Goal: Task Accomplishment & Management: Manage account settings

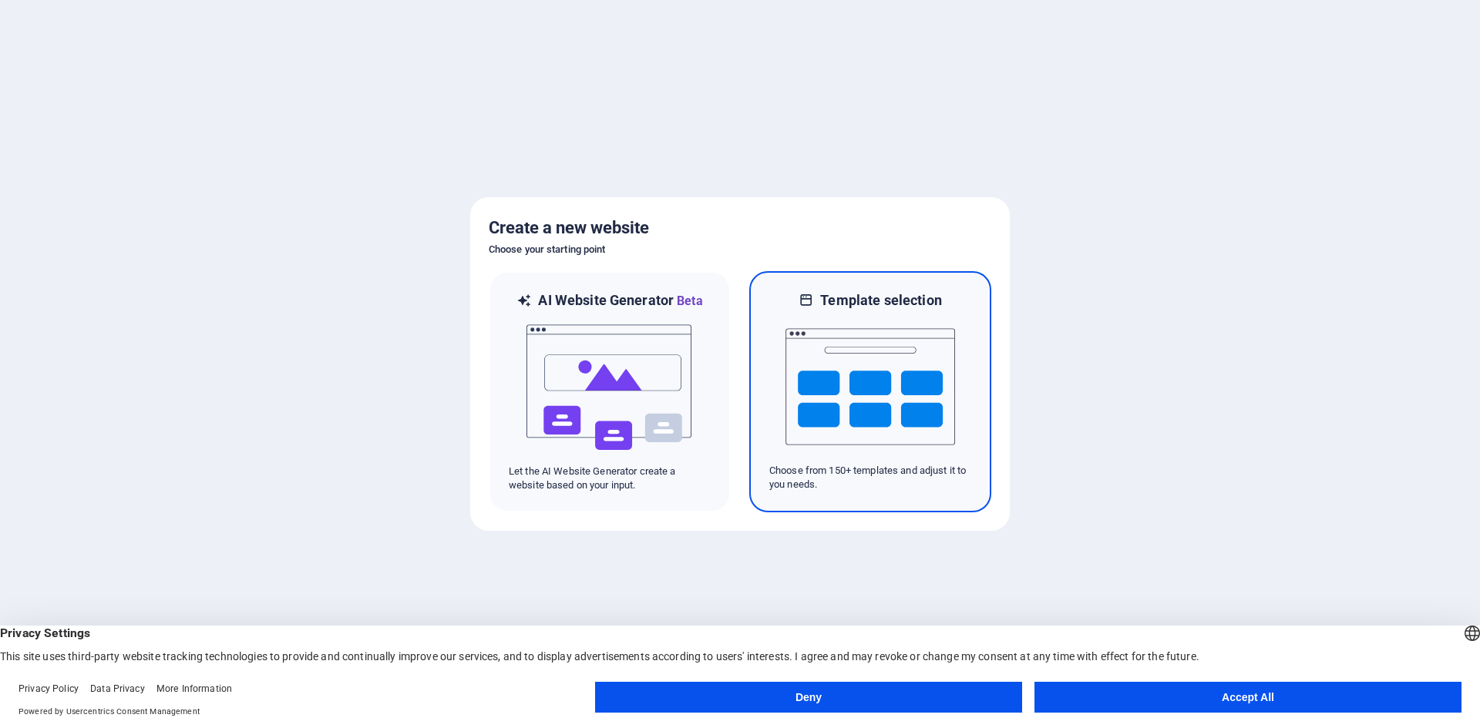
click at [867, 392] on img at bounding box center [870, 387] width 170 height 154
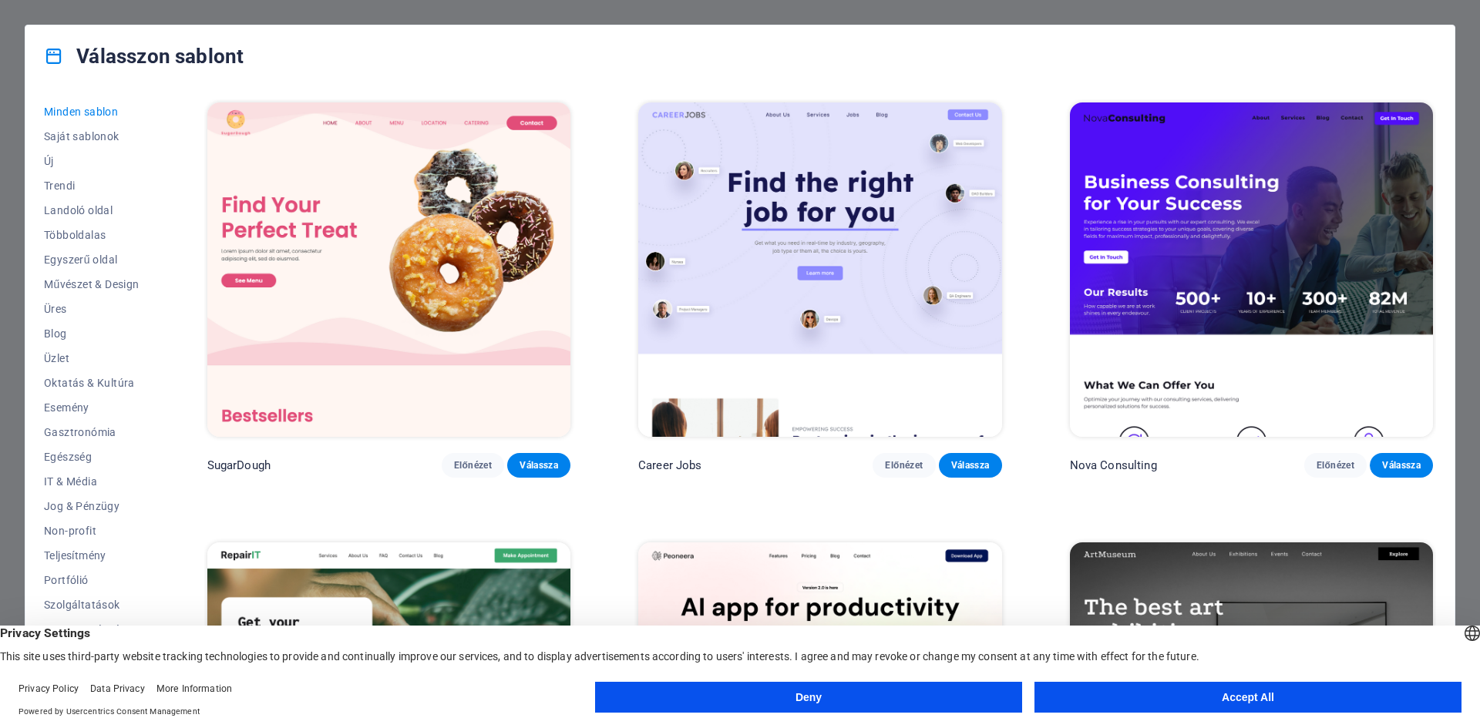
click at [1144, 689] on button "Accept All" at bounding box center [1247, 697] width 427 height 31
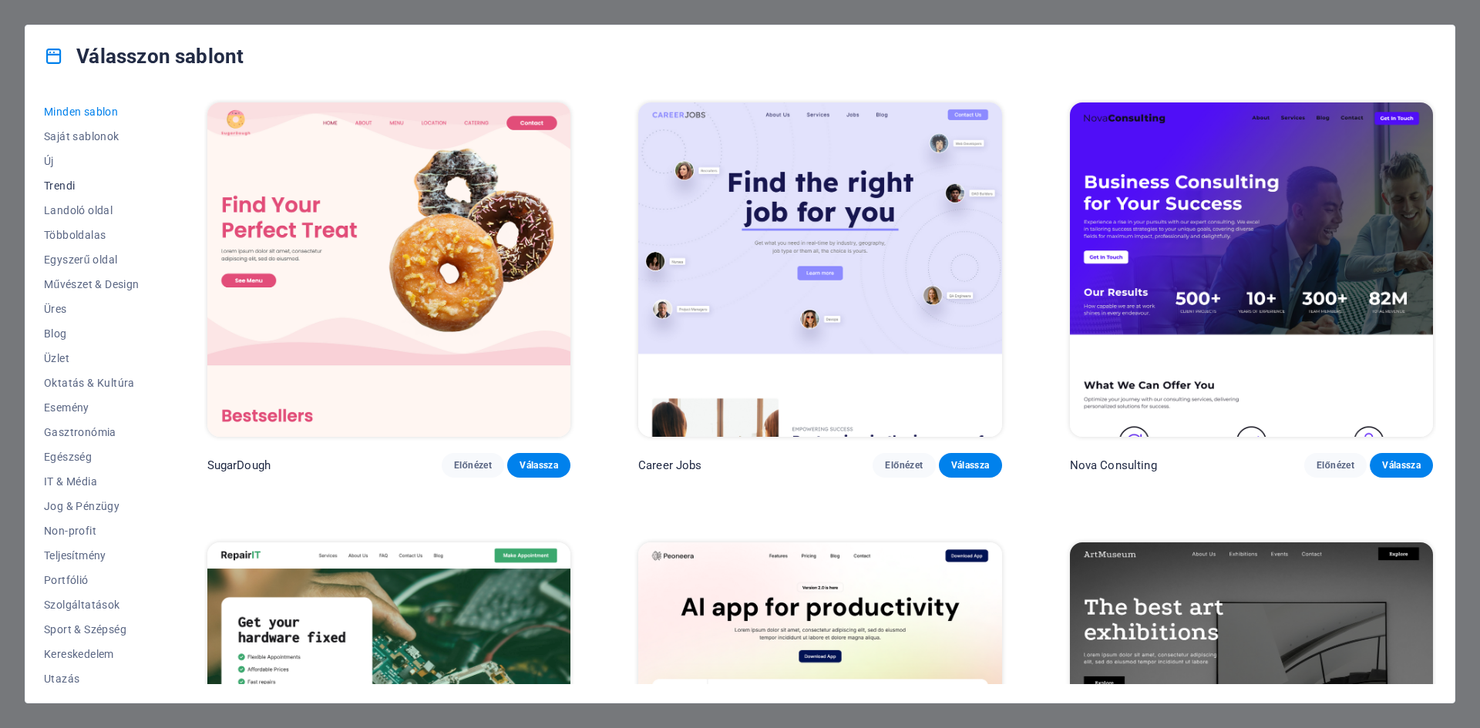
click at [70, 183] on span "Trendi" at bounding box center [92, 186] width 96 height 12
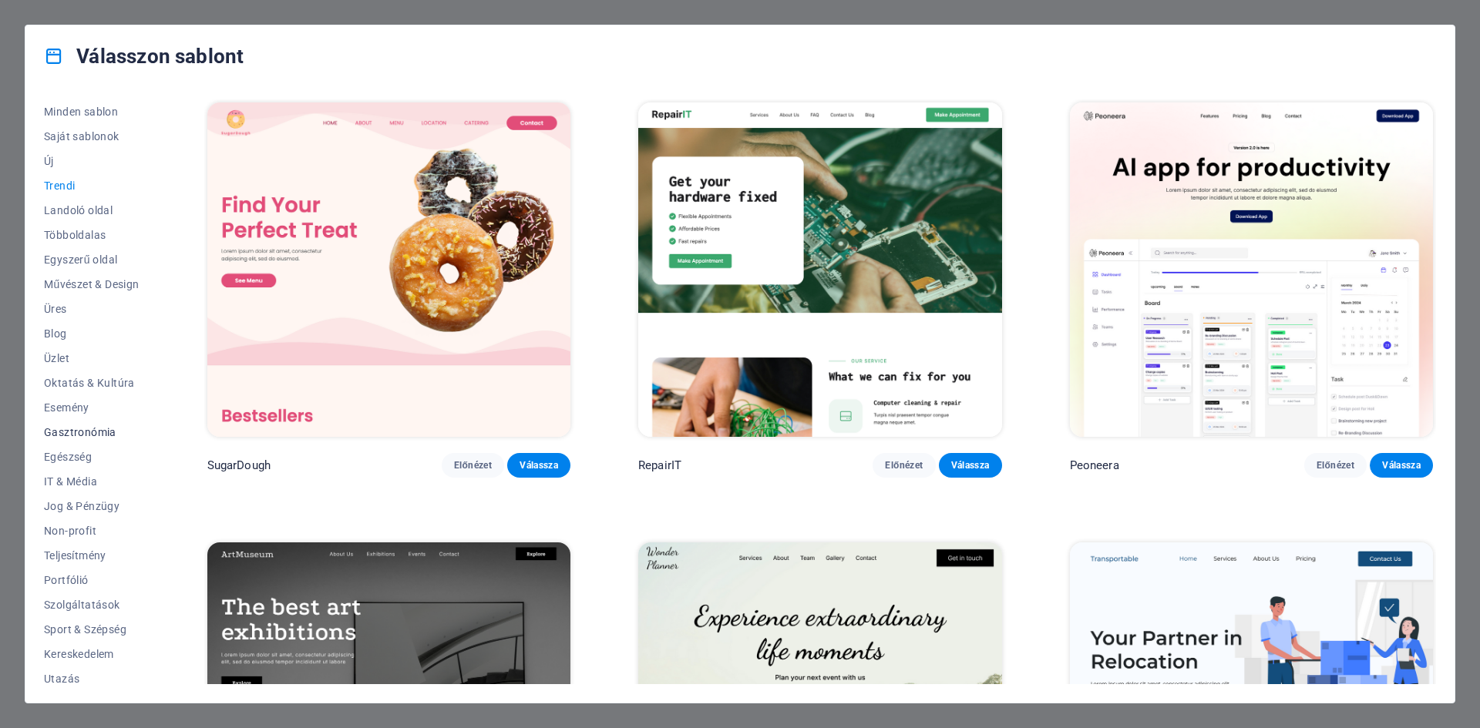
click at [79, 427] on span "Gasztronómia" at bounding box center [92, 432] width 96 height 12
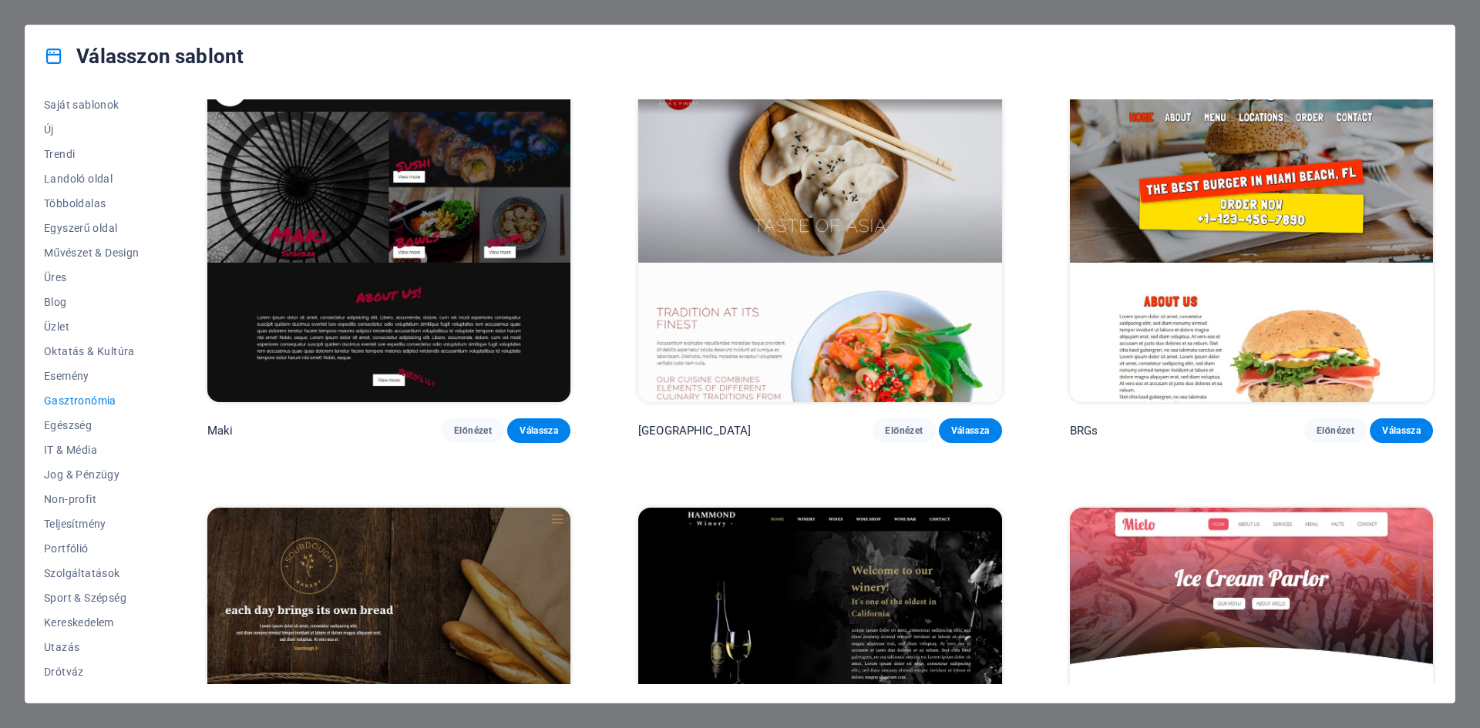
scroll to position [925, 0]
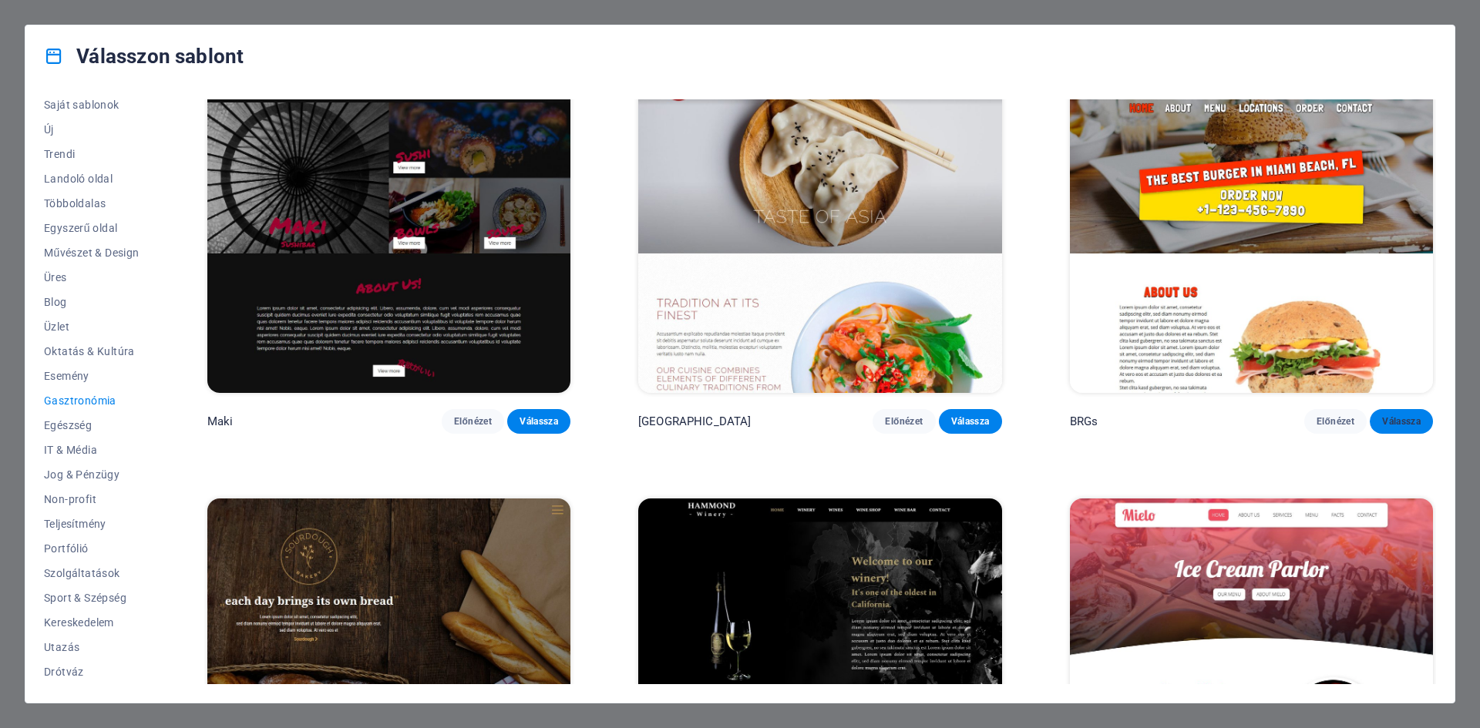
click at [1395, 418] on span "Válassza" at bounding box center [1401, 421] width 39 height 12
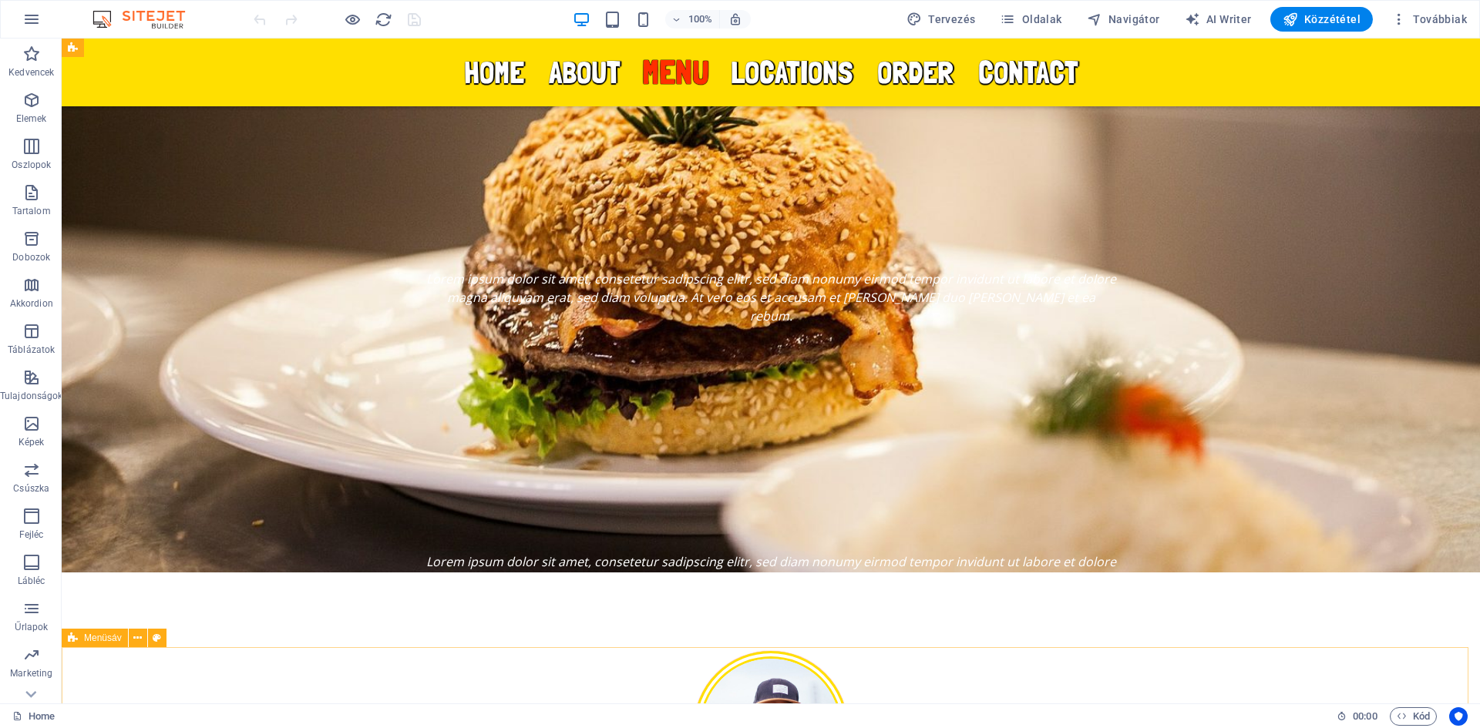
scroll to position [2325, 0]
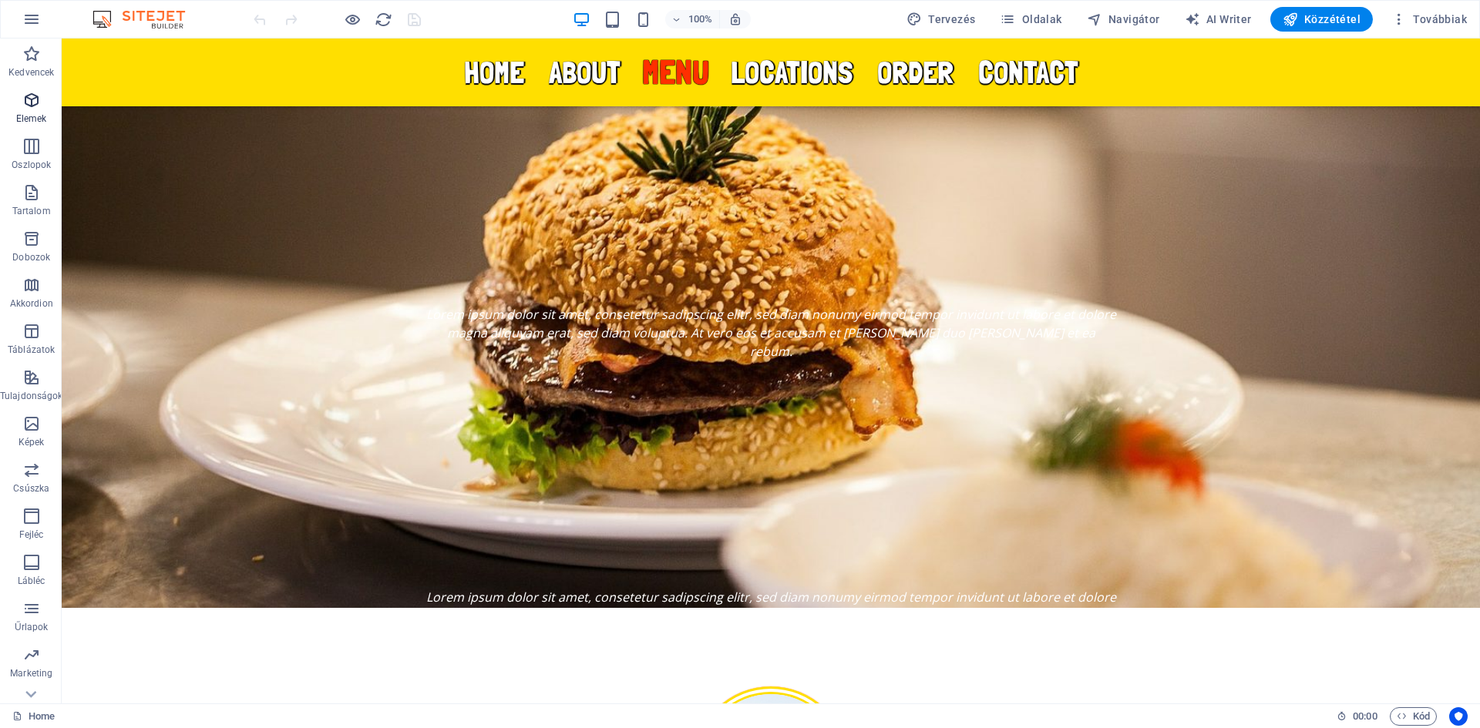
click at [27, 103] on icon "button" at bounding box center [31, 100] width 18 height 18
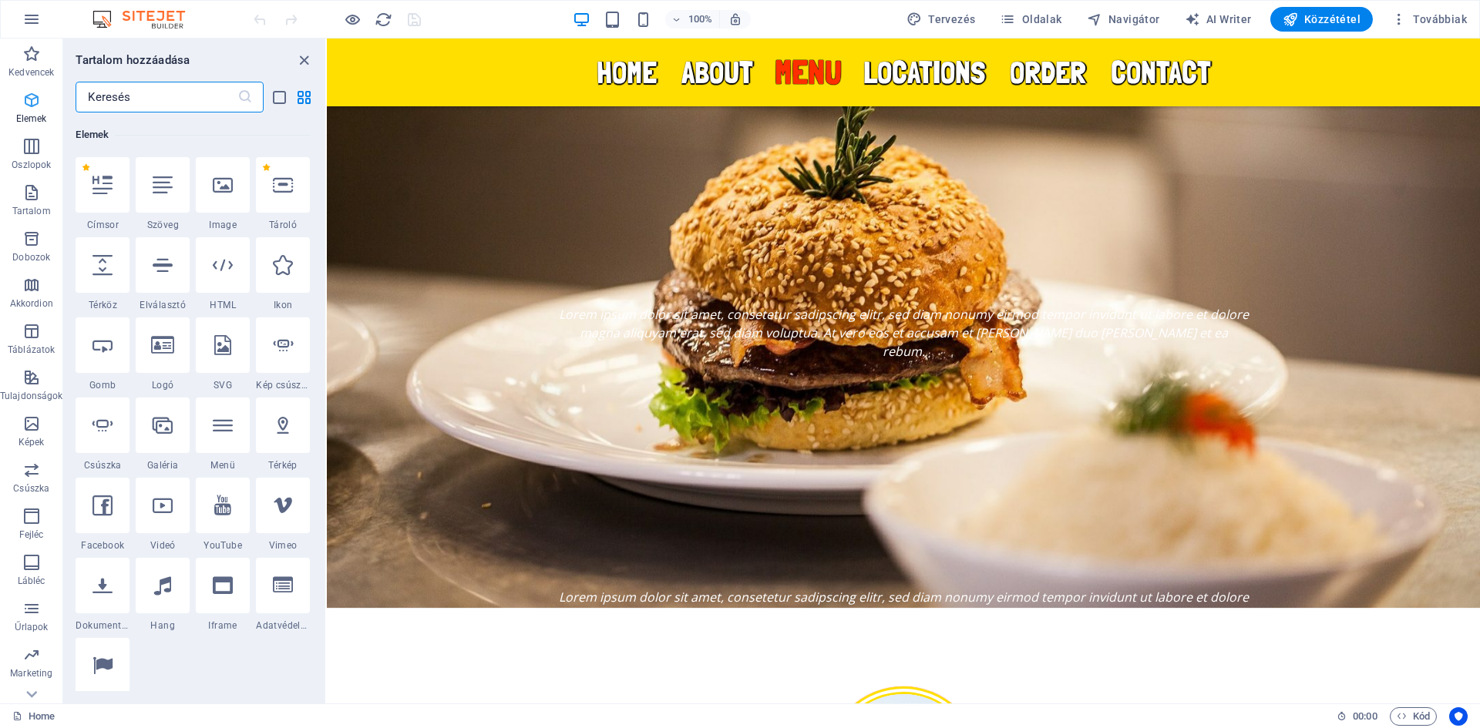
scroll to position [164, 0]
click at [22, 66] on span "Kedvencek" at bounding box center [31, 63] width 62 height 37
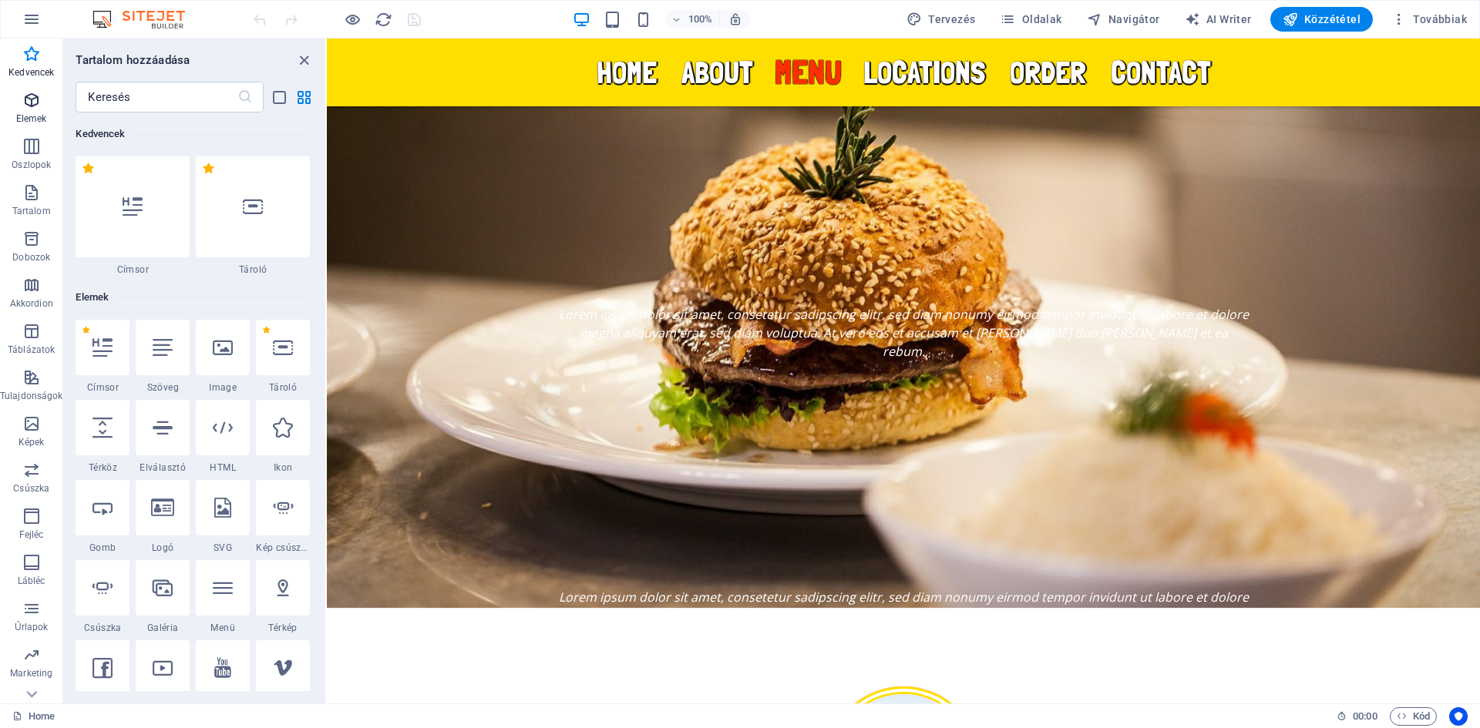
scroll to position [0, 0]
click at [34, 204] on span "Tartalom" at bounding box center [31, 201] width 62 height 37
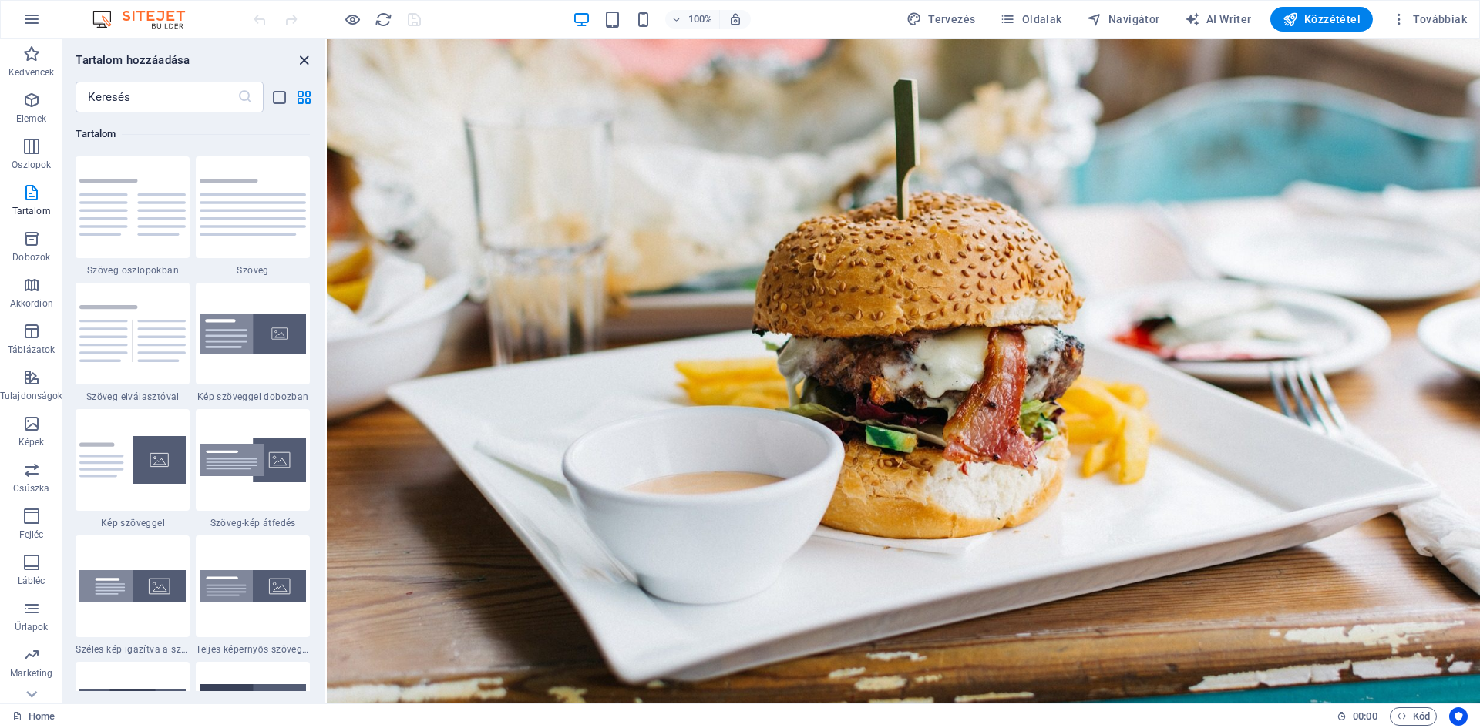
click at [305, 61] on icon "close panel" at bounding box center [304, 61] width 18 height 18
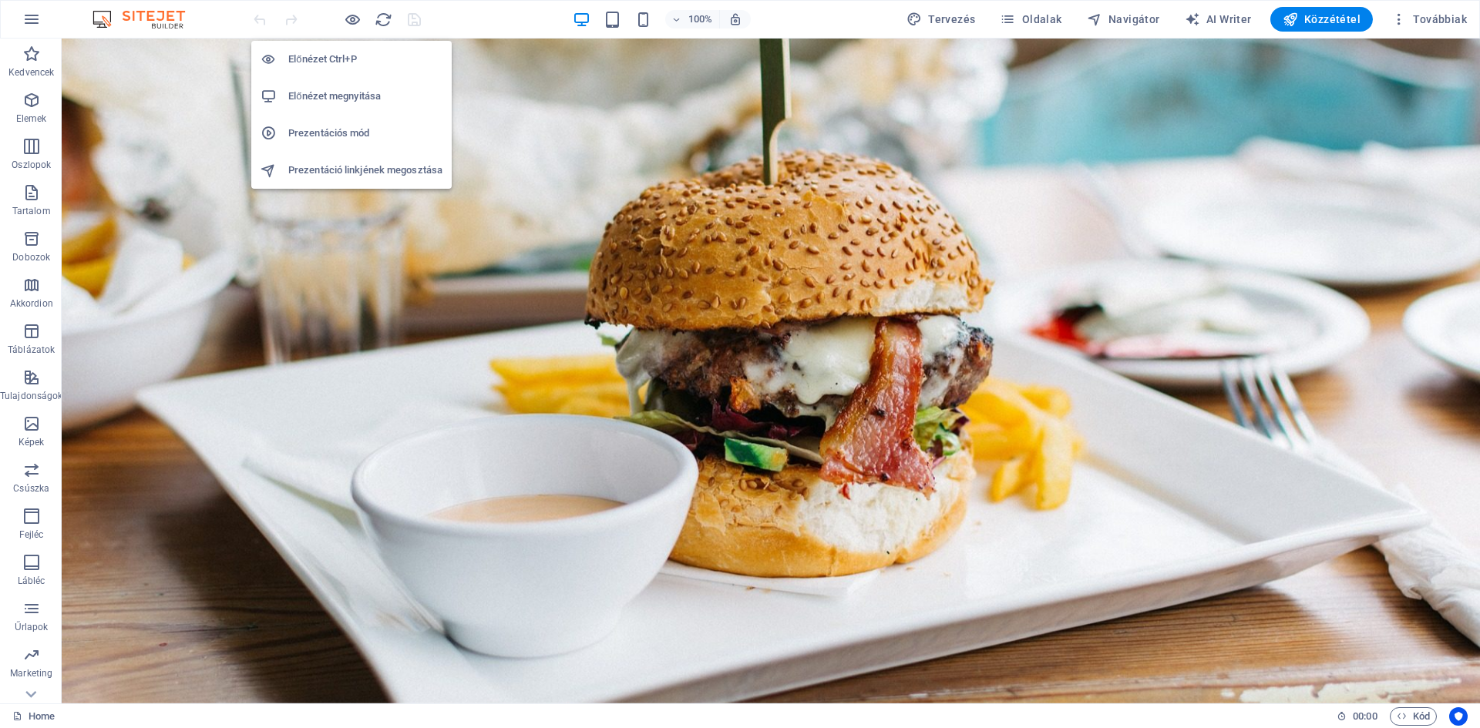
click at [328, 61] on h6 "Előnézet Ctrl+P" at bounding box center [365, 59] width 154 height 18
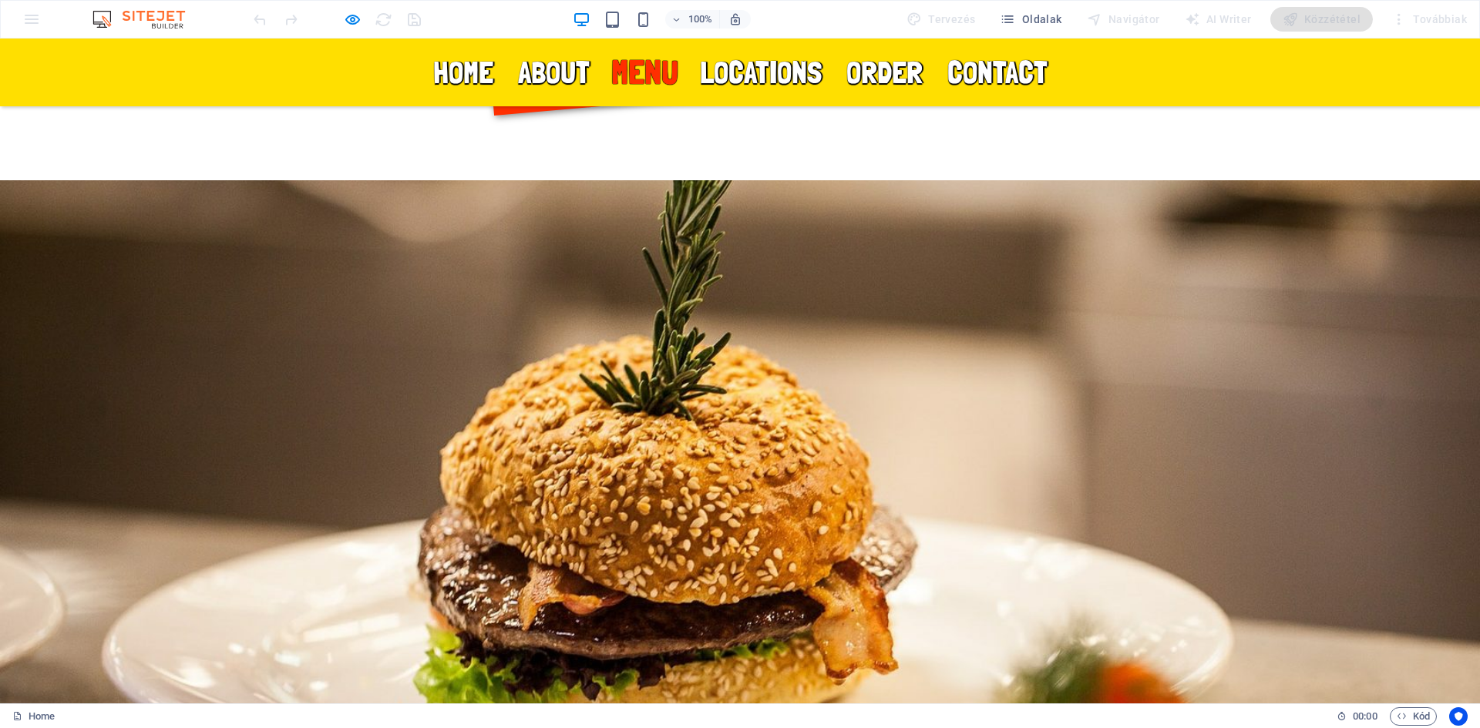
scroll to position [1635, 0]
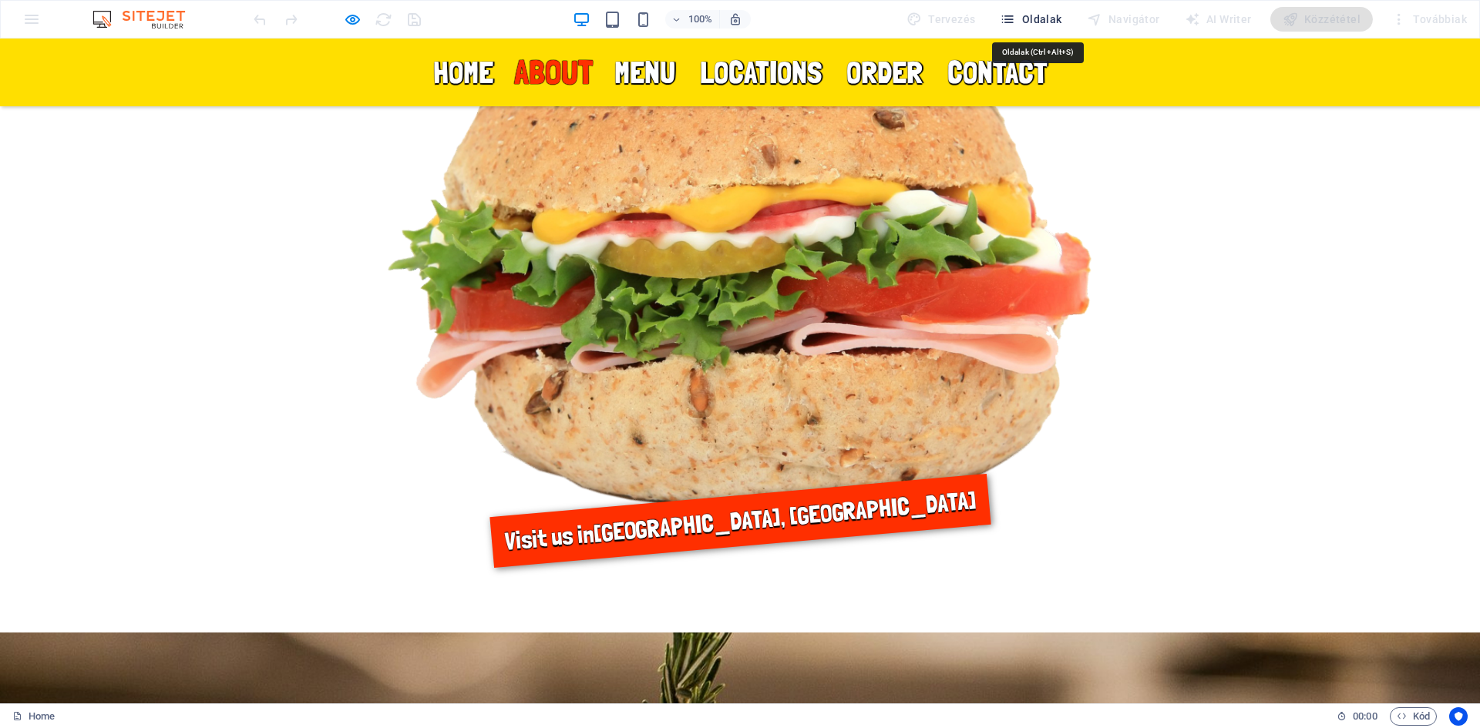
click at [1057, 20] on span "Oldalak" at bounding box center [1031, 19] width 62 height 15
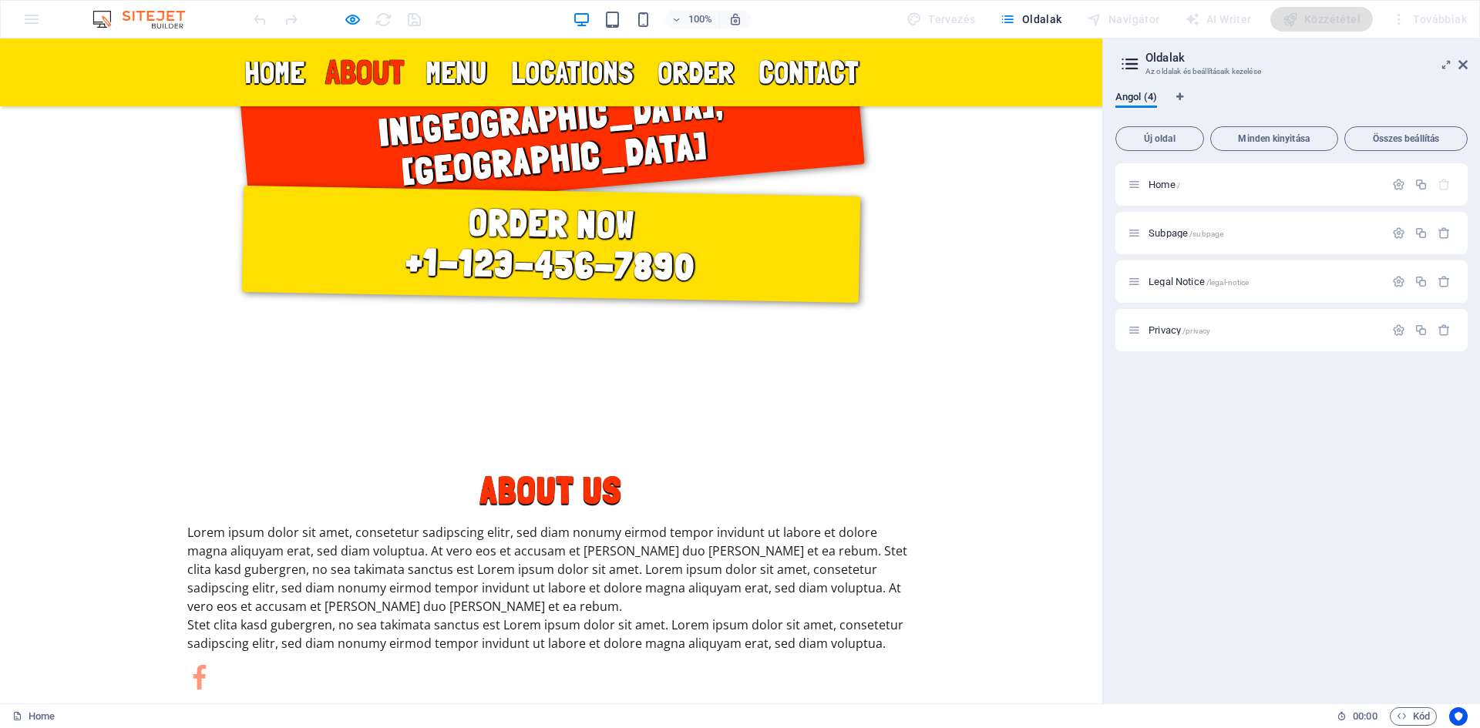
scroll to position [197, 0]
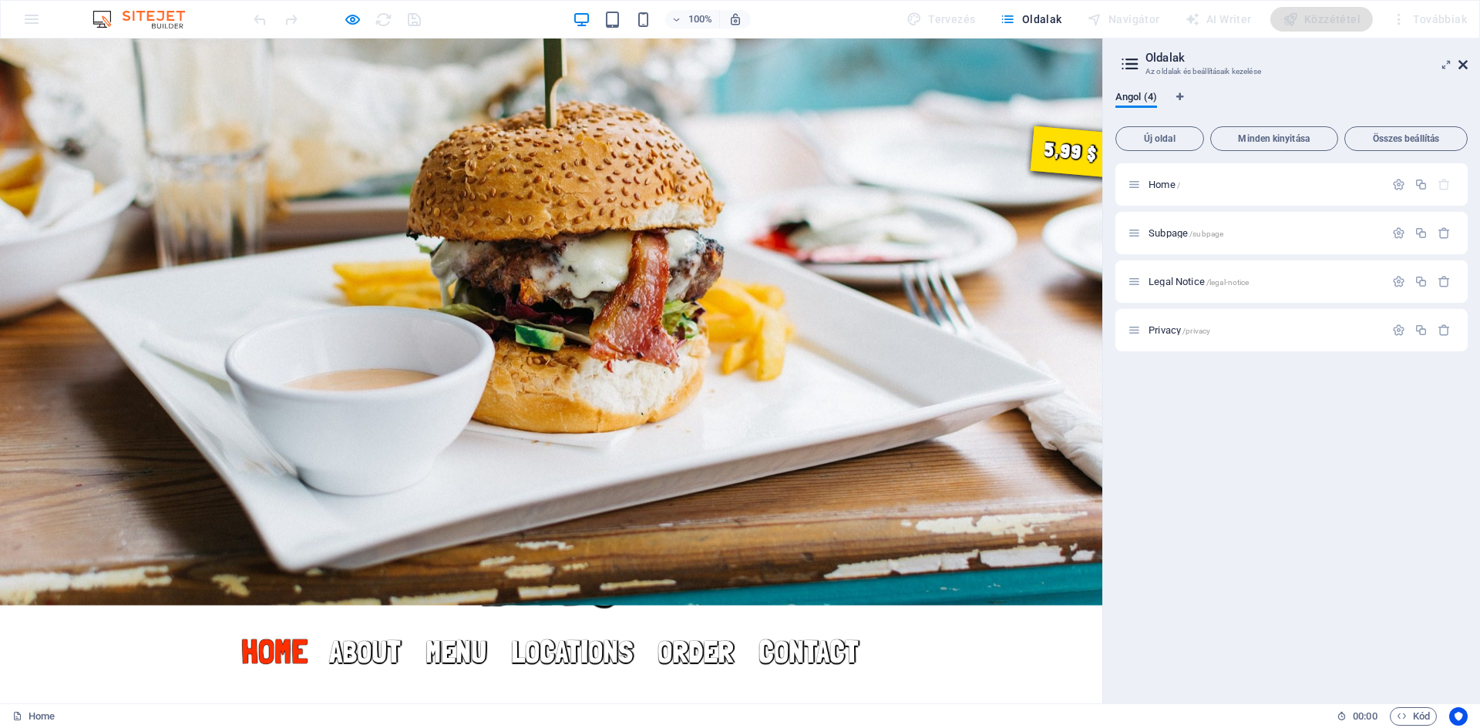
click at [1461, 66] on icon at bounding box center [1462, 65] width 9 height 12
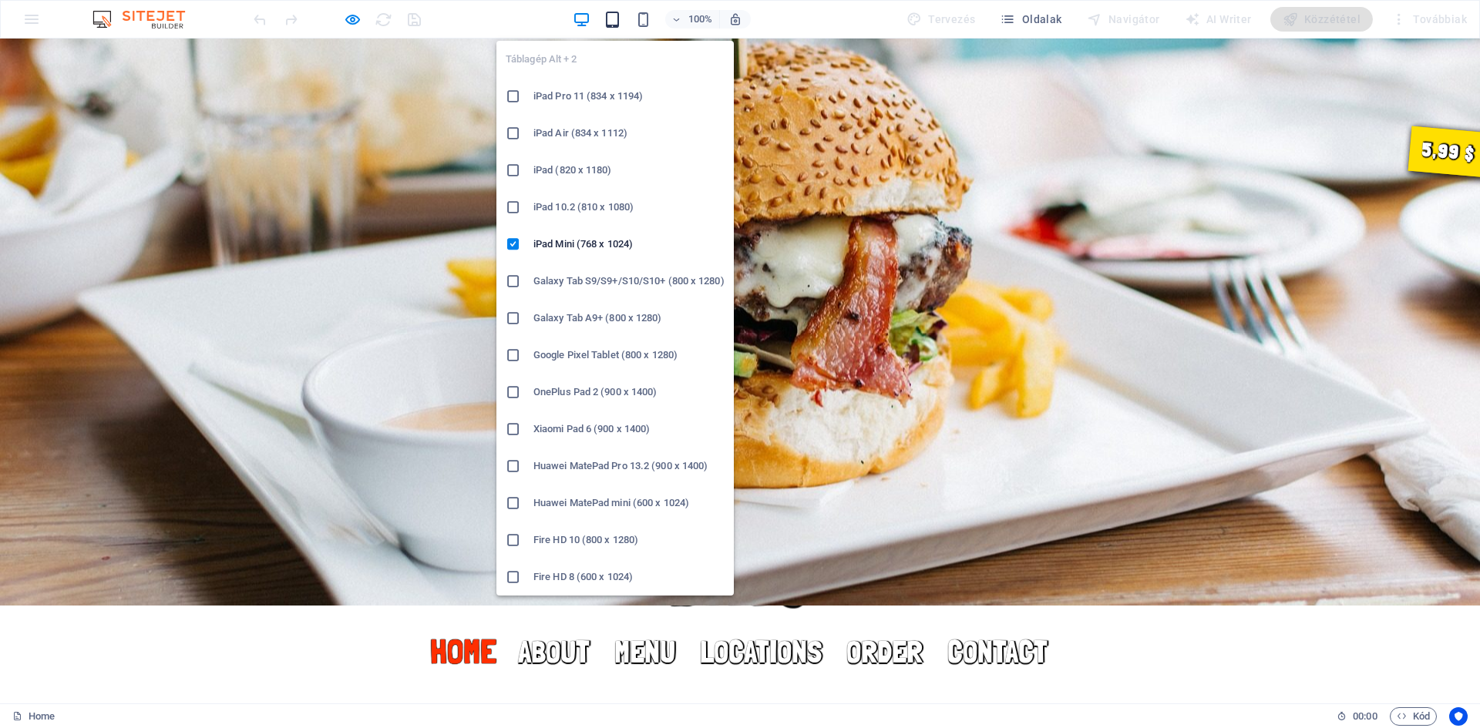
click at [617, 21] on icon "button" at bounding box center [612, 20] width 18 height 18
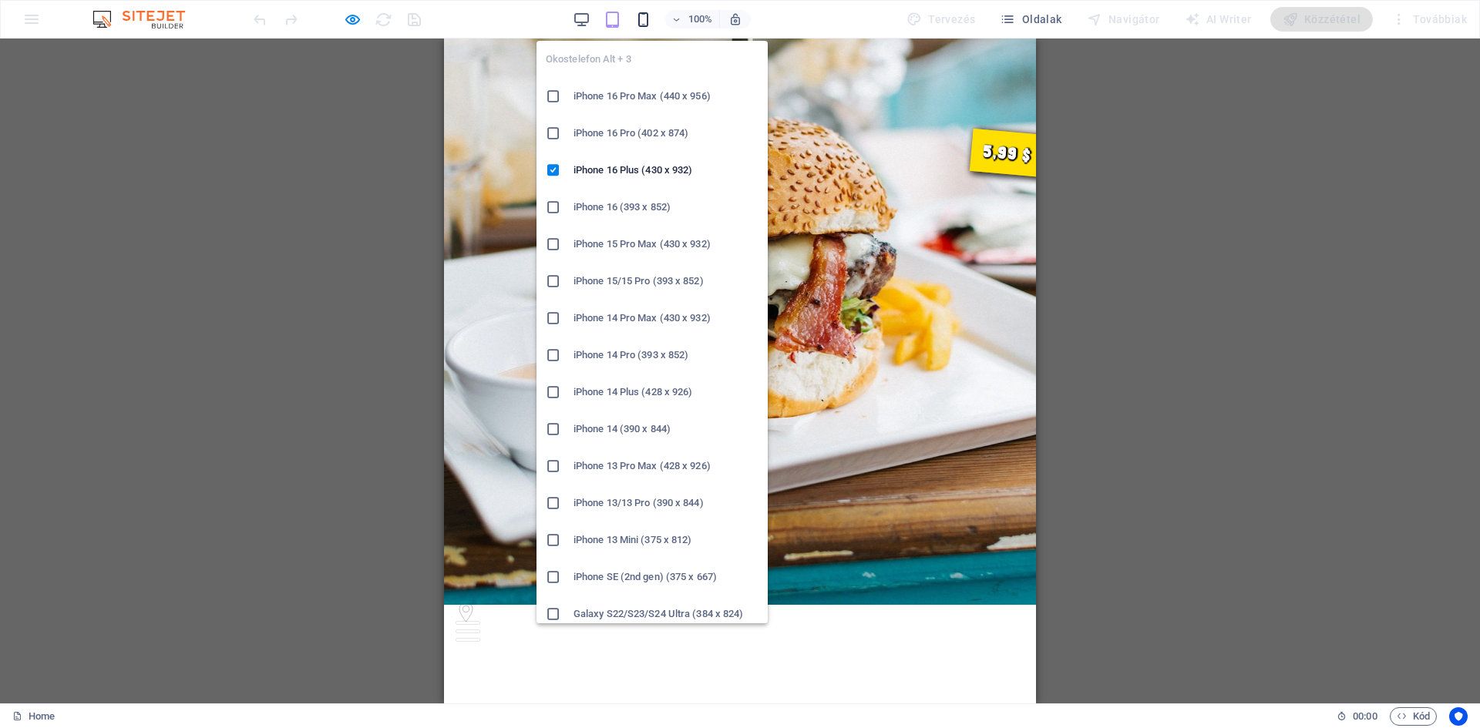
click at [652, 15] on icon "button" at bounding box center [643, 20] width 18 height 18
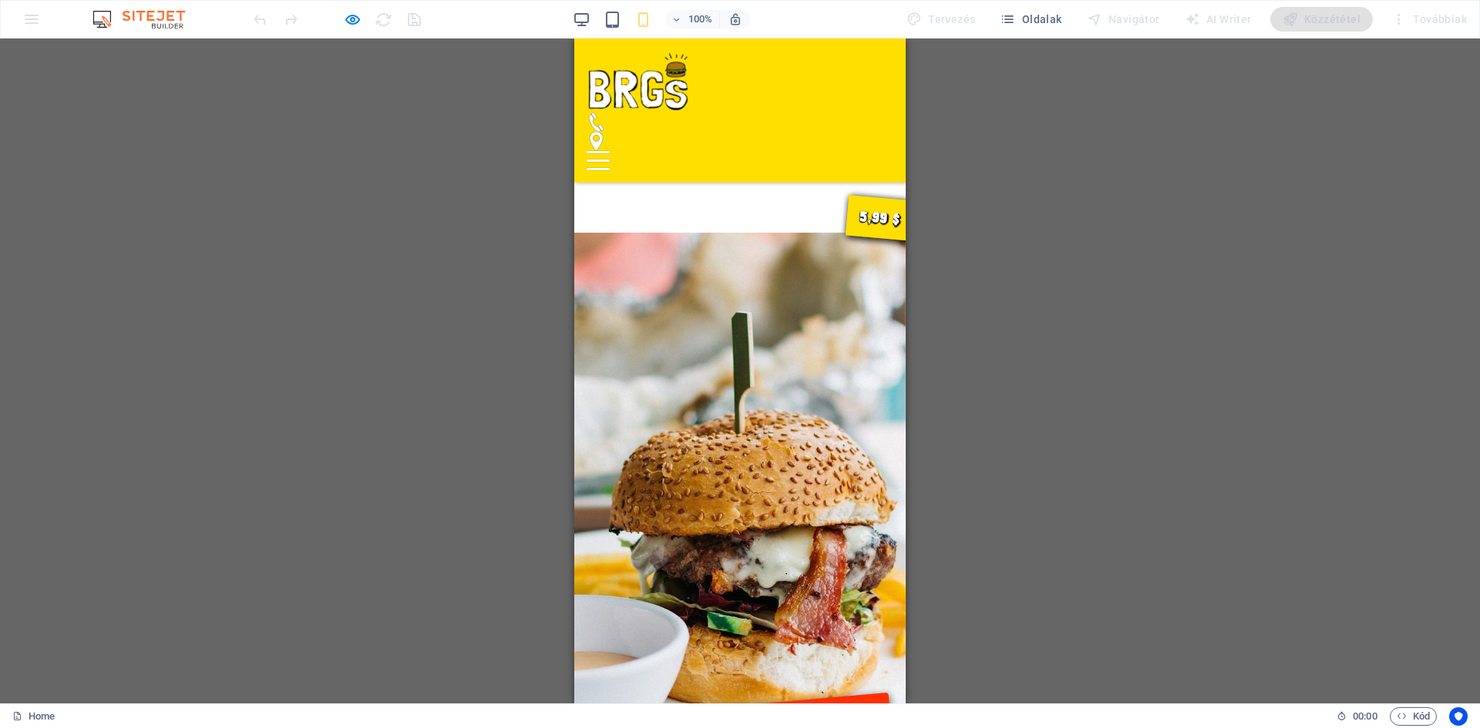
scroll to position [0, 0]
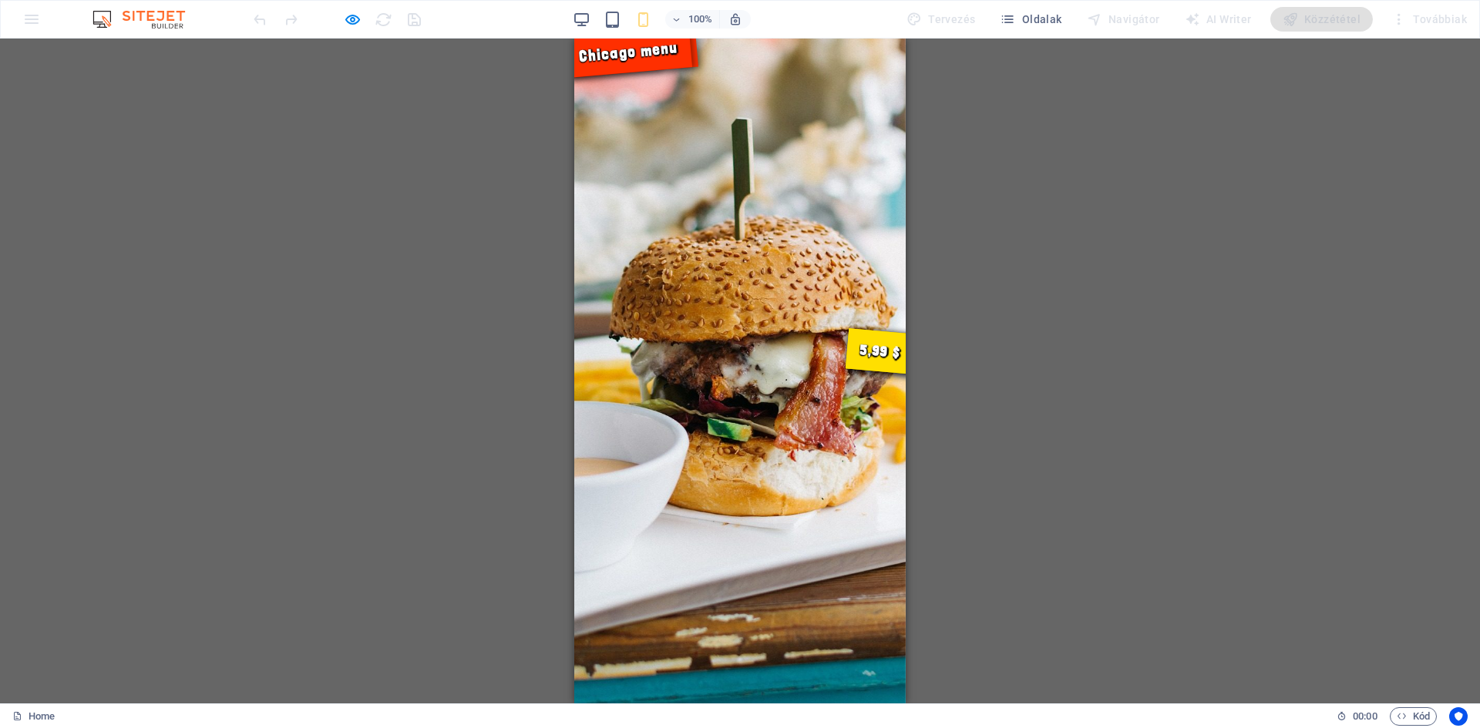
click at [34, 21] on div "100% Tervezés Oldalak Navigátor AI Writer Közzététel Továbbiak" at bounding box center [740, 19] width 1478 height 37
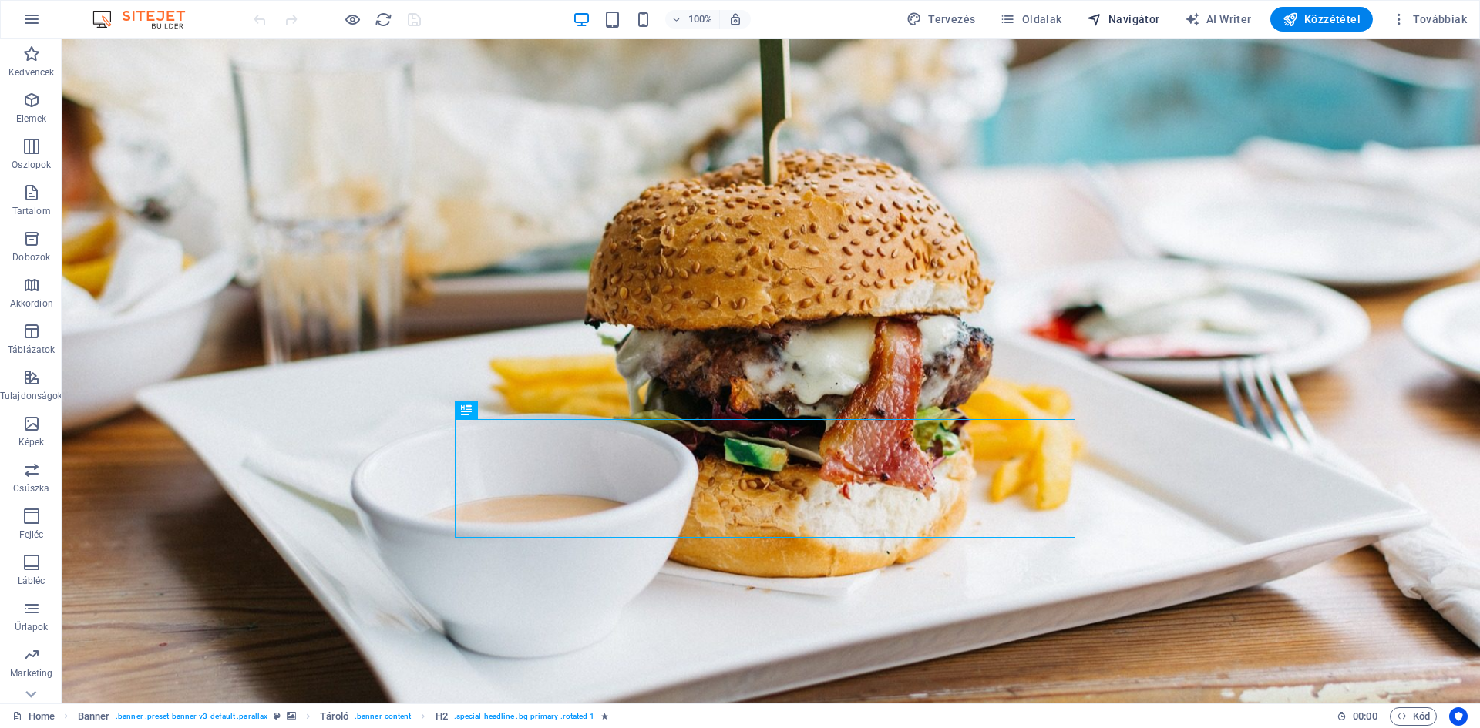
click at [1120, 24] on span "Navigátor" at bounding box center [1123, 19] width 73 height 15
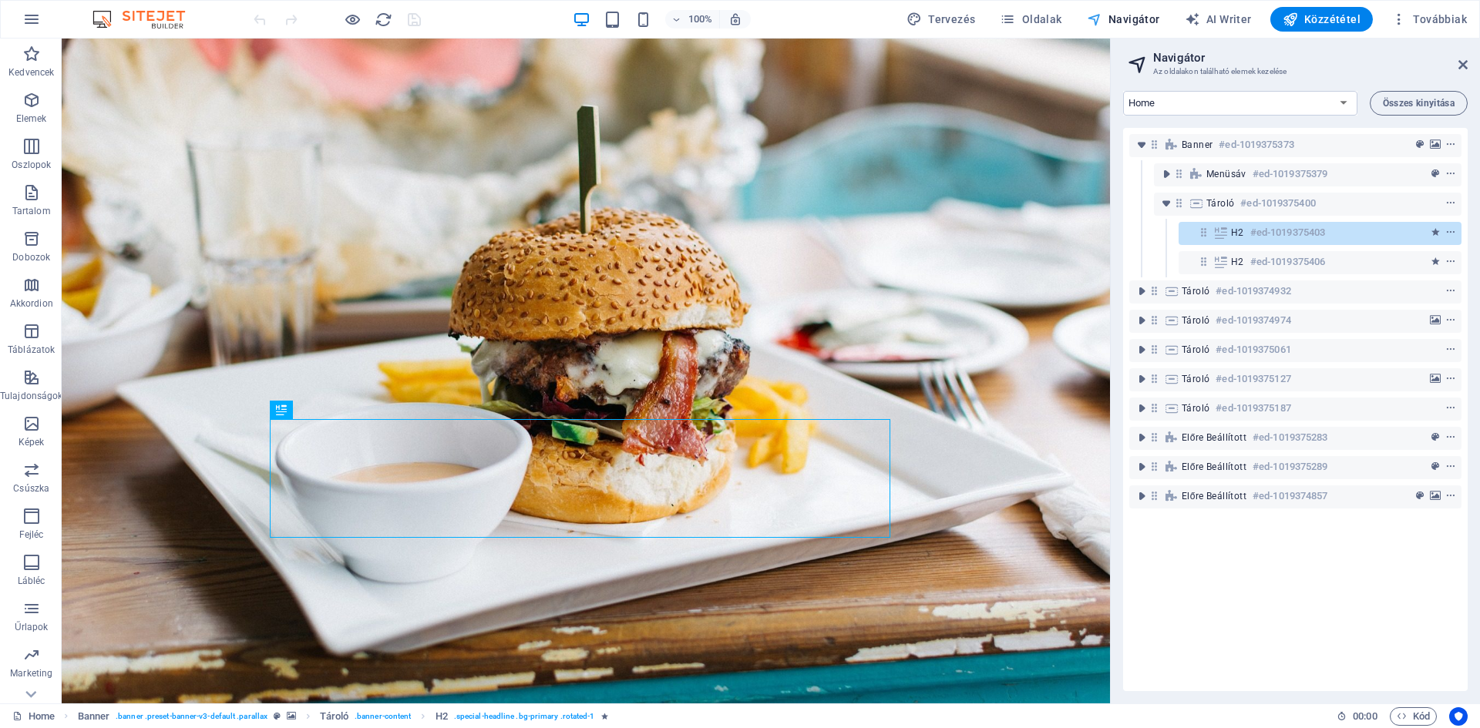
click at [1145, 24] on span "Navigátor" at bounding box center [1123, 19] width 73 height 15
click at [1456, 62] on h2 "Navigátor" at bounding box center [1310, 58] width 314 height 14
click at [1427, 8] on button "Továbbiak" at bounding box center [1429, 19] width 88 height 25
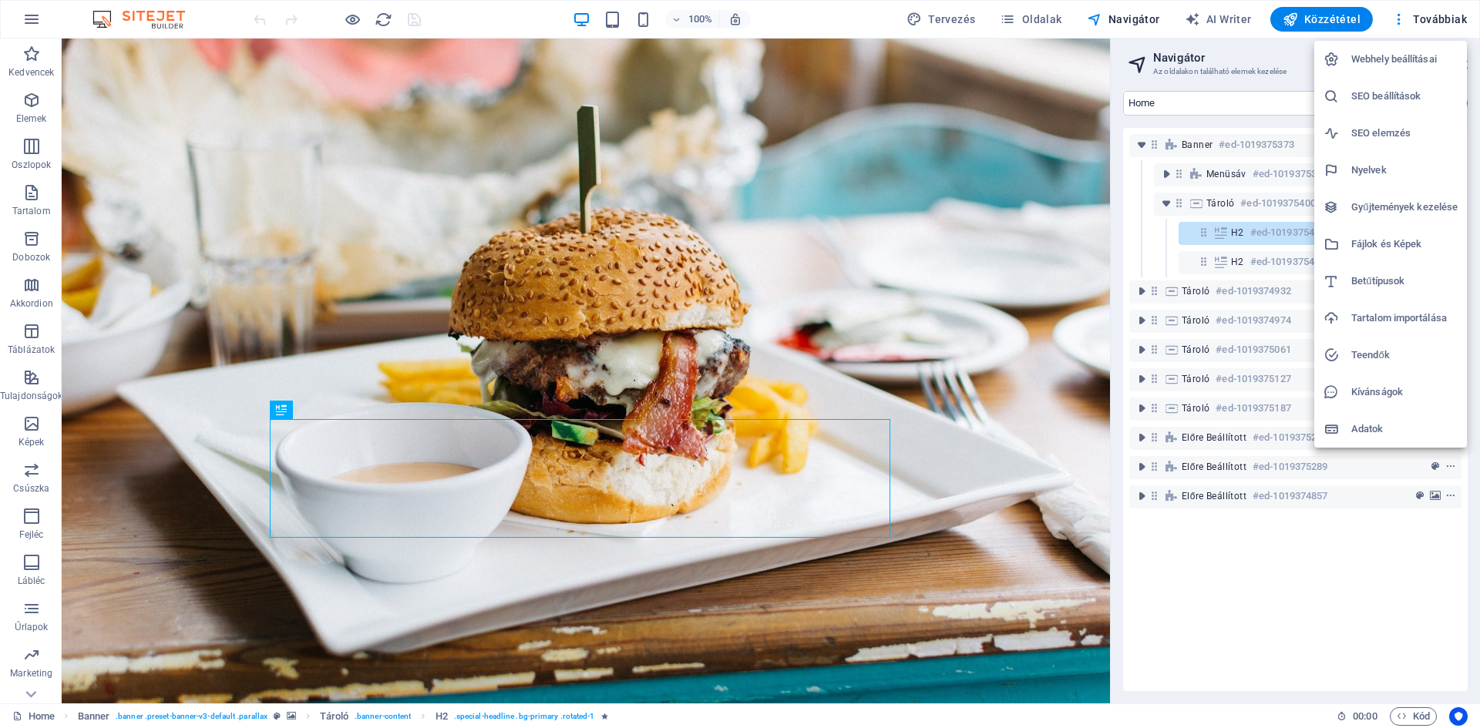
click at [1405, 62] on h6 "Webhely beállításai" at bounding box center [1404, 59] width 106 height 18
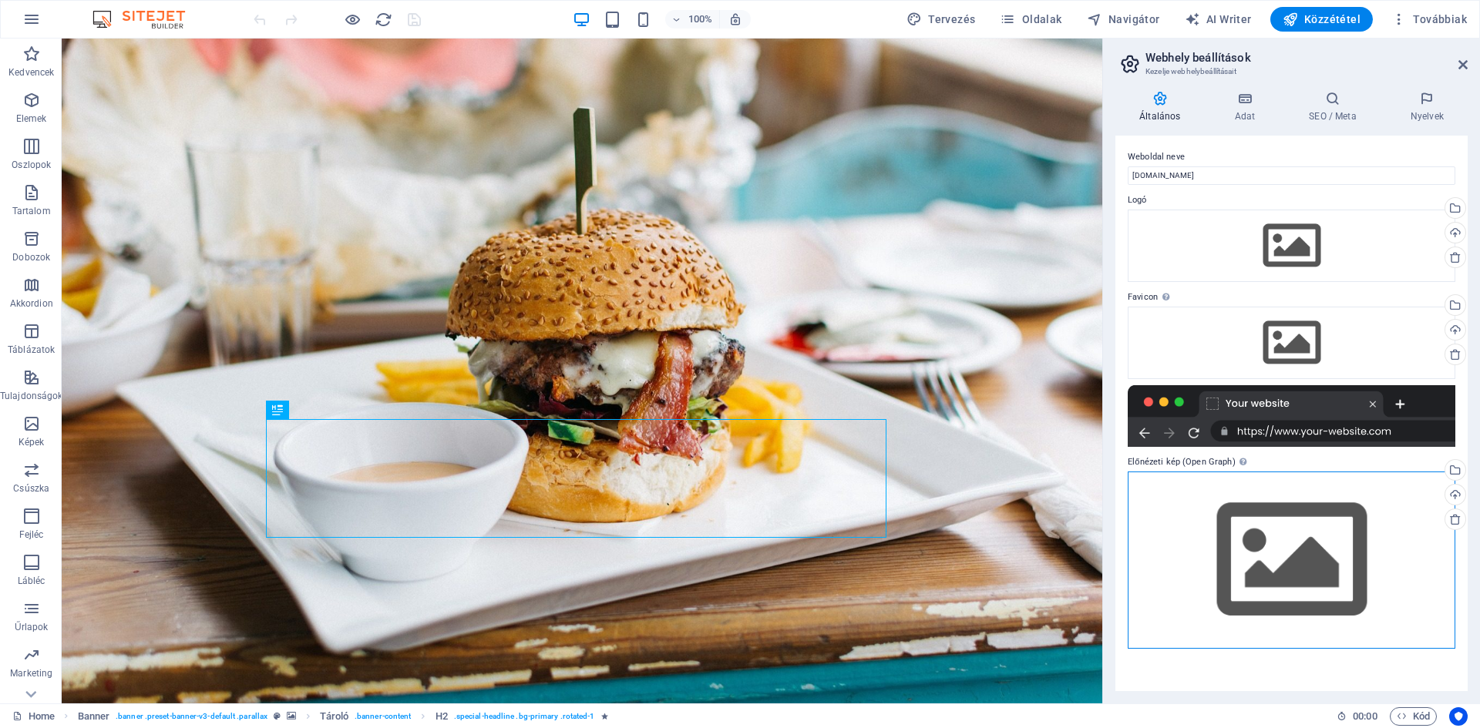
click at [1254, 543] on div "Húzza ide a fájlokat, kattintson a fájlok kiválasztásához, vagy válasszon fájlo…" at bounding box center [1292, 560] width 328 height 176
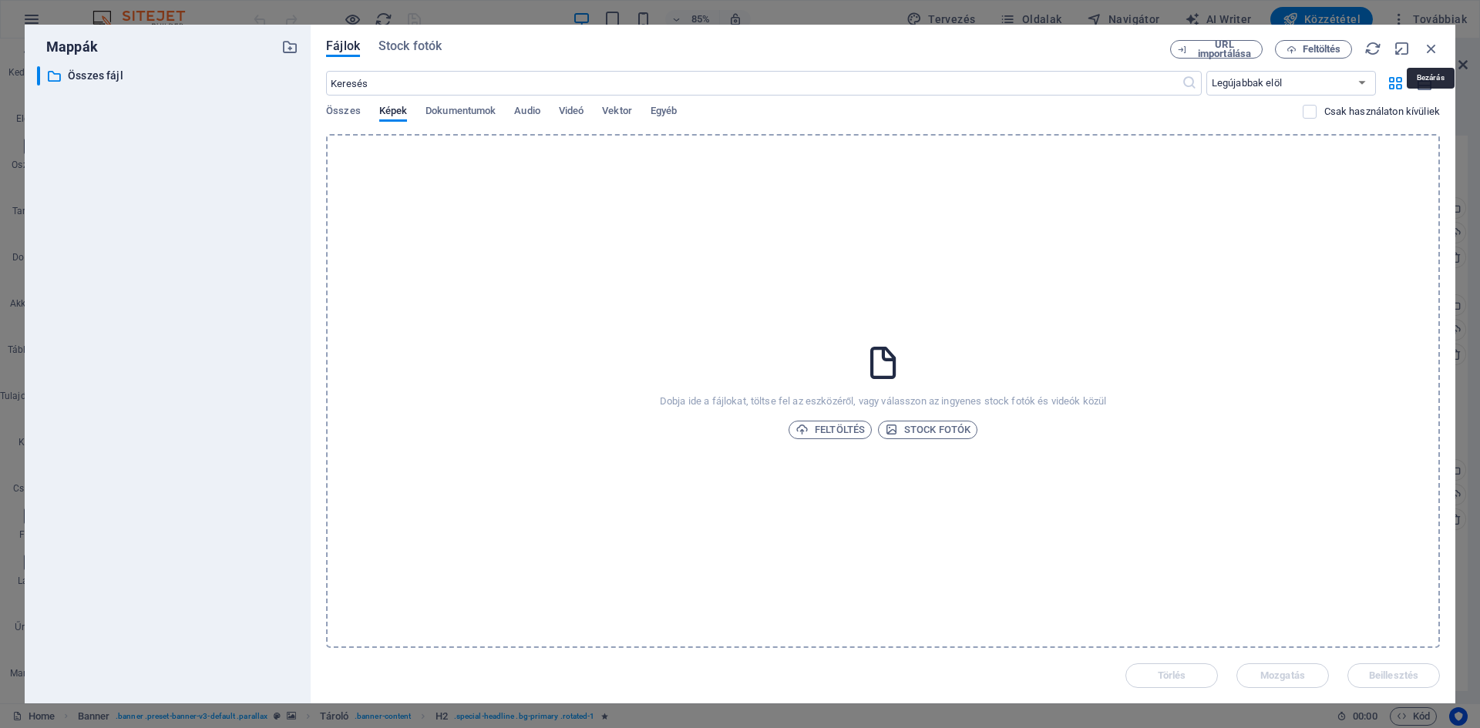
click at [1426, 50] on icon "button" at bounding box center [1431, 48] width 17 height 17
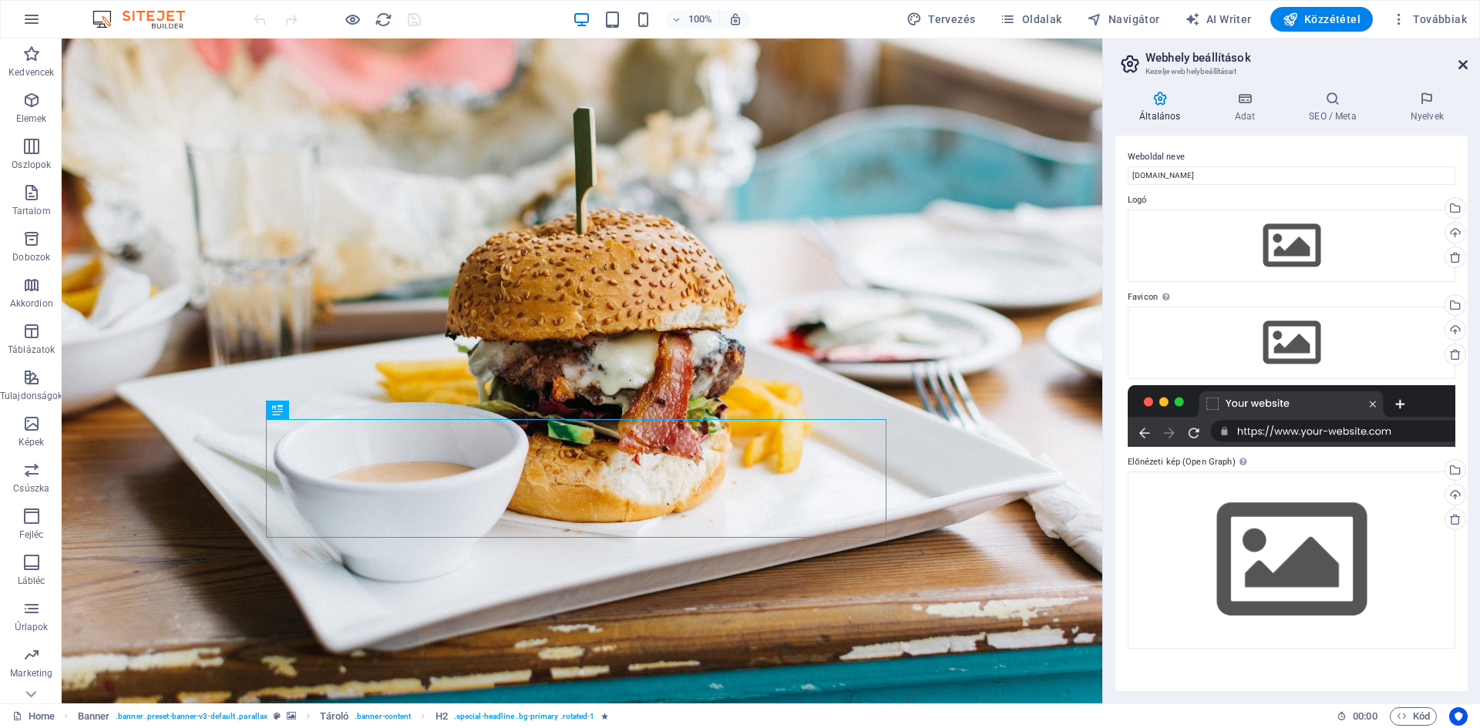
click at [1462, 67] on icon at bounding box center [1462, 65] width 9 height 12
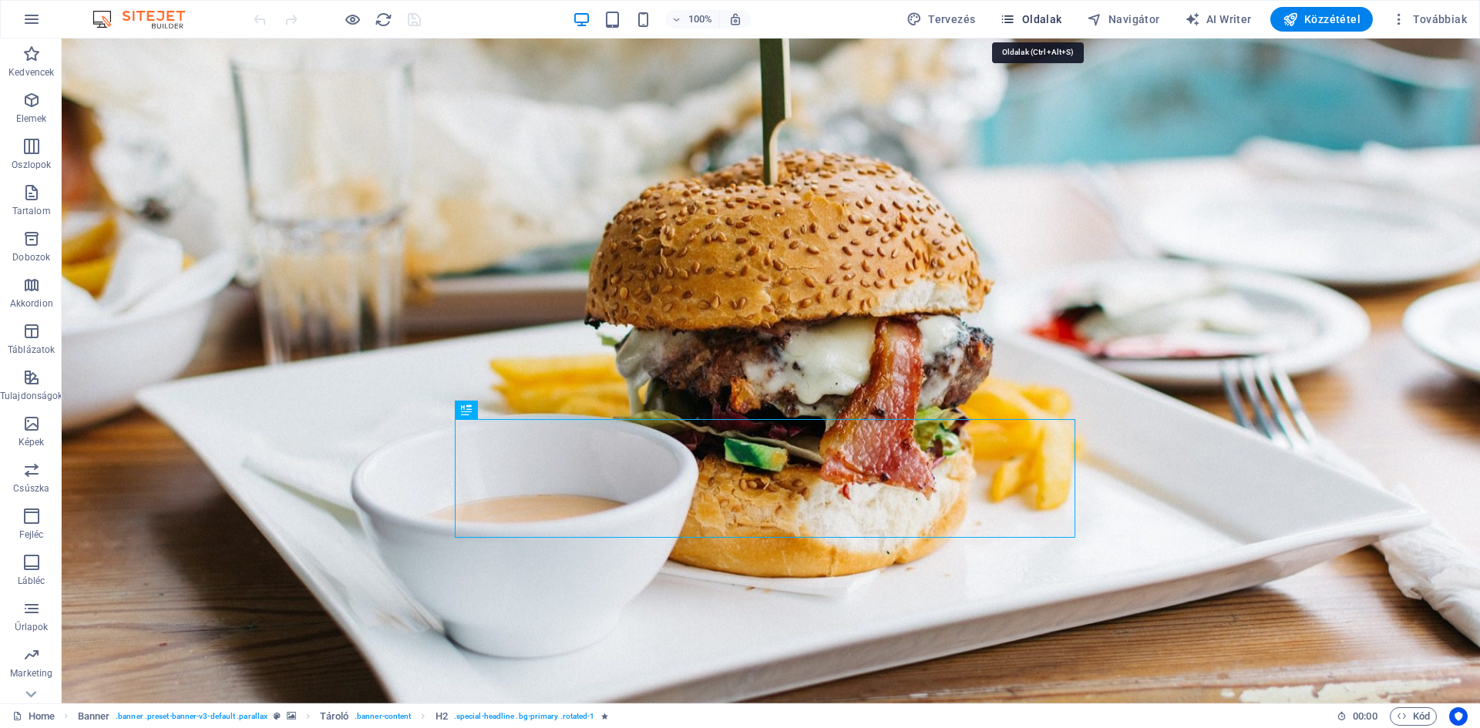
click at [1044, 13] on span "Oldalak" at bounding box center [1031, 19] width 62 height 15
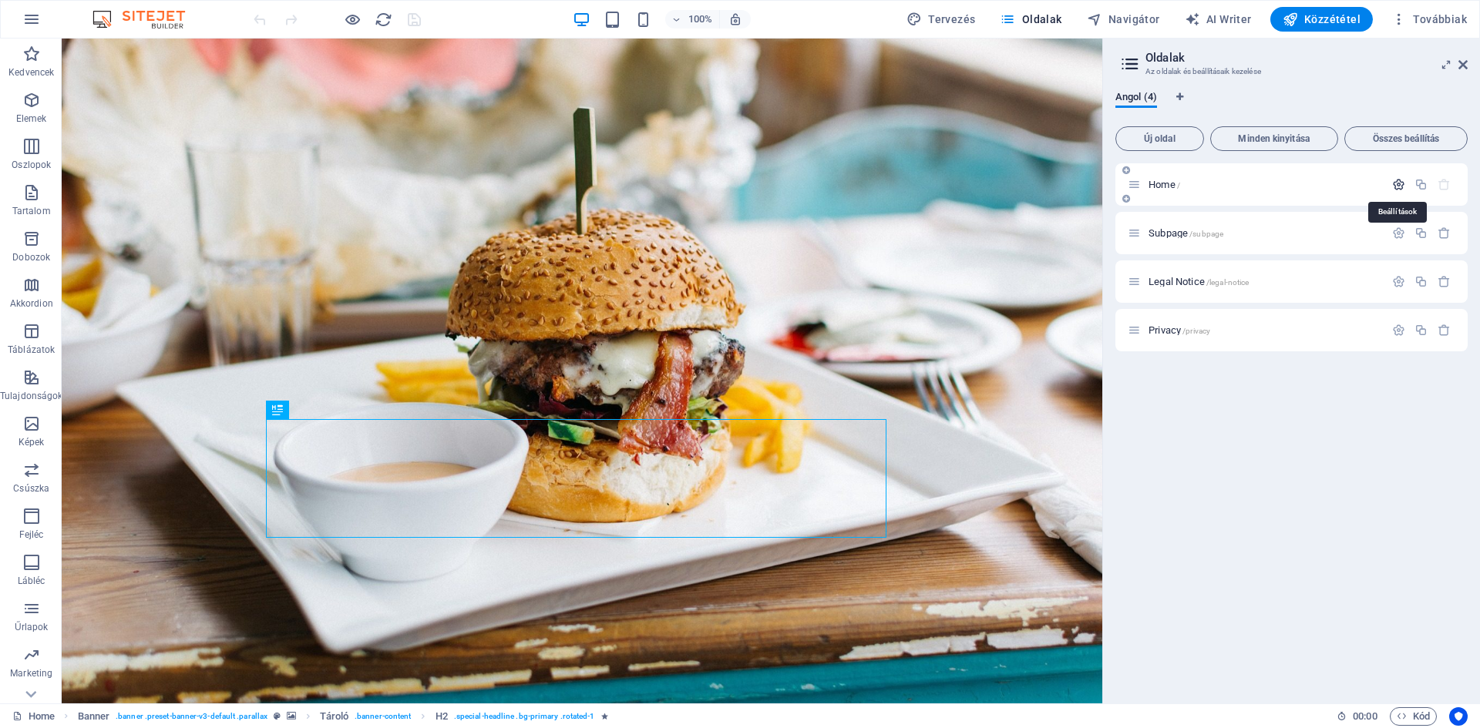
click at [1401, 190] on icon "button" at bounding box center [1398, 184] width 13 height 13
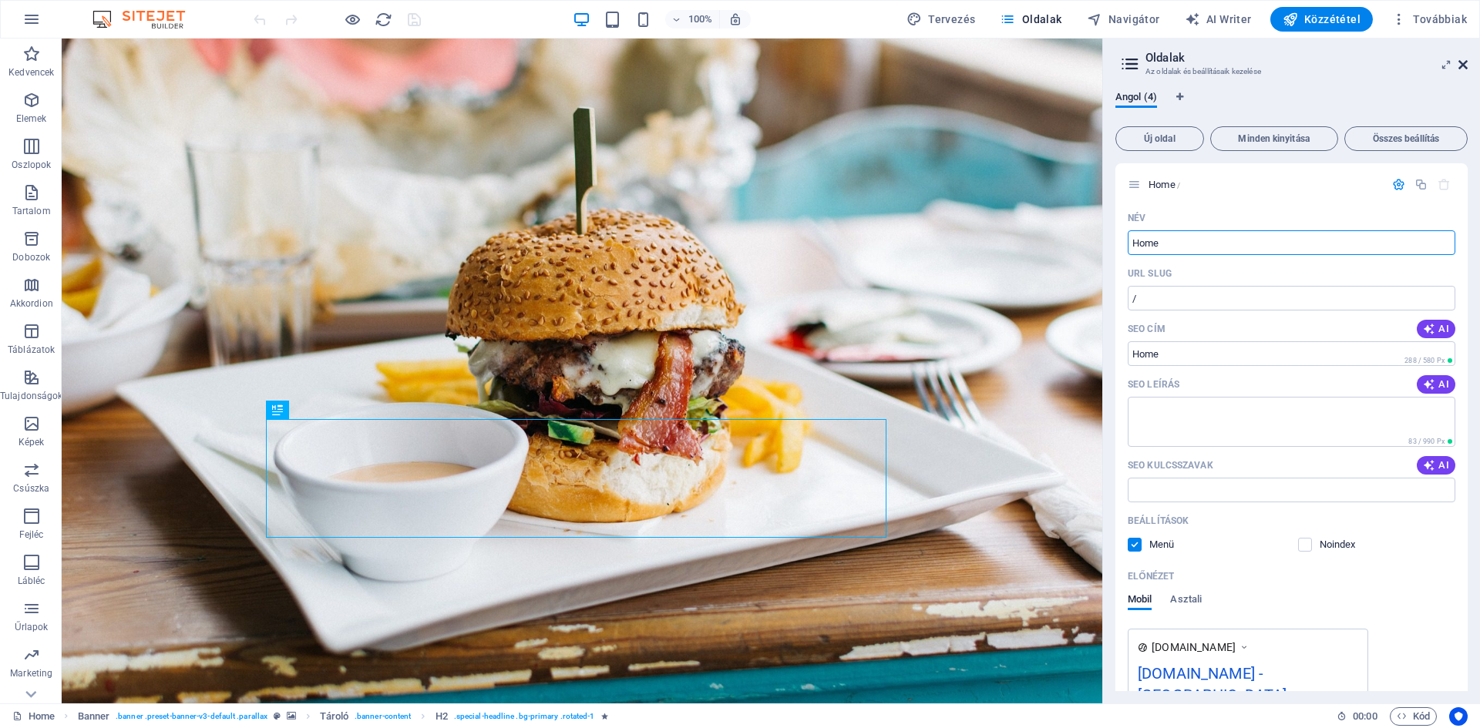
click at [1466, 66] on icon at bounding box center [1462, 65] width 9 height 12
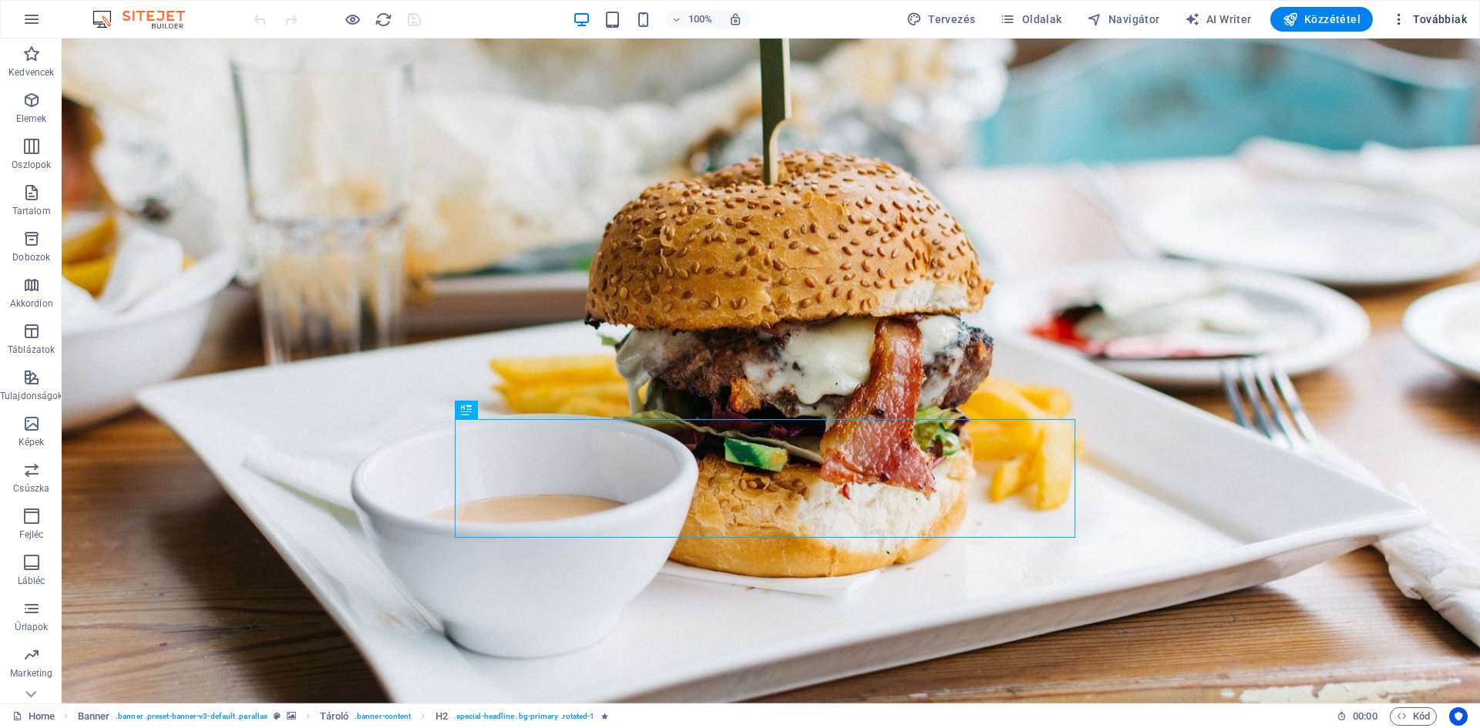
click at [1424, 14] on span "Továbbiak" at bounding box center [1429, 19] width 76 height 15
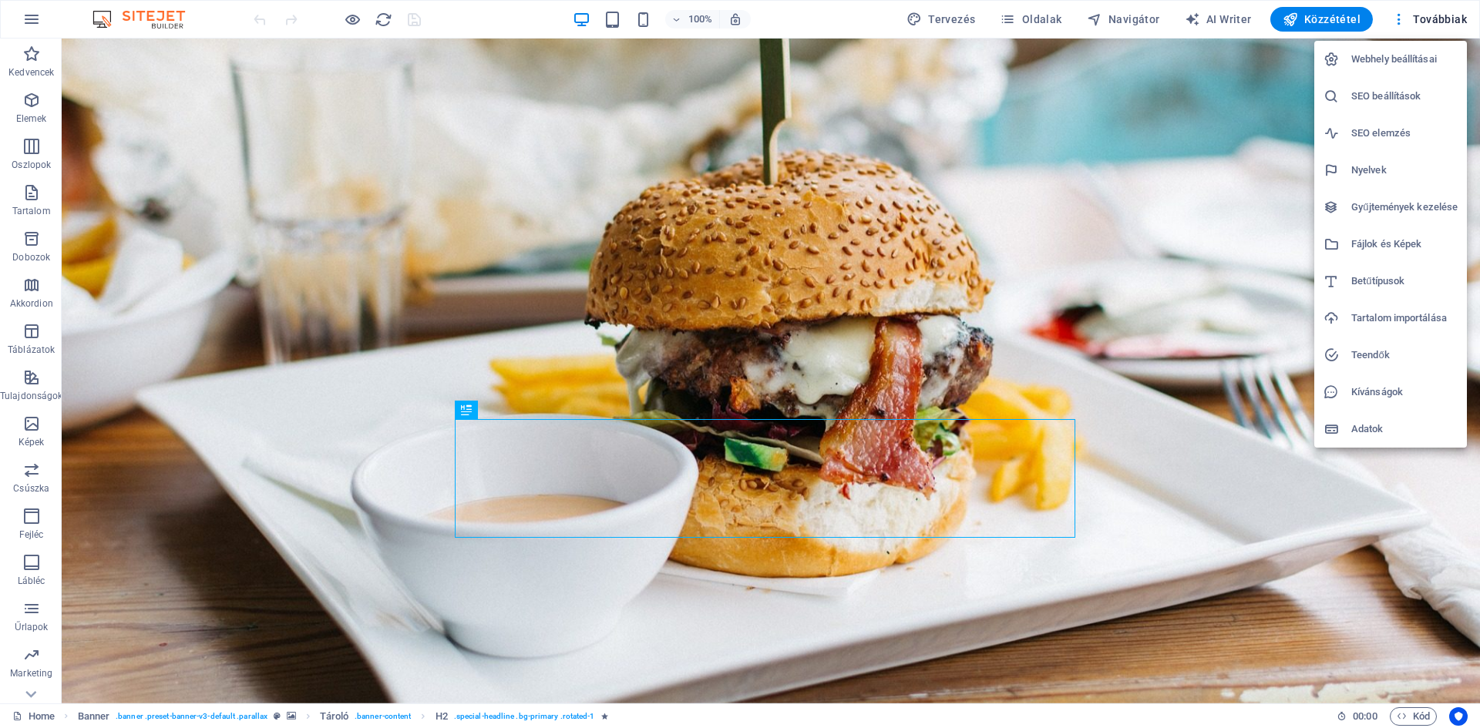
click at [1419, 58] on h6 "Webhely beállításai" at bounding box center [1404, 59] width 106 height 18
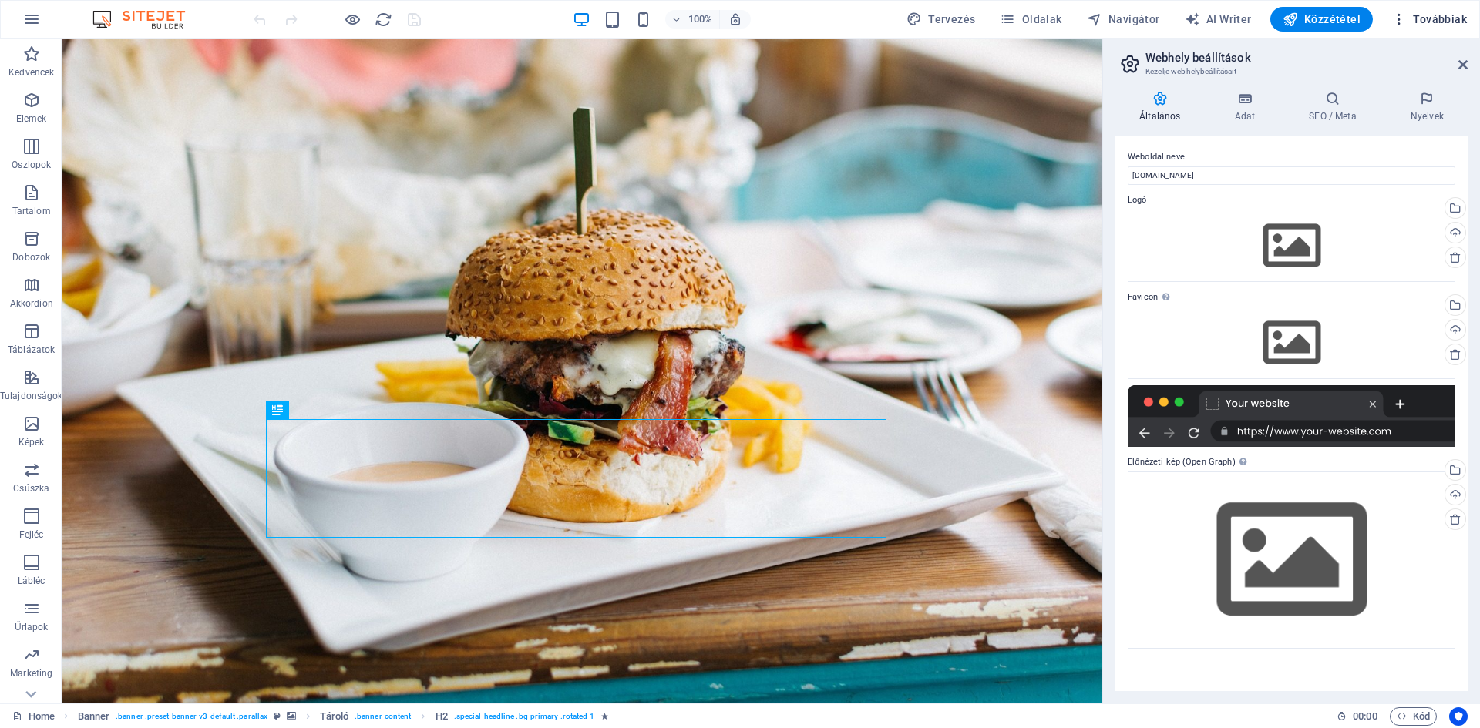
click at [1436, 19] on span "Továbbiak" at bounding box center [1429, 19] width 76 height 15
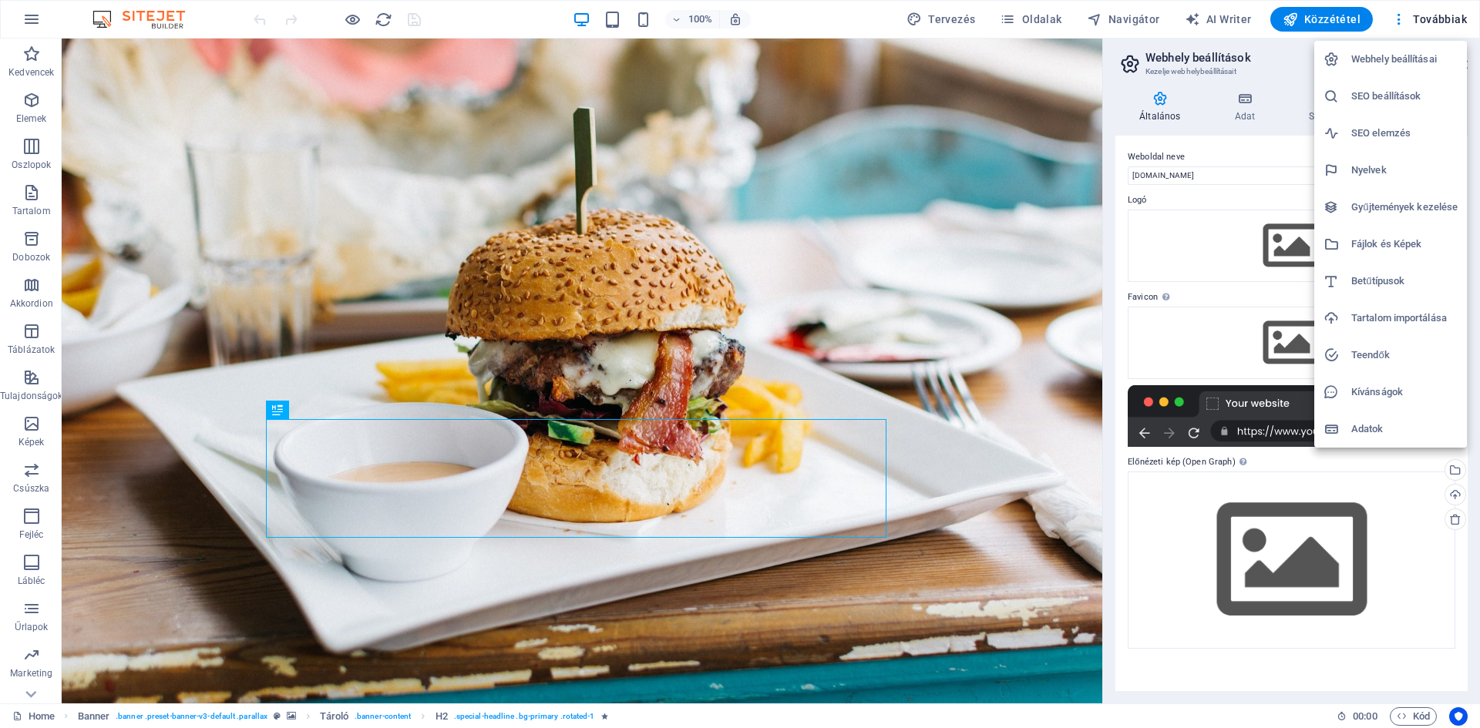
click at [1383, 92] on h6 "SEO beállítások" at bounding box center [1404, 96] width 106 height 18
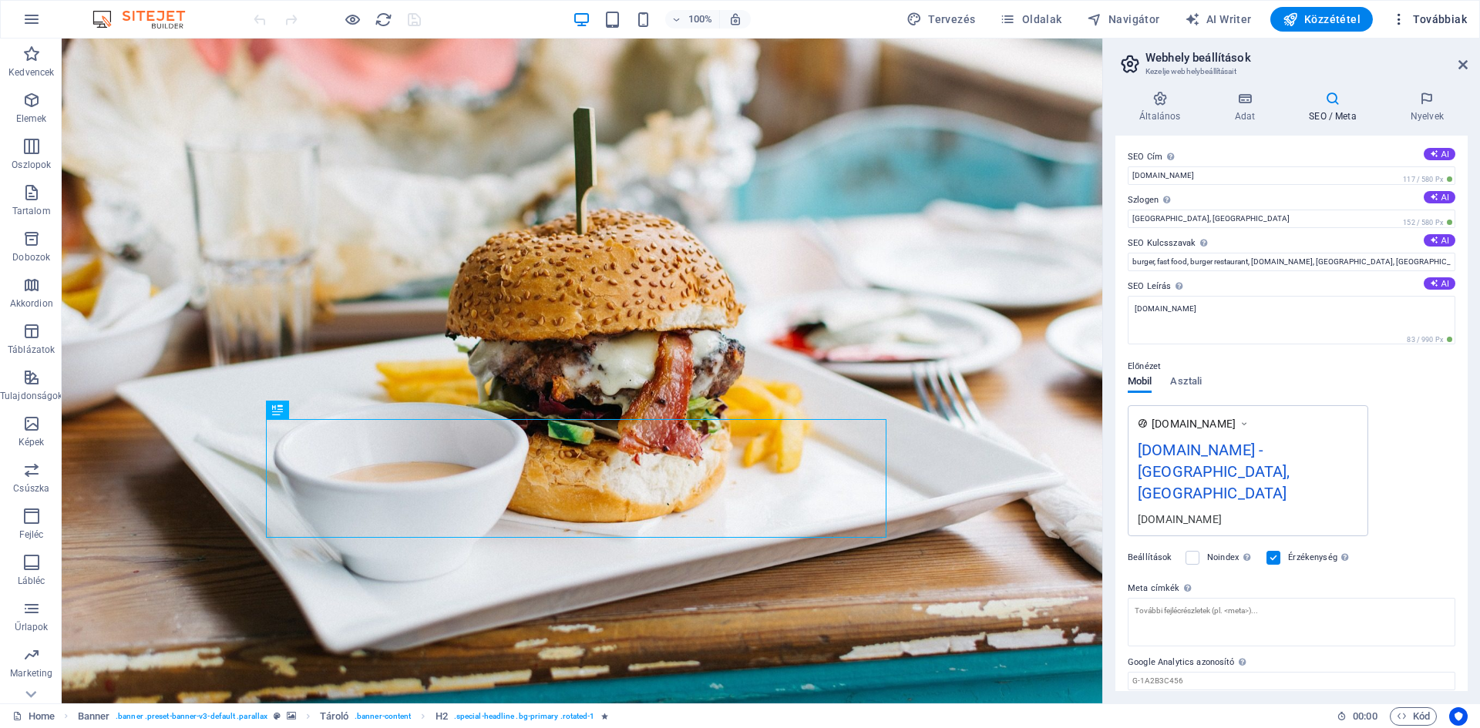
click at [1429, 20] on span "Továbbiak" at bounding box center [1429, 19] width 76 height 15
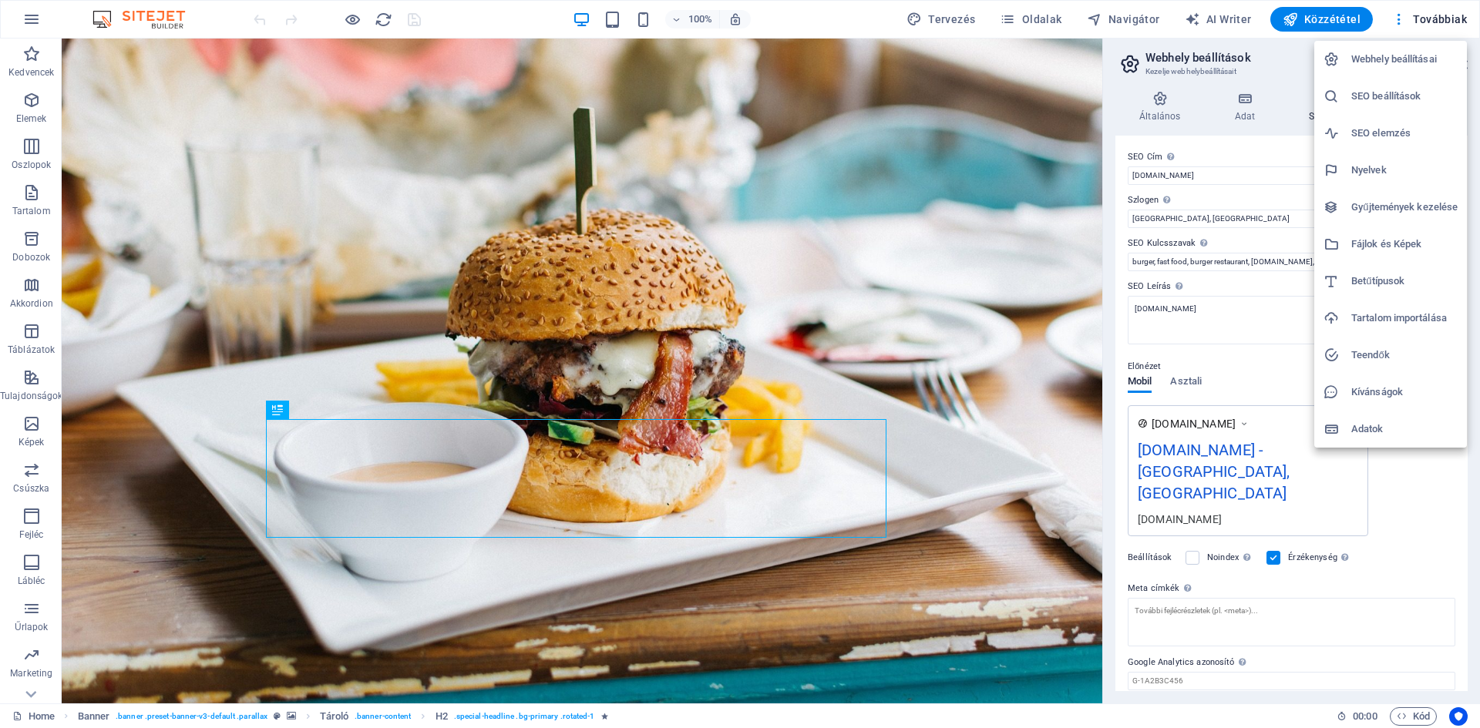
click at [1362, 433] on h6 "Adatok" at bounding box center [1404, 429] width 106 height 18
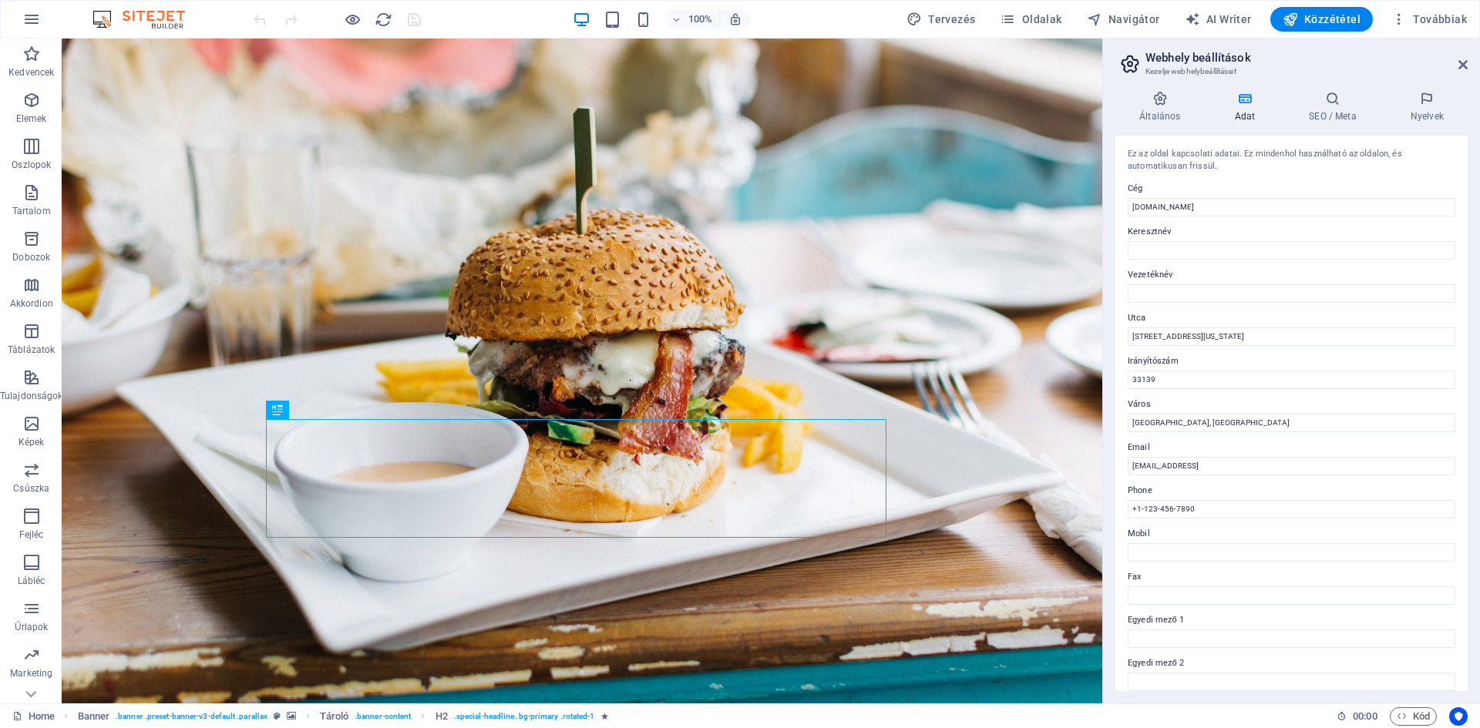
click at [1444, 64] on h2 "Webhely beállítások" at bounding box center [1306, 58] width 322 height 14
click at [1458, 66] on icon at bounding box center [1462, 65] width 9 height 12
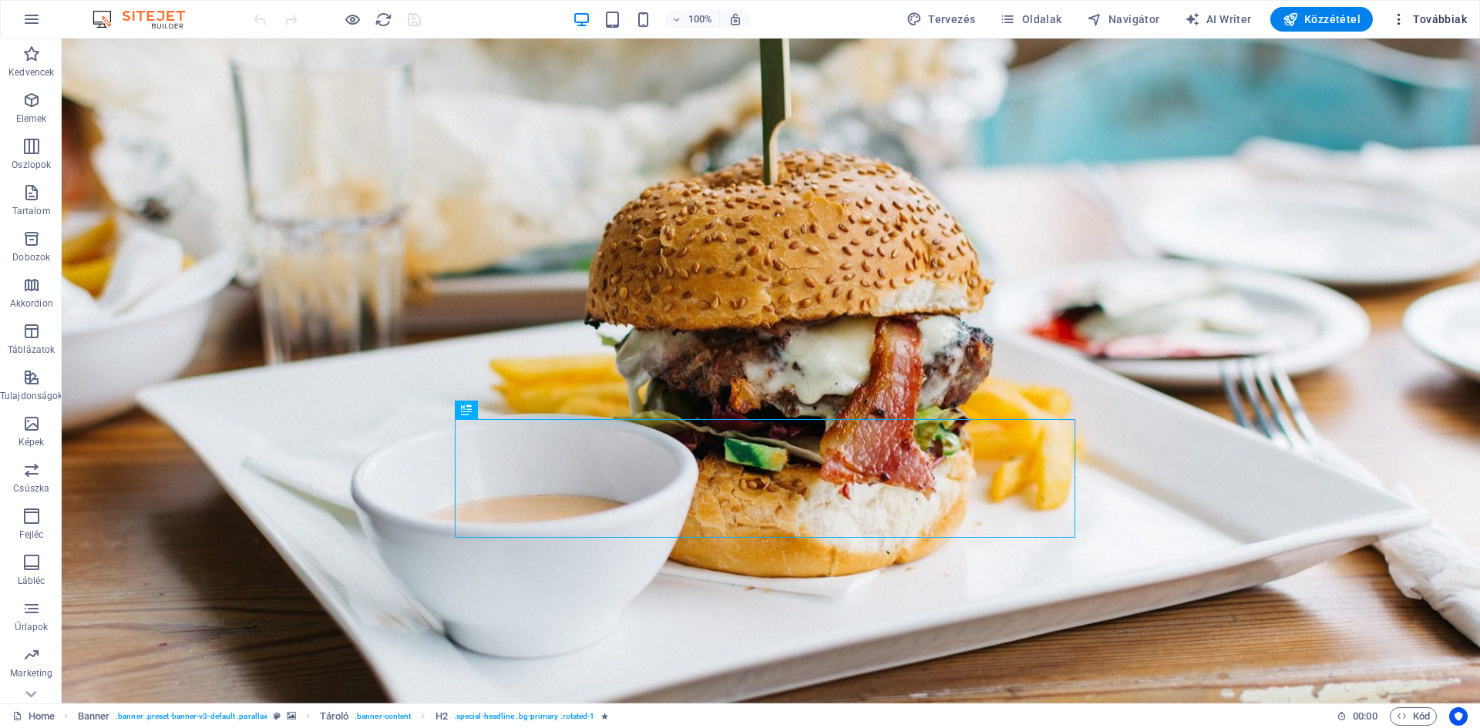
click at [1404, 19] on icon "button" at bounding box center [1398, 19] width 15 height 15
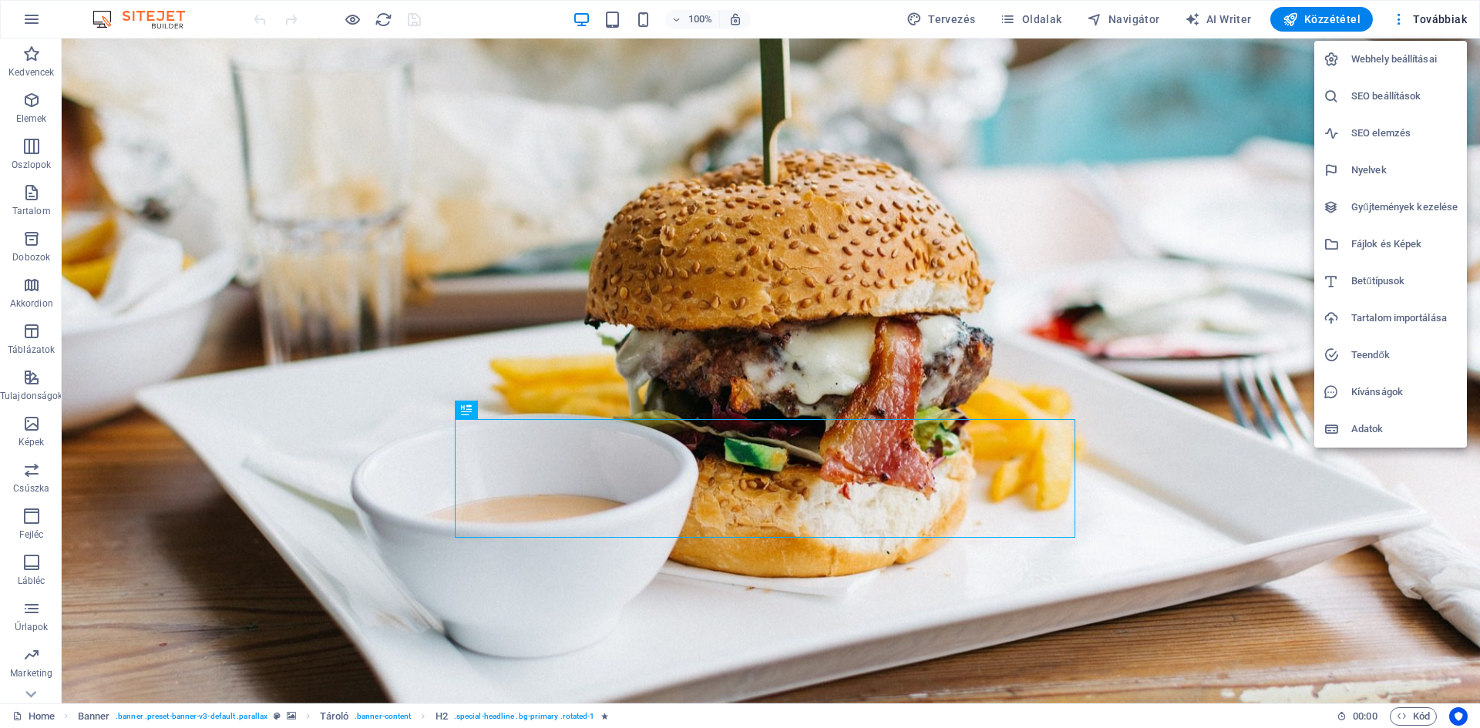
click at [1427, 22] on div at bounding box center [740, 364] width 1480 height 728
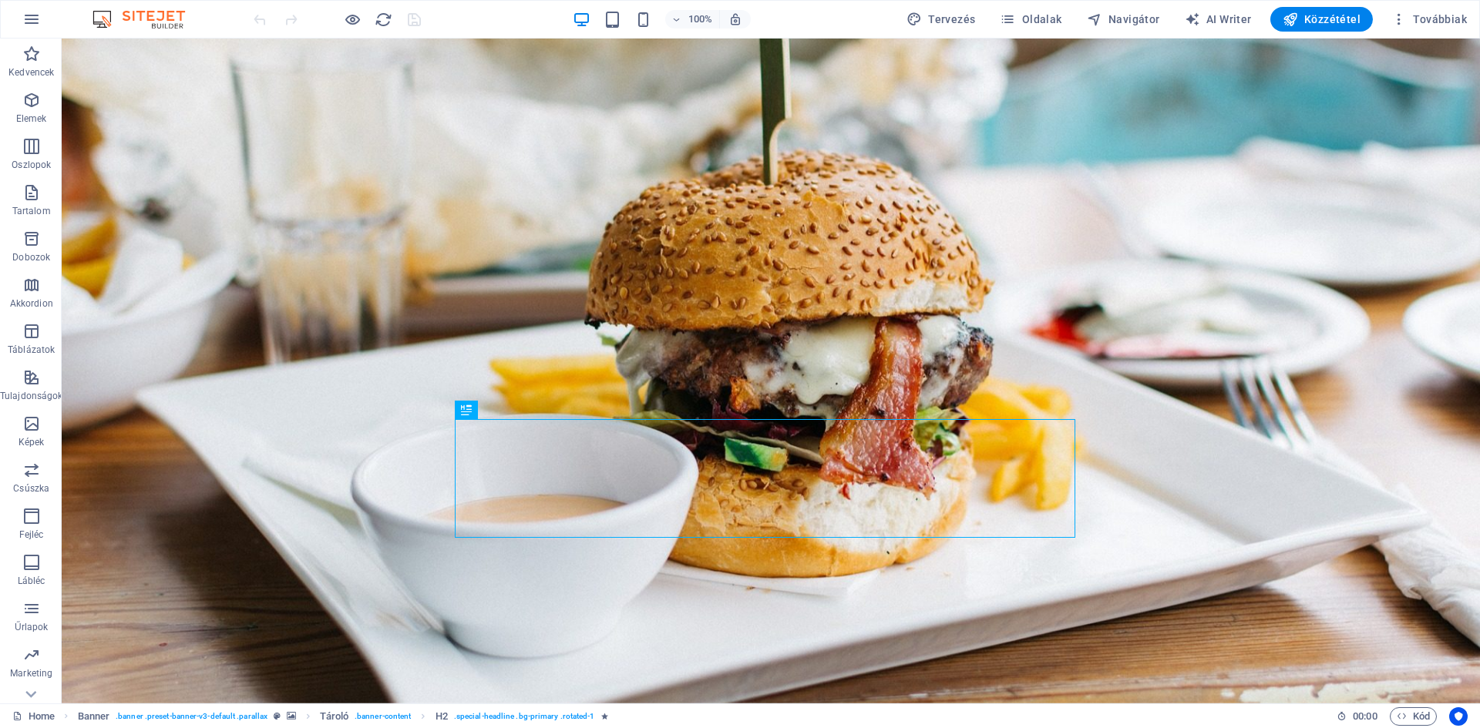
click at [1427, 22] on span "Továbbiak" at bounding box center [1429, 19] width 76 height 15
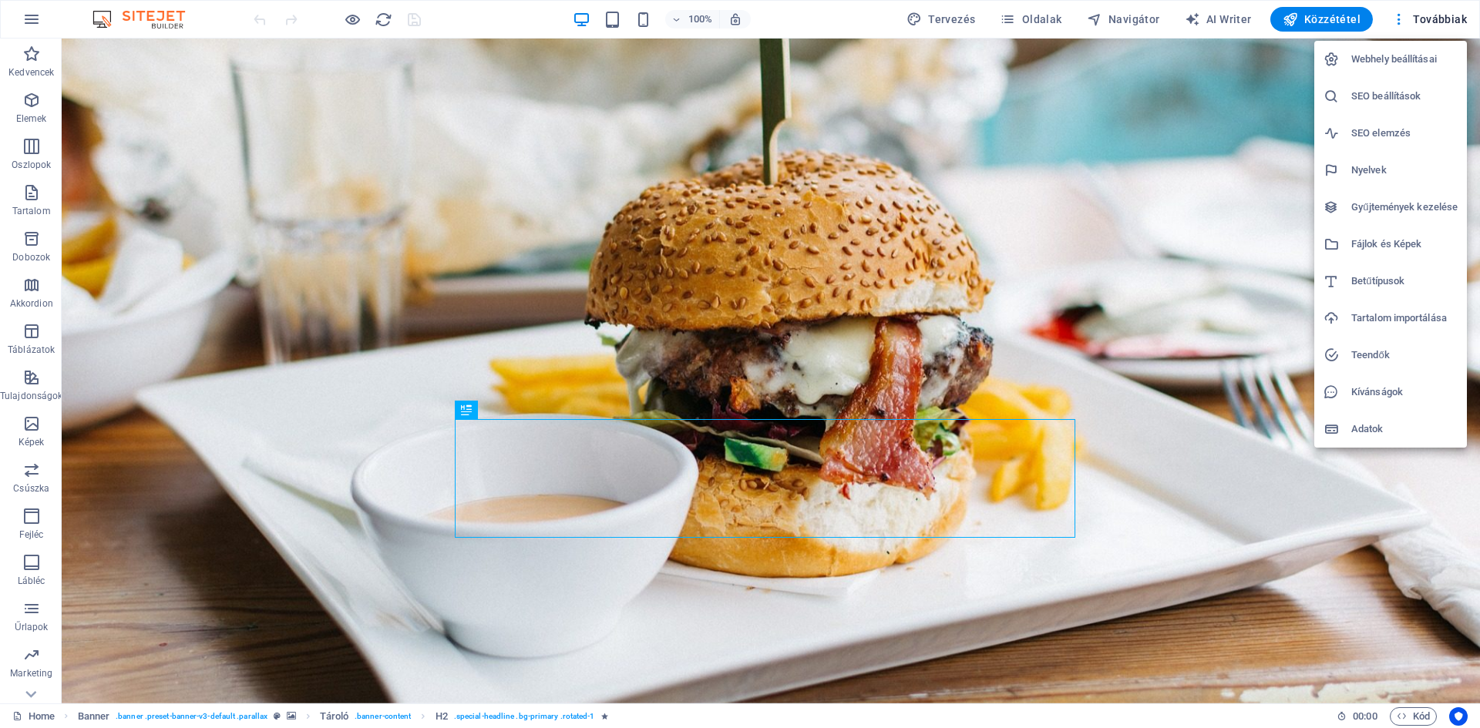
click at [1383, 57] on h6 "Webhely beállításai" at bounding box center [1404, 59] width 106 height 18
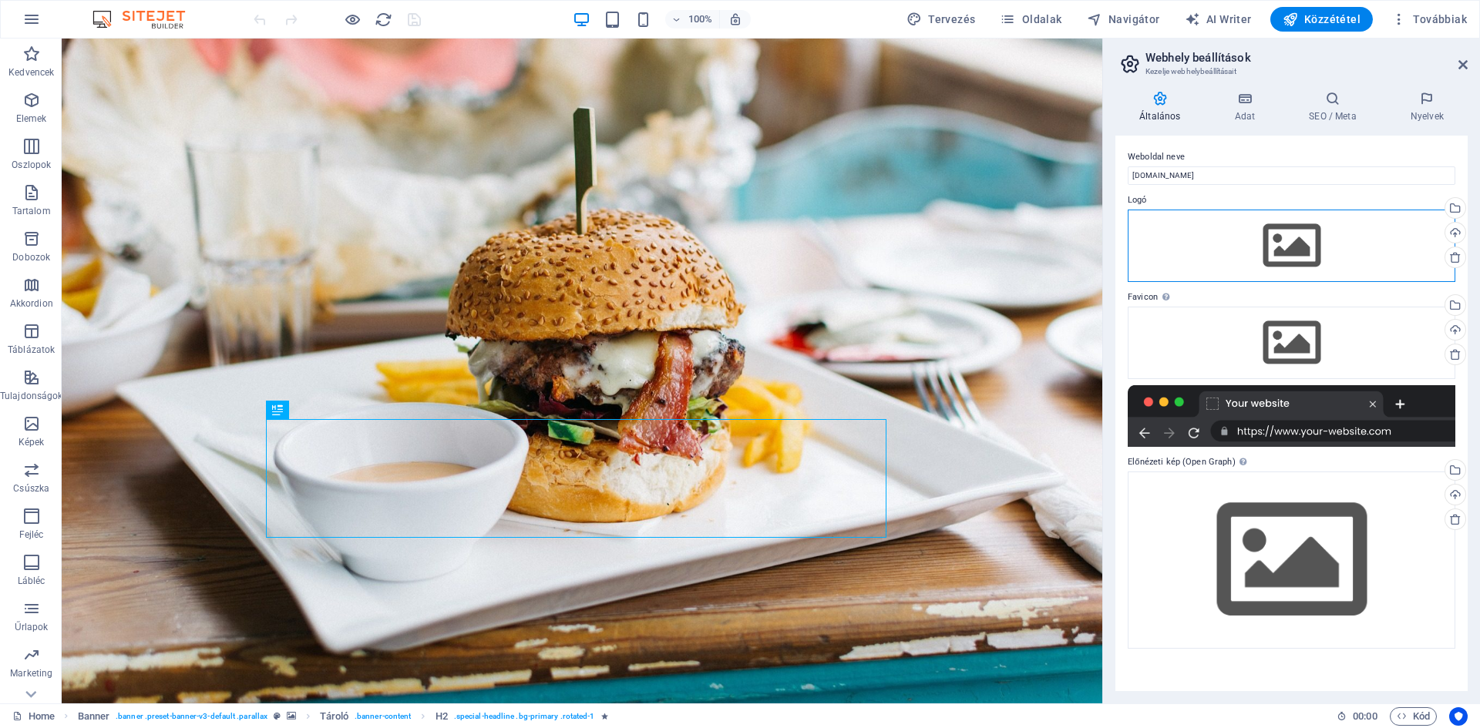
click at [1312, 253] on div "Húzza ide a fájlokat, kattintson a fájlok kiválasztásához, vagy válasszon fájlo…" at bounding box center [1292, 246] width 328 height 72
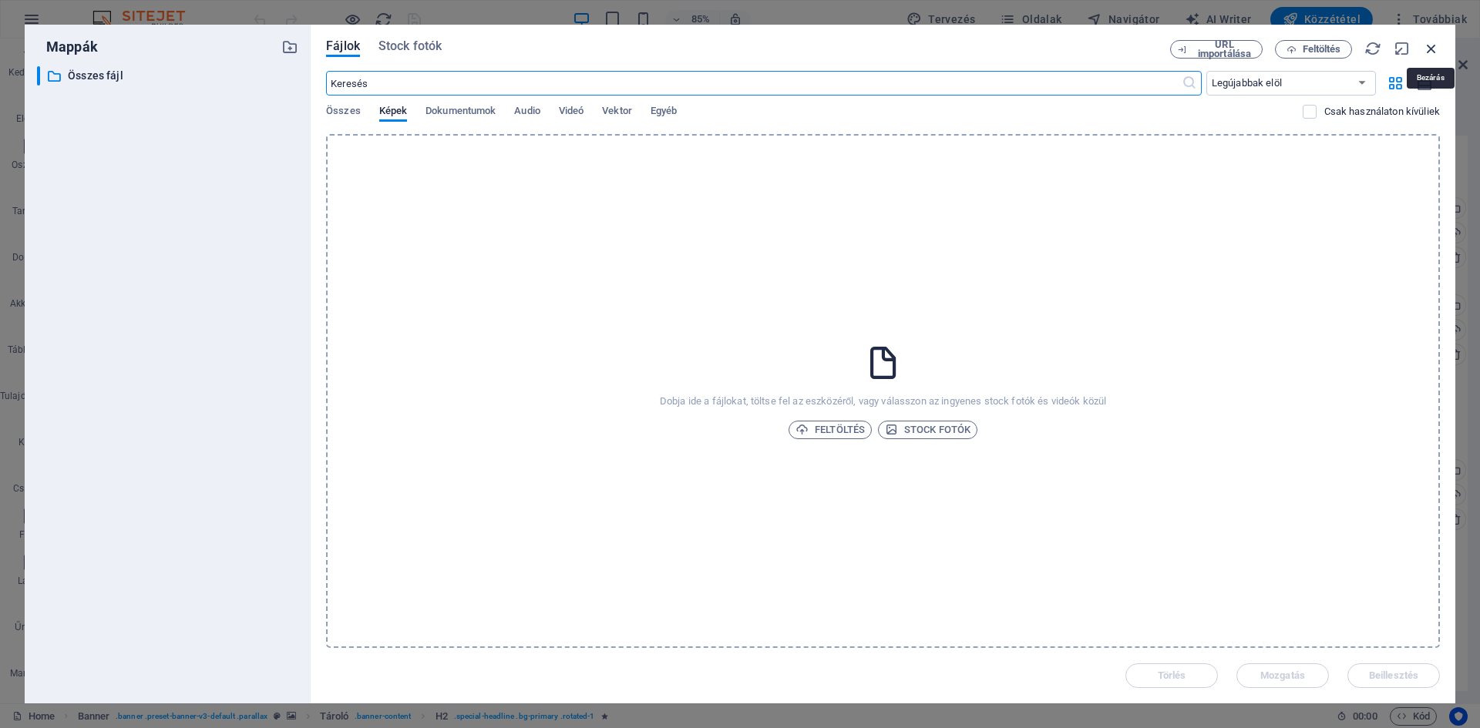
click at [1427, 49] on icon "button" at bounding box center [1431, 48] width 17 height 17
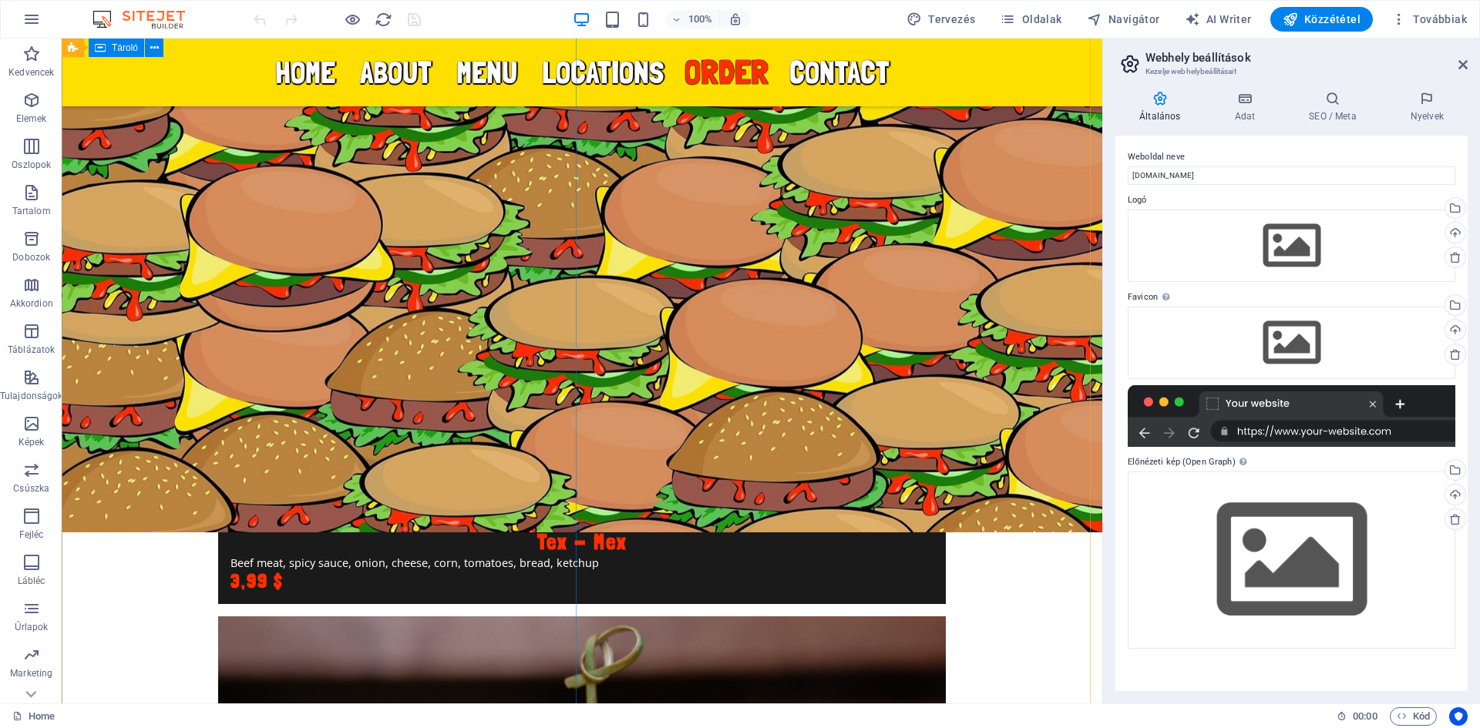
scroll to position [6680, 0]
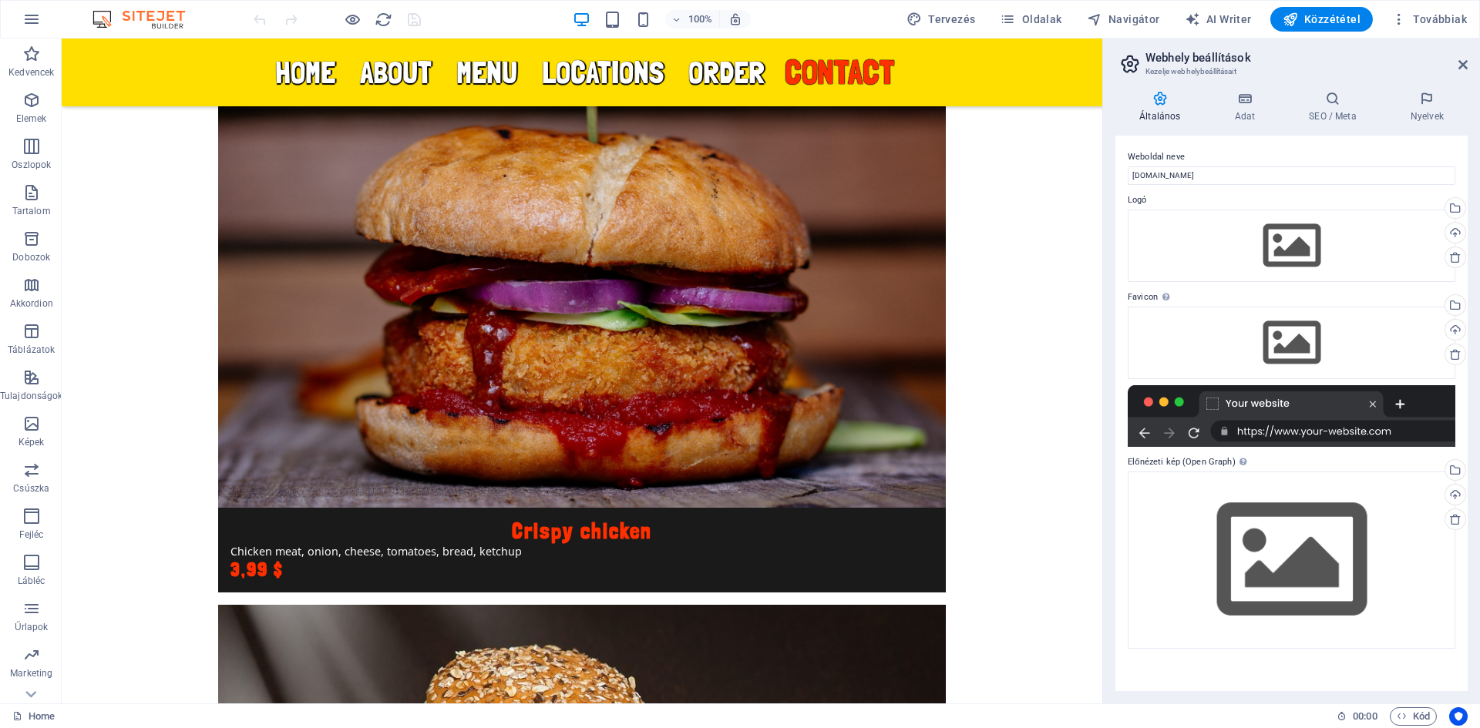
click at [1238, 404] on div at bounding box center [1292, 416] width 328 height 62
click at [949, 18] on span "Tervezés" at bounding box center [940, 19] width 69 height 15
select select "px"
select select "400"
select select "px"
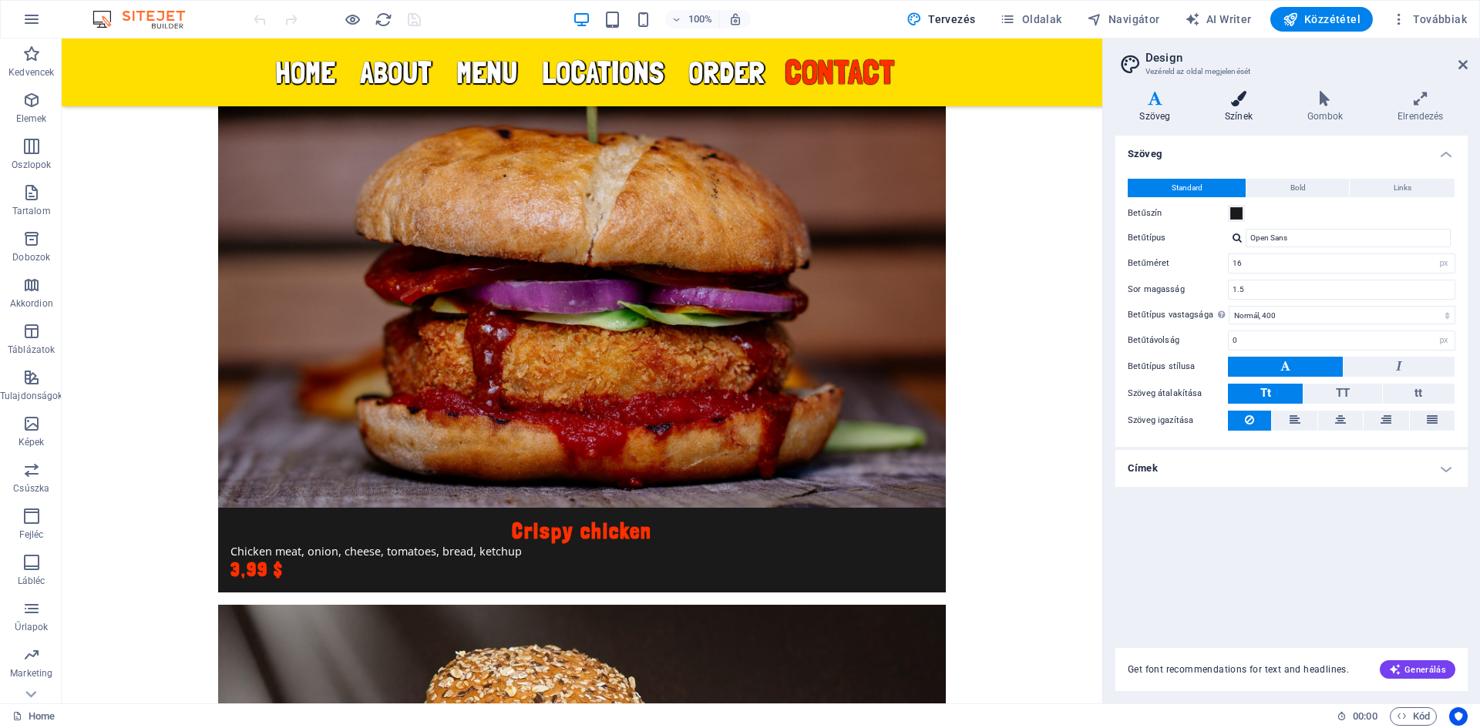
click at [1246, 108] on h4 "Színek" at bounding box center [1242, 107] width 82 height 32
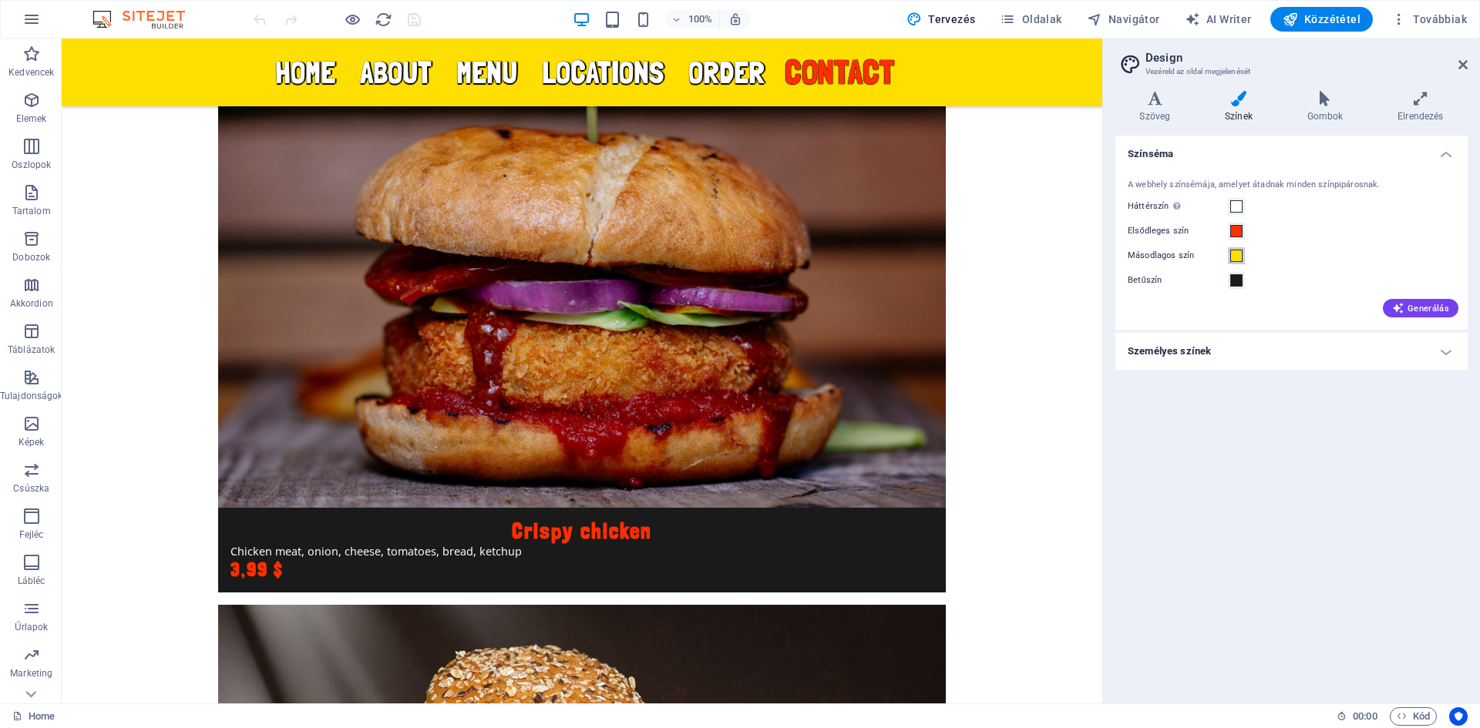
click at [1234, 254] on span at bounding box center [1236, 256] width 12 height 12
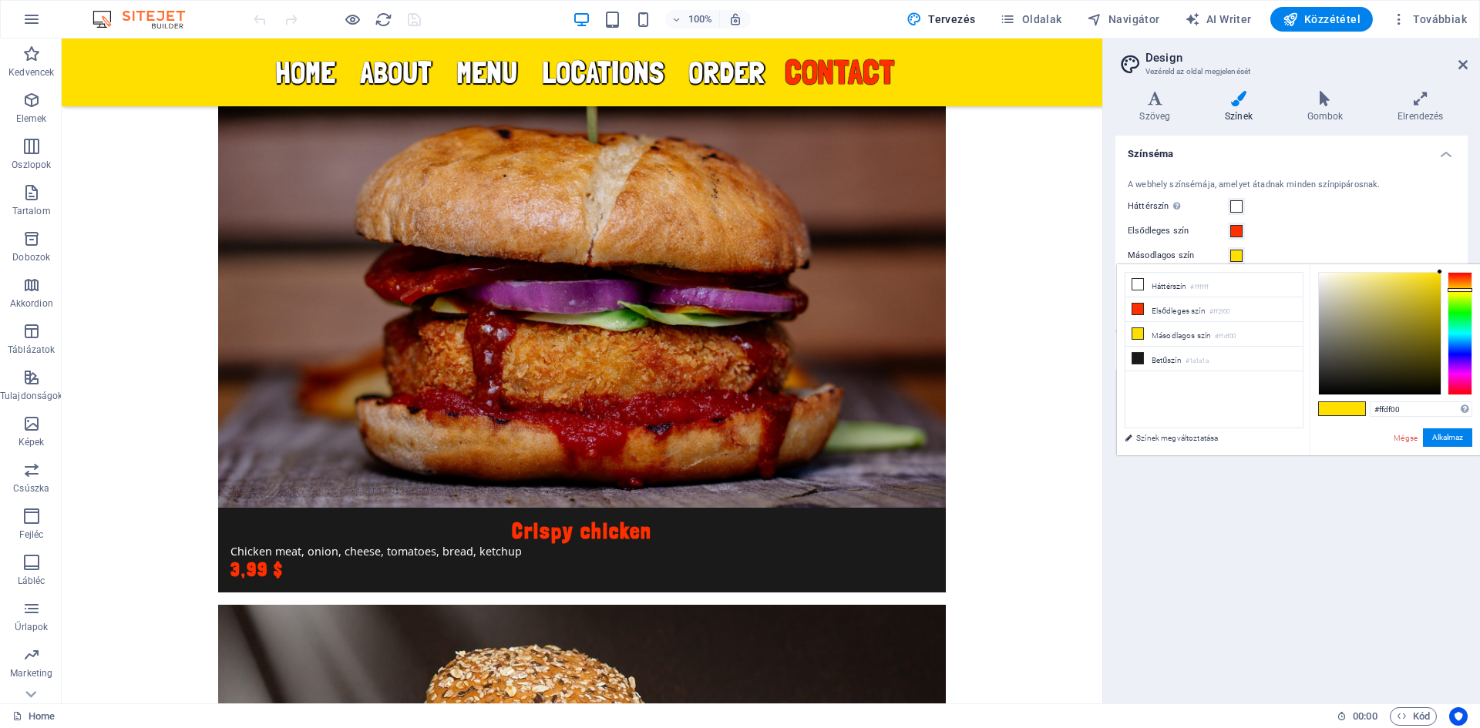
click at [1234, 254] on span at bounding box center [1236, 256] width 12 height 12
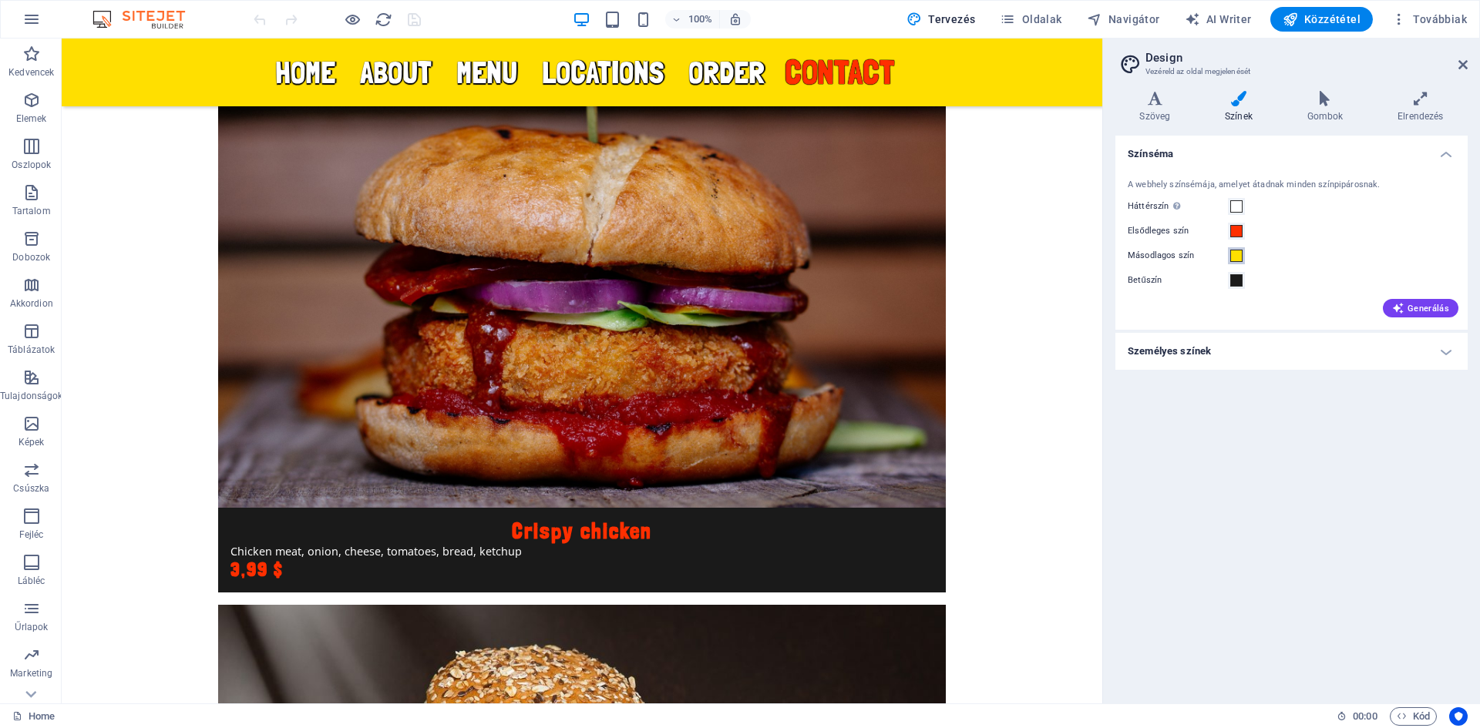
click at [1234, 254] on span at bounding box center [1236, 256] width 12 height 12
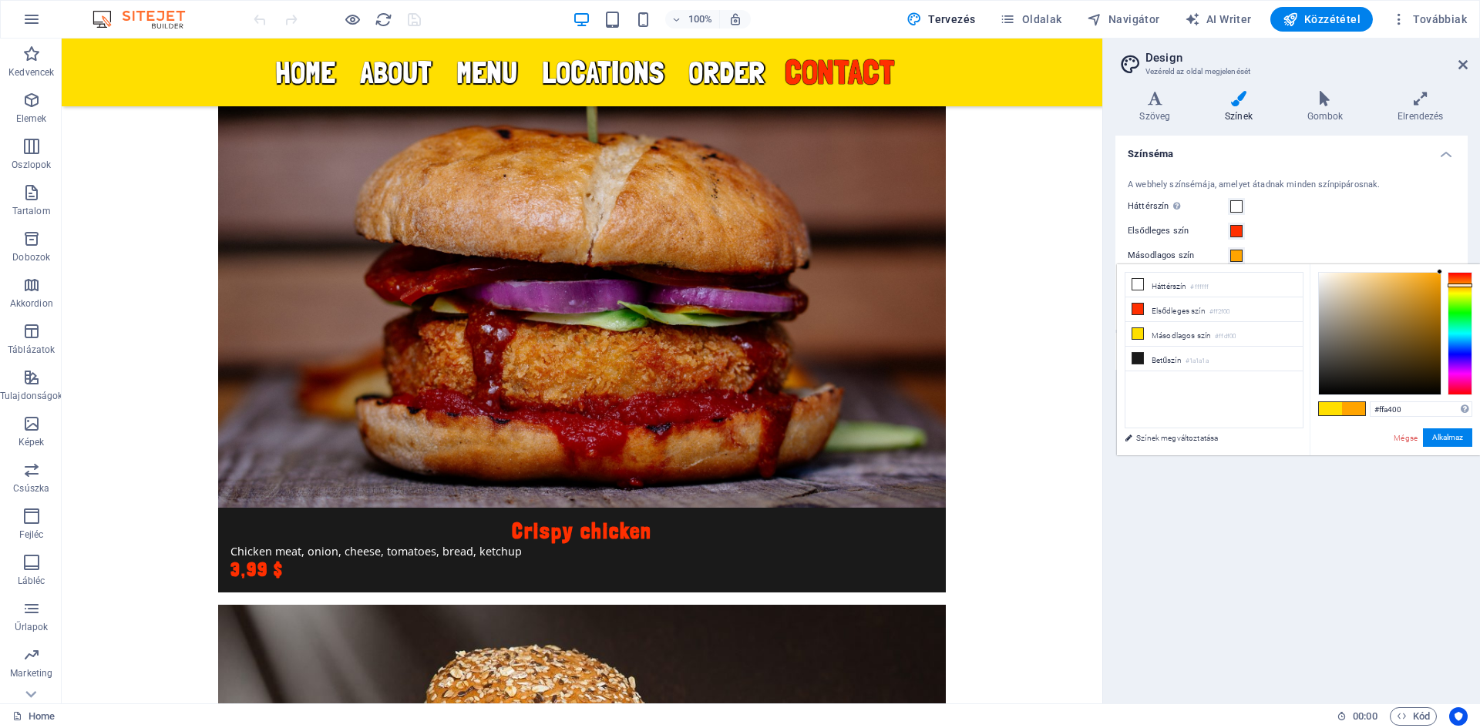
click at [1460, 285] on div at bounding box center [1459, 286] width 25 height 4
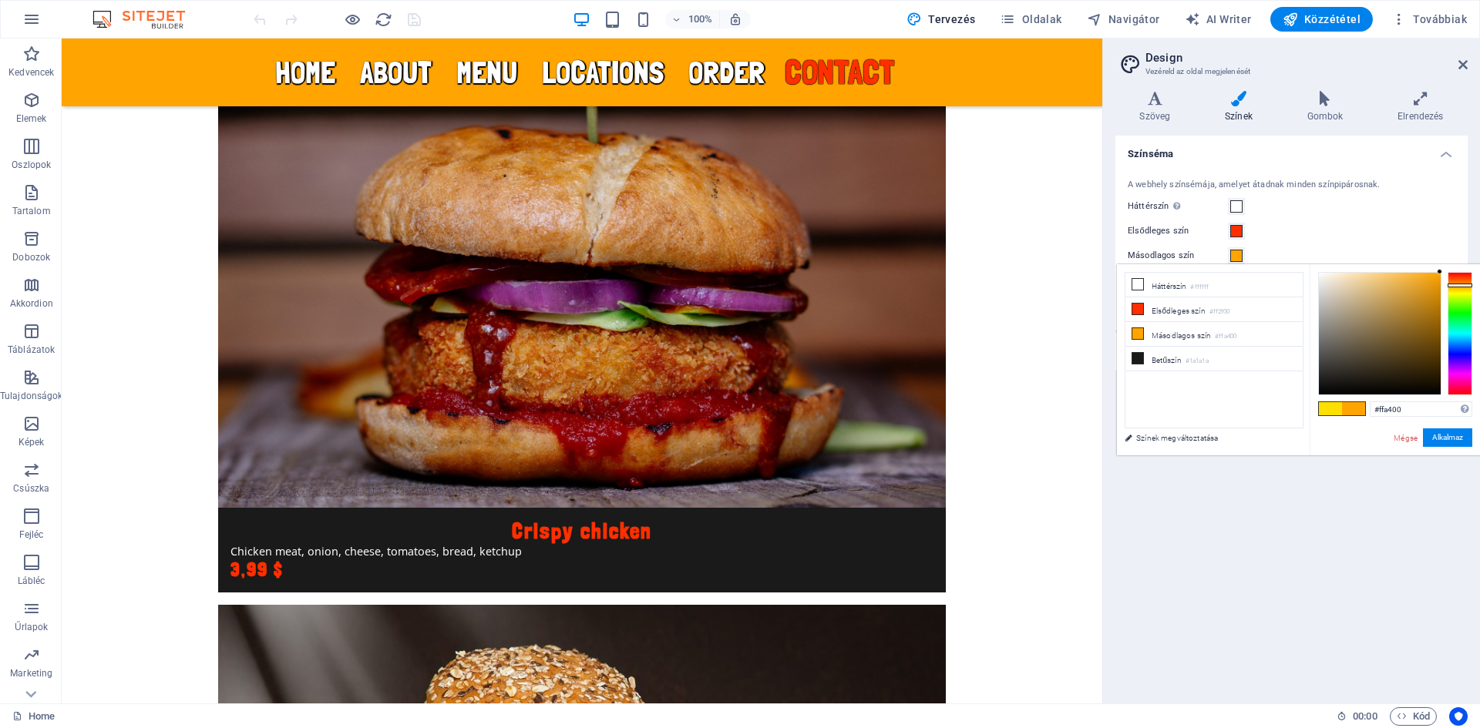
type input "#ff9a00"
click at [1466, 284] on div at bounding box center [1459, 285] width 25 height 4
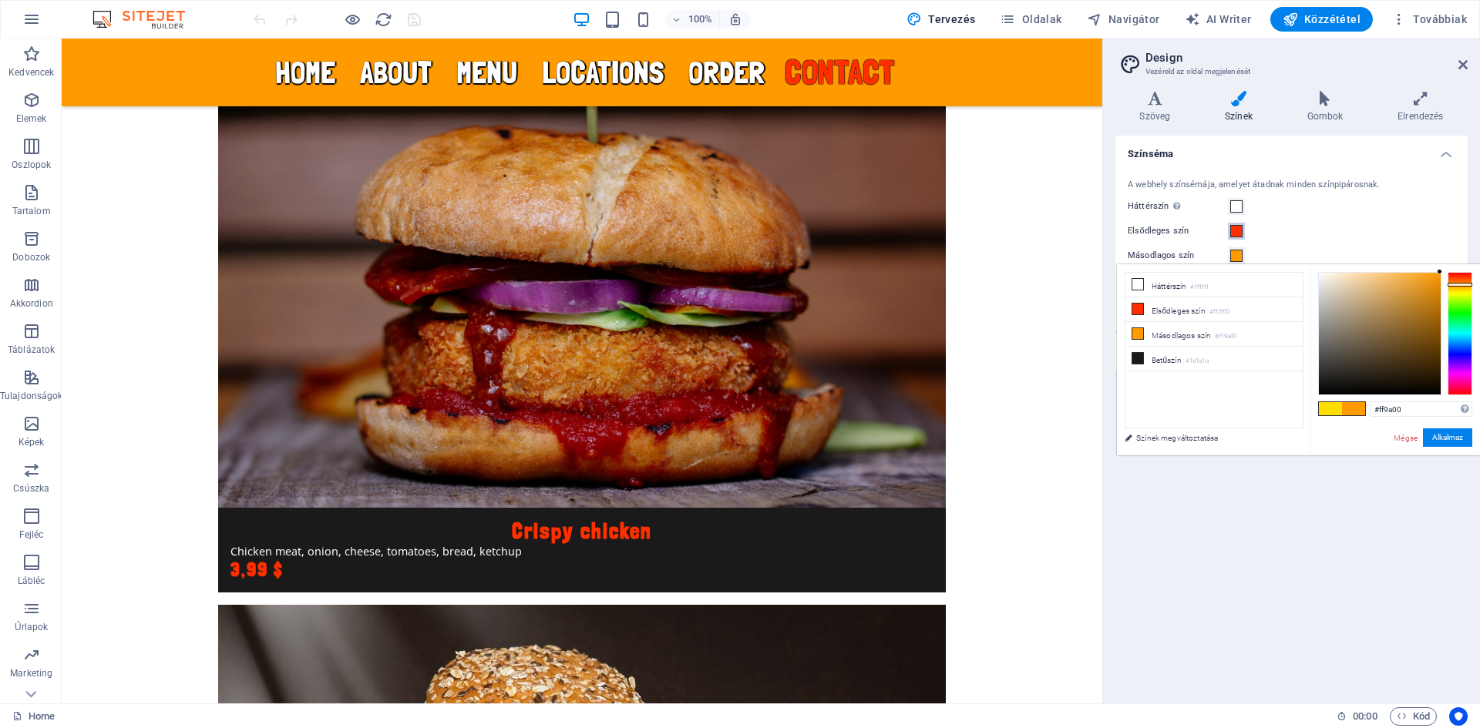
click at [1240, 234] on span at bounding box center [1236, 231] width 12 height 12
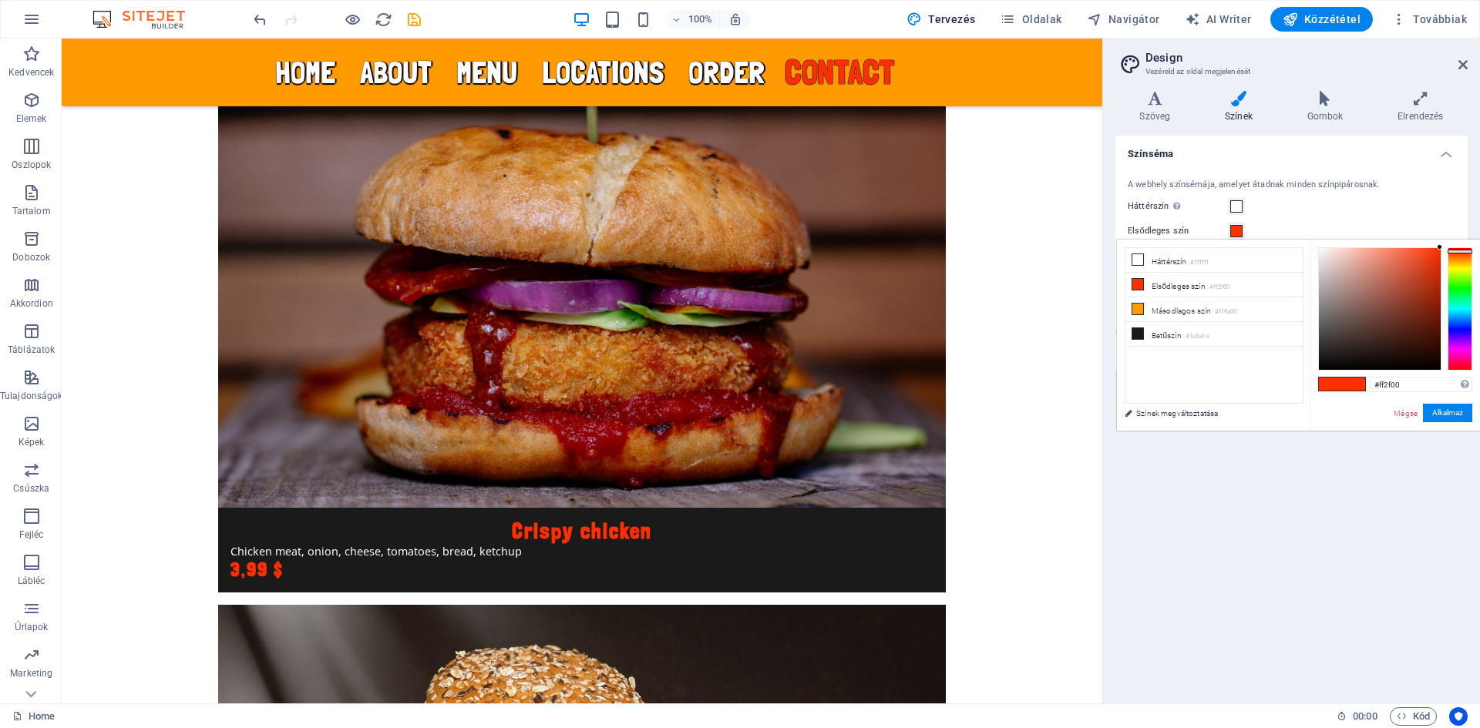
click at [1240, 234] on span at bounding box center [1236, 231] width 12 height 12
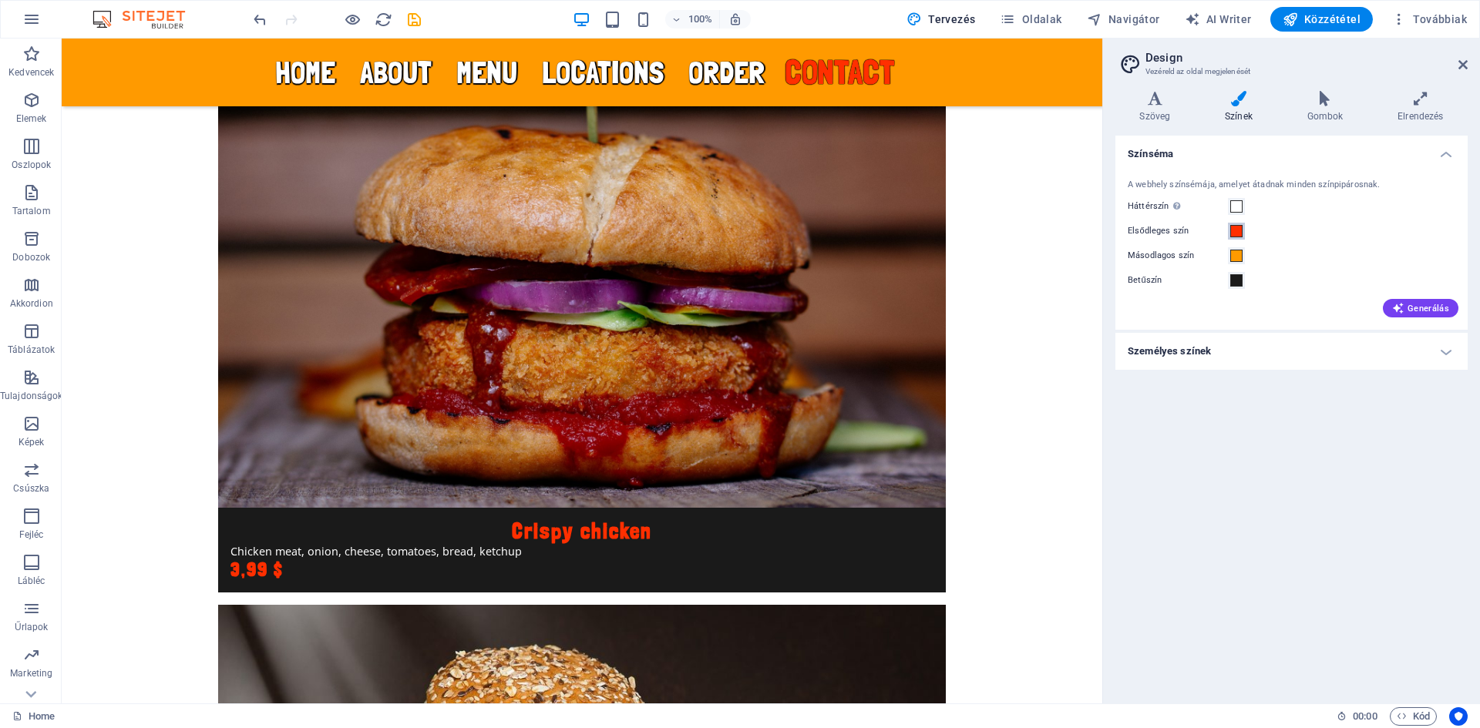
click at [1240, 234] on span at bounding box center [1236, 231] width 12 height 12
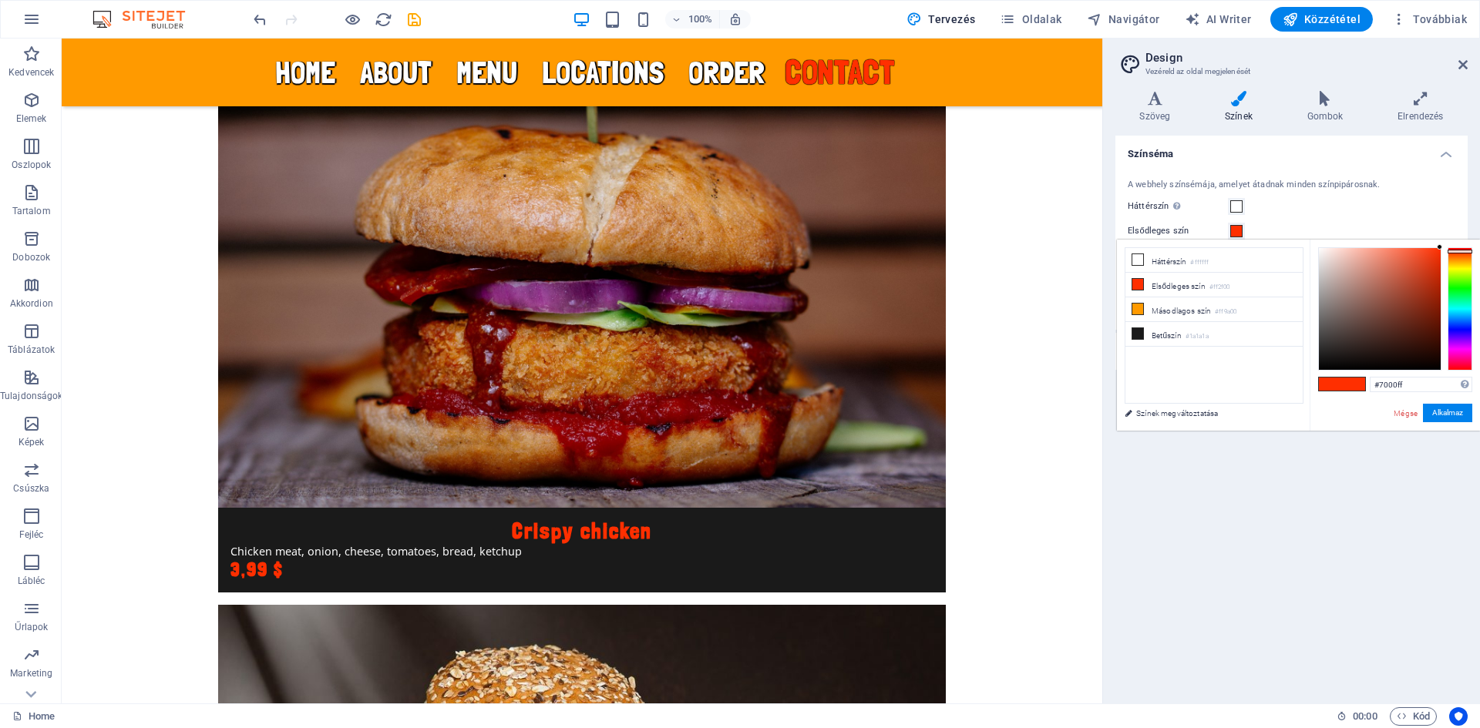
click at [1457, 338] on div at bounding box center [1459, 308] width 25 height 123
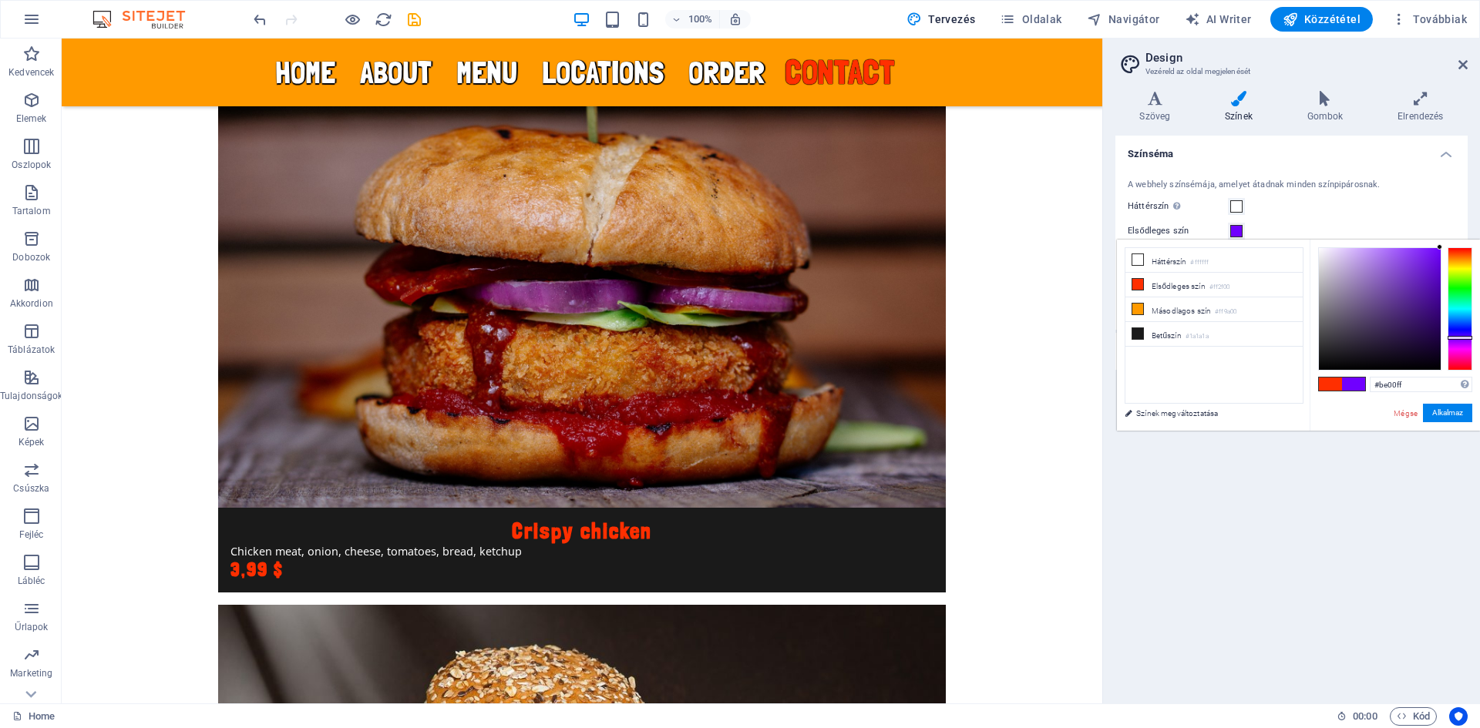
click at [1461, 344] on div at bounding box center [1459, 308] width 25 height 123
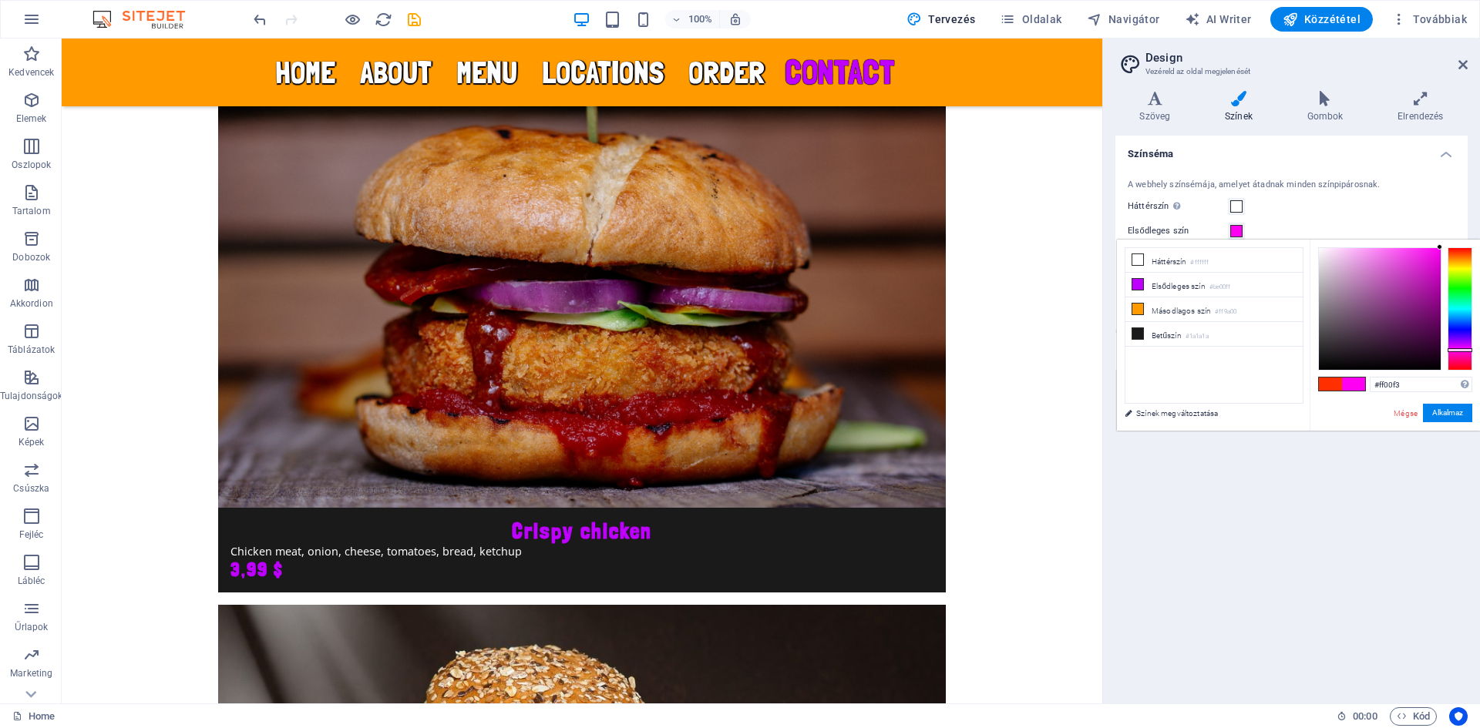
drag, startPoint x: 1464, startPoint y: 343, endPoint x: 1470, endPoint y: 350, distance: 9.3
click at [1470, 350] on div at bounding box center [1459, 350] width 25 height 4
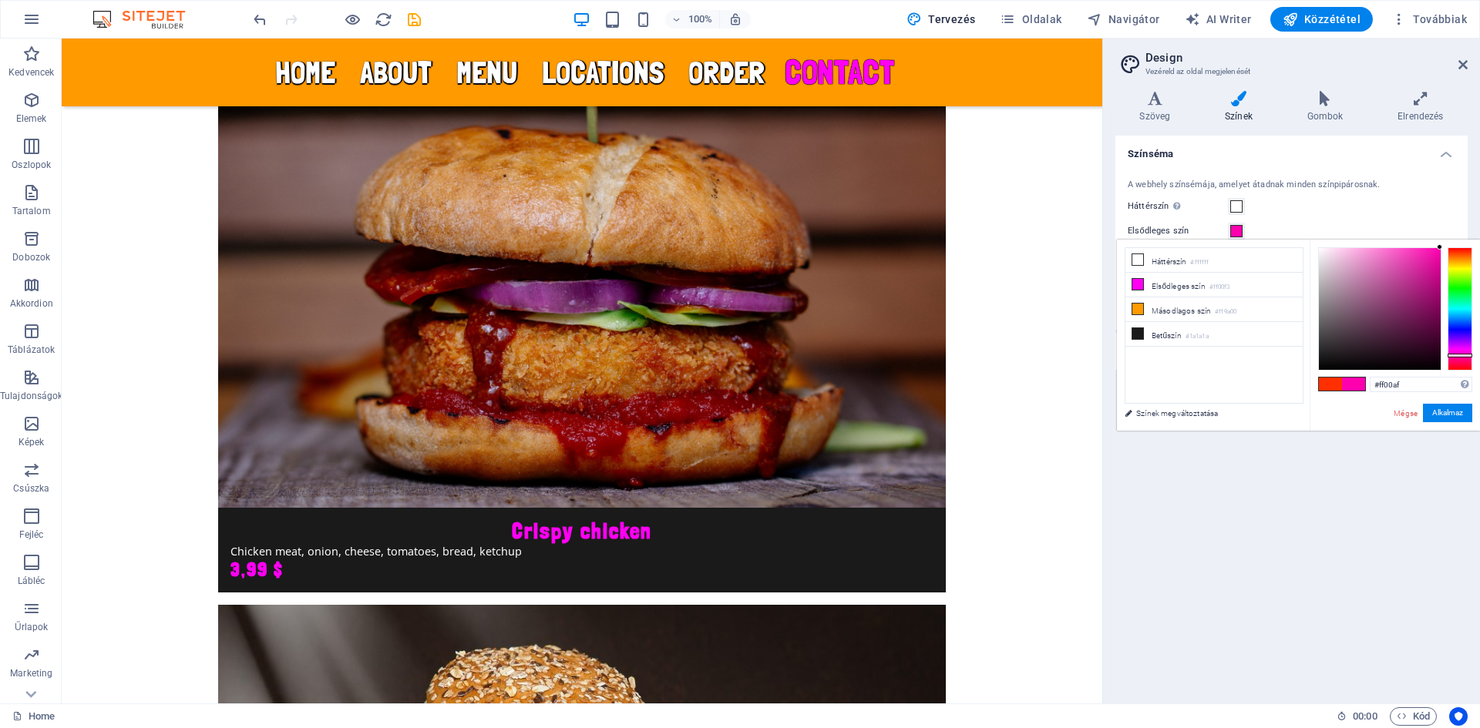
click at [1472, 355] on div "#ff00af Támogatott formátumok #0852ed rgb(8, 82, 237) rgba(8, 82, 237, 90%) hsv…" at bounding box center [1394, 447] width 170 height 415
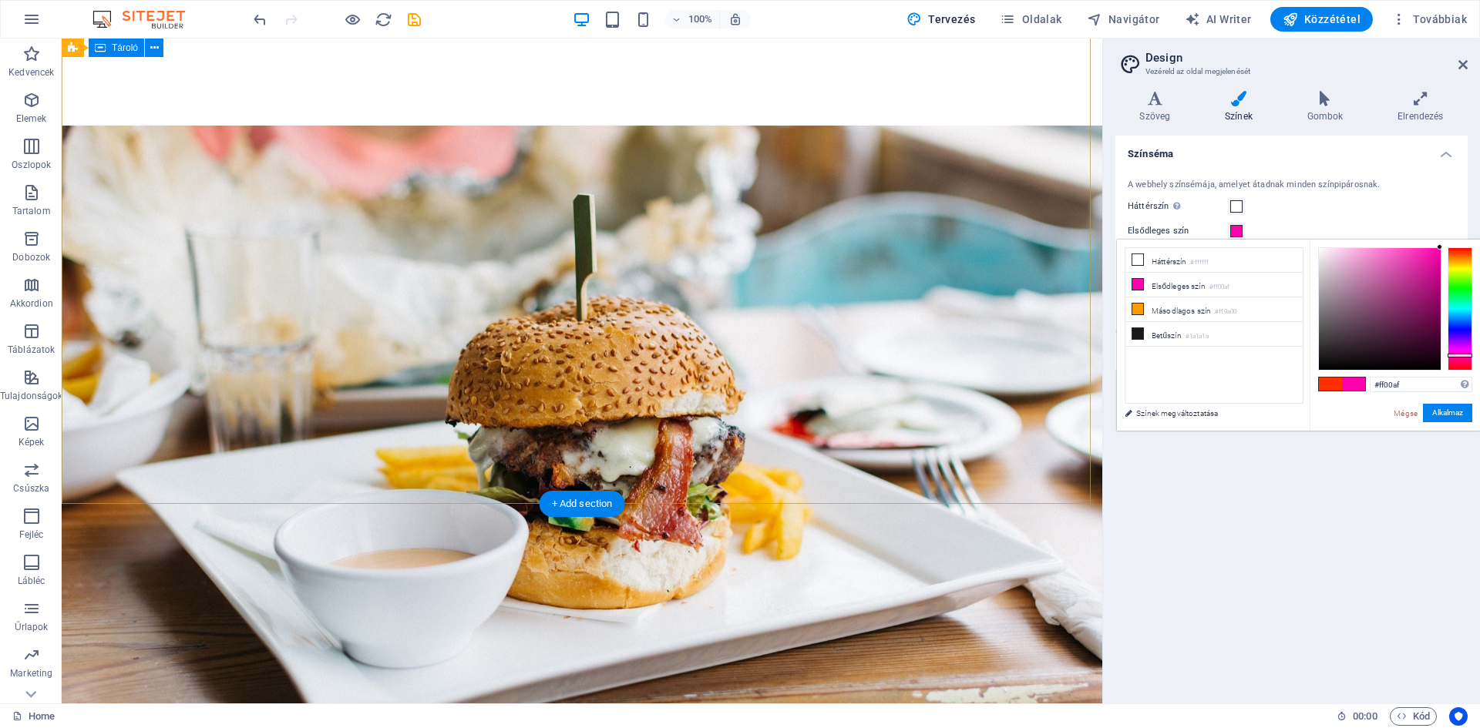
scroll to position [0, 0]
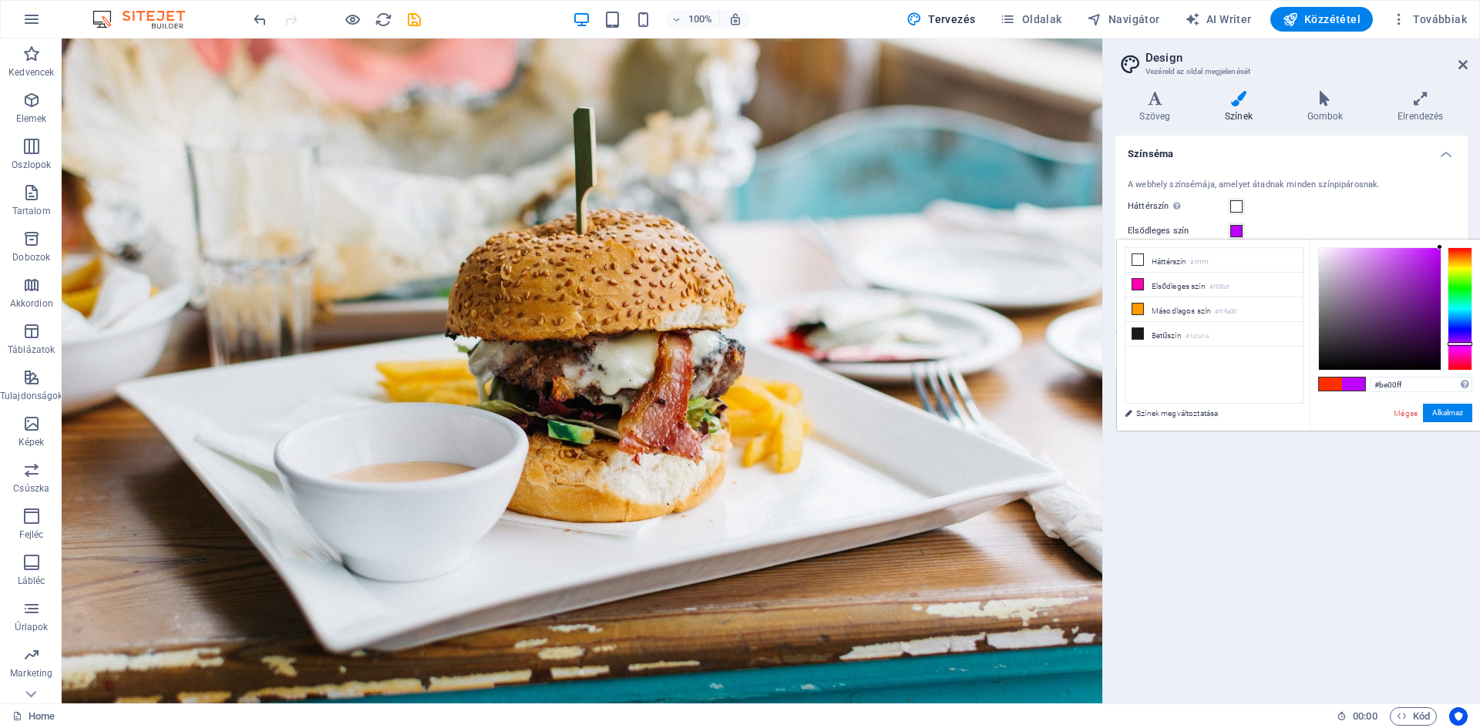
drag, startPoint x: 1463, startPoint y: 357, endPoint x: 1464, endPoint y: 344, distance: 13.1
click at [1464, 344] on div at bounding box center [1459, 344] width 25 height 4
drag, startPoint x: 1464, startPoint y: 344, endPoint x: 1464, endPoint y: 331, distance: 12.3
click at [1464, 331] on div at bounding box center [1459, 308] width 25 height 123
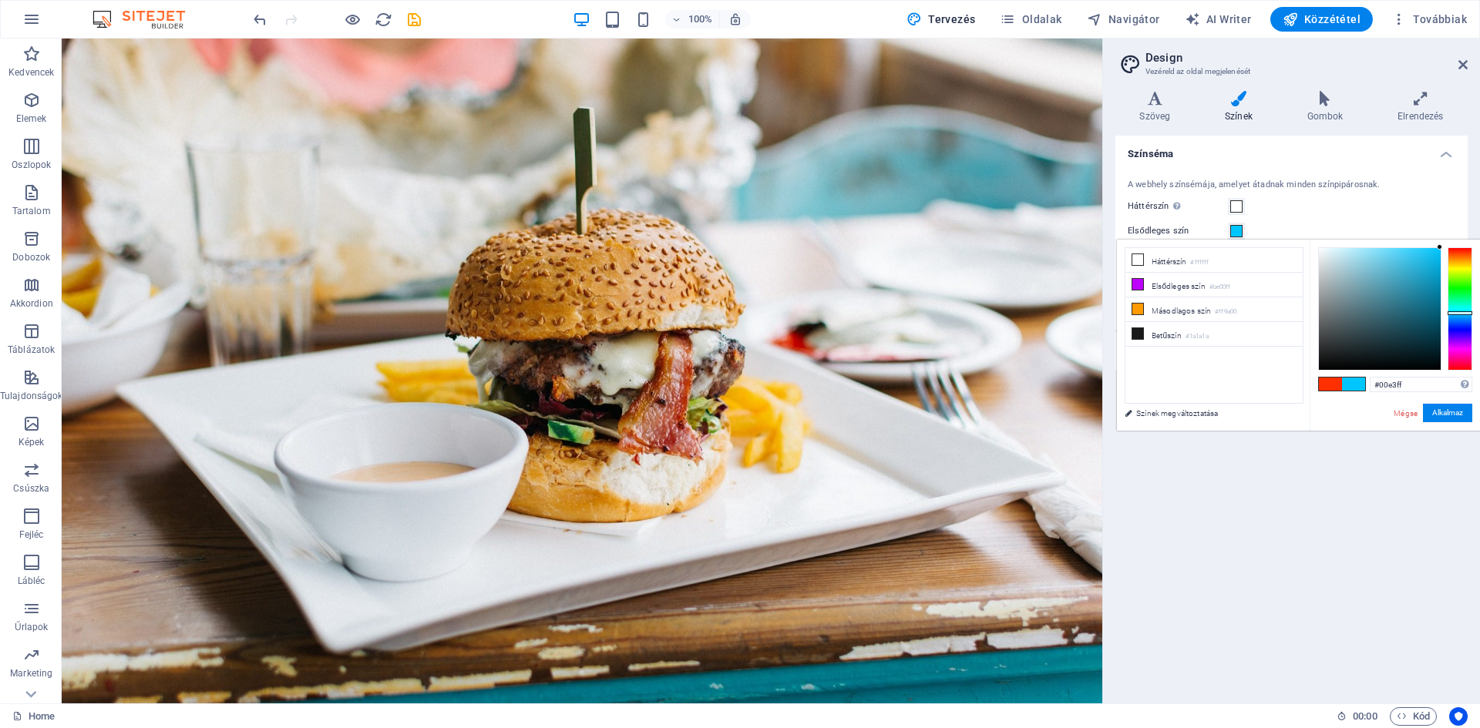
drag, startPoint x: 1464, startPoint y: 331, endPoint x: 1462, endPoint y: 311, distance: 20.9
click at [1462, 311] on div at bounding box center [1459, 313] width 25 height 4
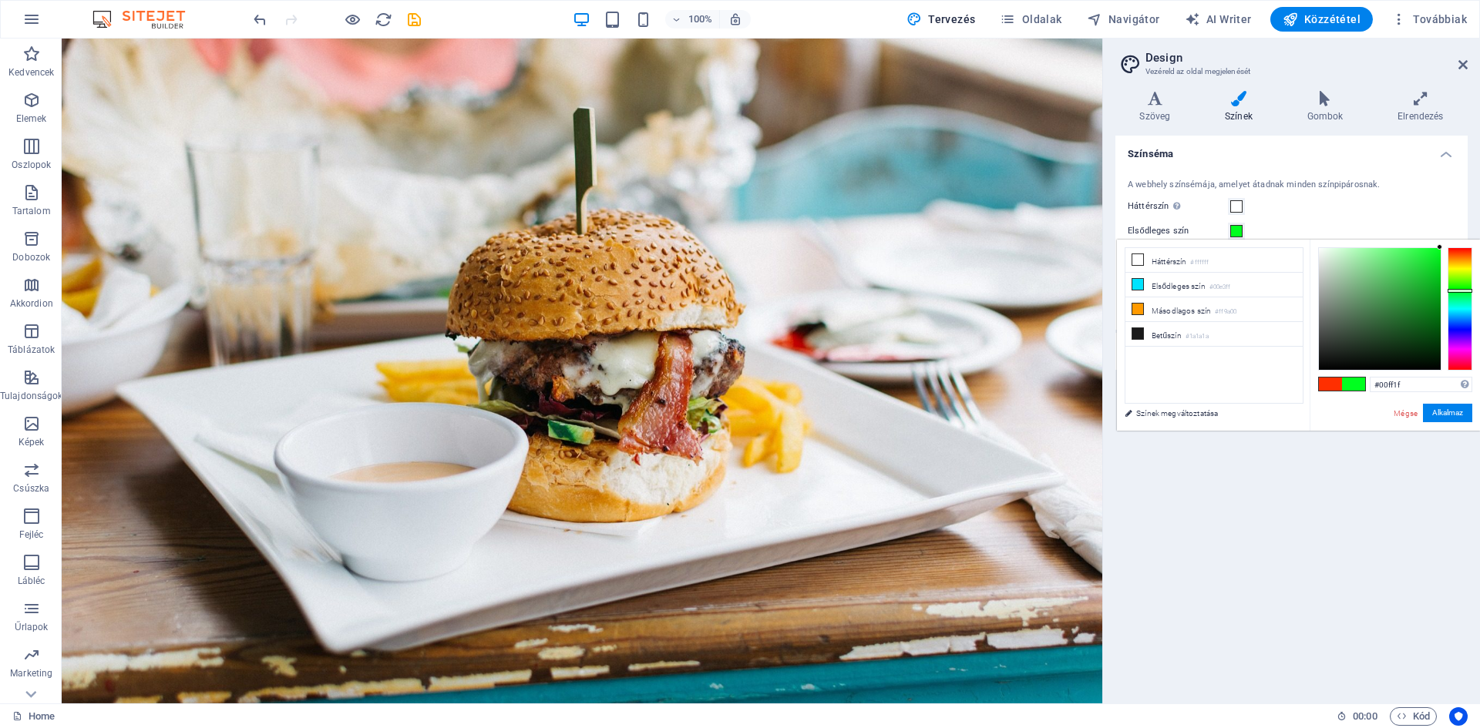
drag, startPoint x: 1462, startPoint y: 311, endPoint x: 1464, endPoint y: 291, distance: 20.2
click at [1464, 291] on div at bounding box center [1459, 291] width 25 height 4
drag, startPoint x: 1464, startPoint y: 291, endPoint x: 1471, endPoint y: 300, distance: 11.6
click at [1471, 300] on div at bounding box center [1459, 300] width 25 height 4
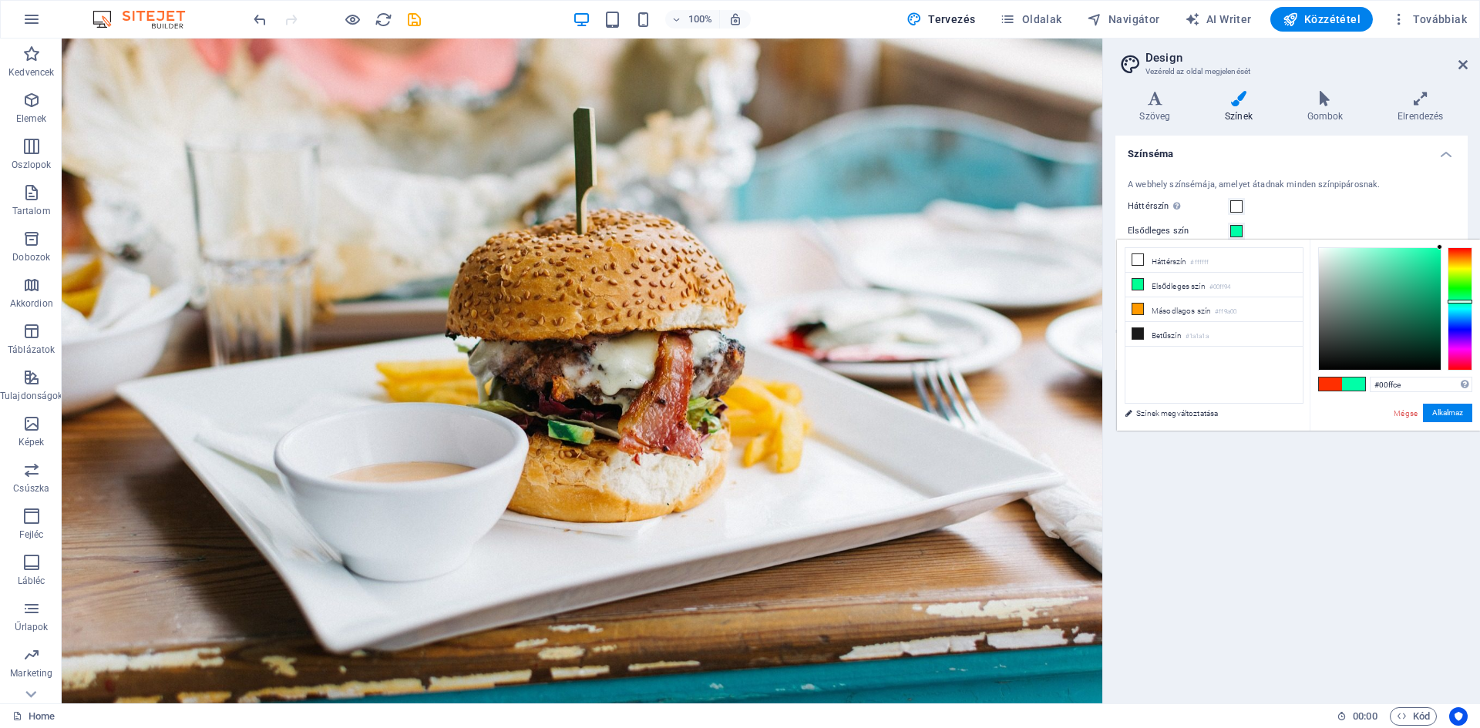
type input "#00ffd7"
click at [1464, 305] on div at bounding box center [1459, 306] width 25 height 4
click at [1288, 212] on div "Háttérszín Csak akkor látható, ha más háttér nem takarja el." at bounding box center [1292, 206] width 328 height 18
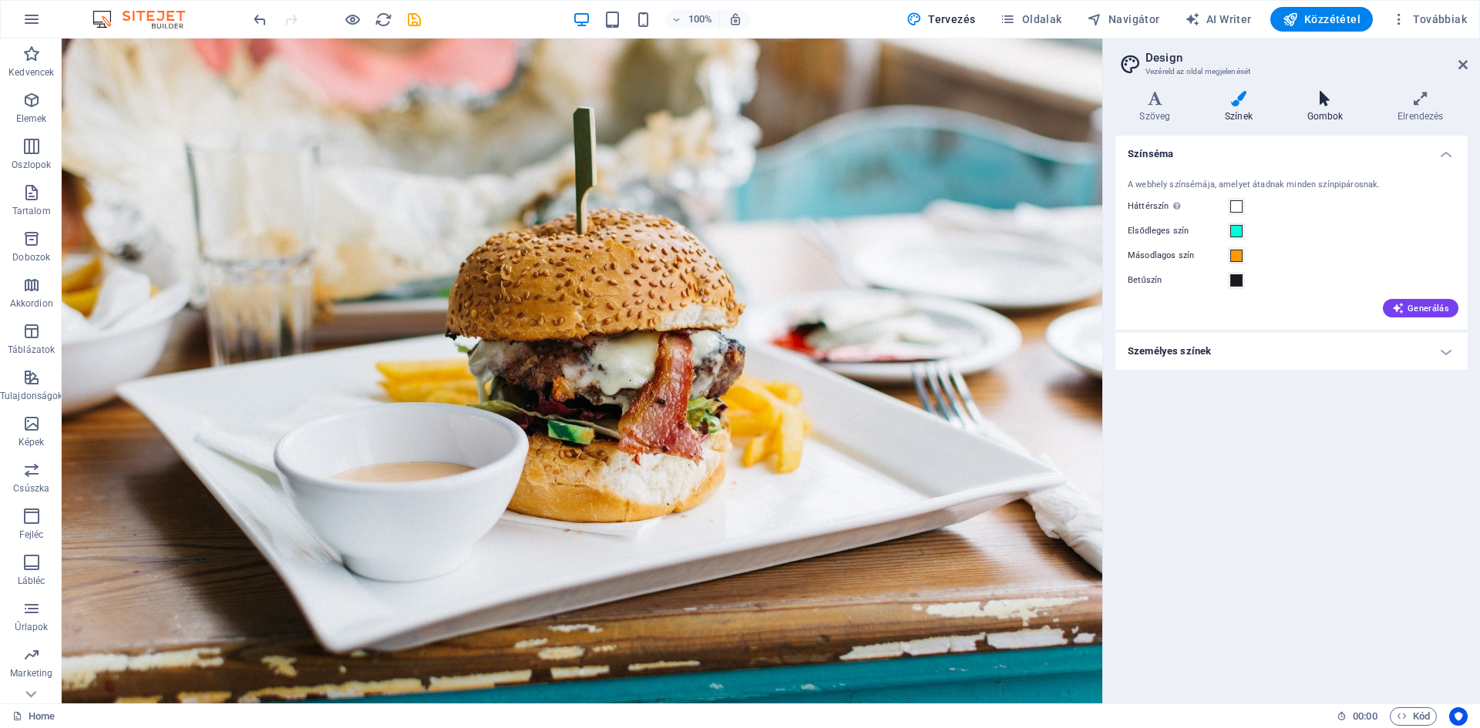
click at [1330, 111] on h4 "Gombok" at bounding box center [1327, 107] width 91 height 32
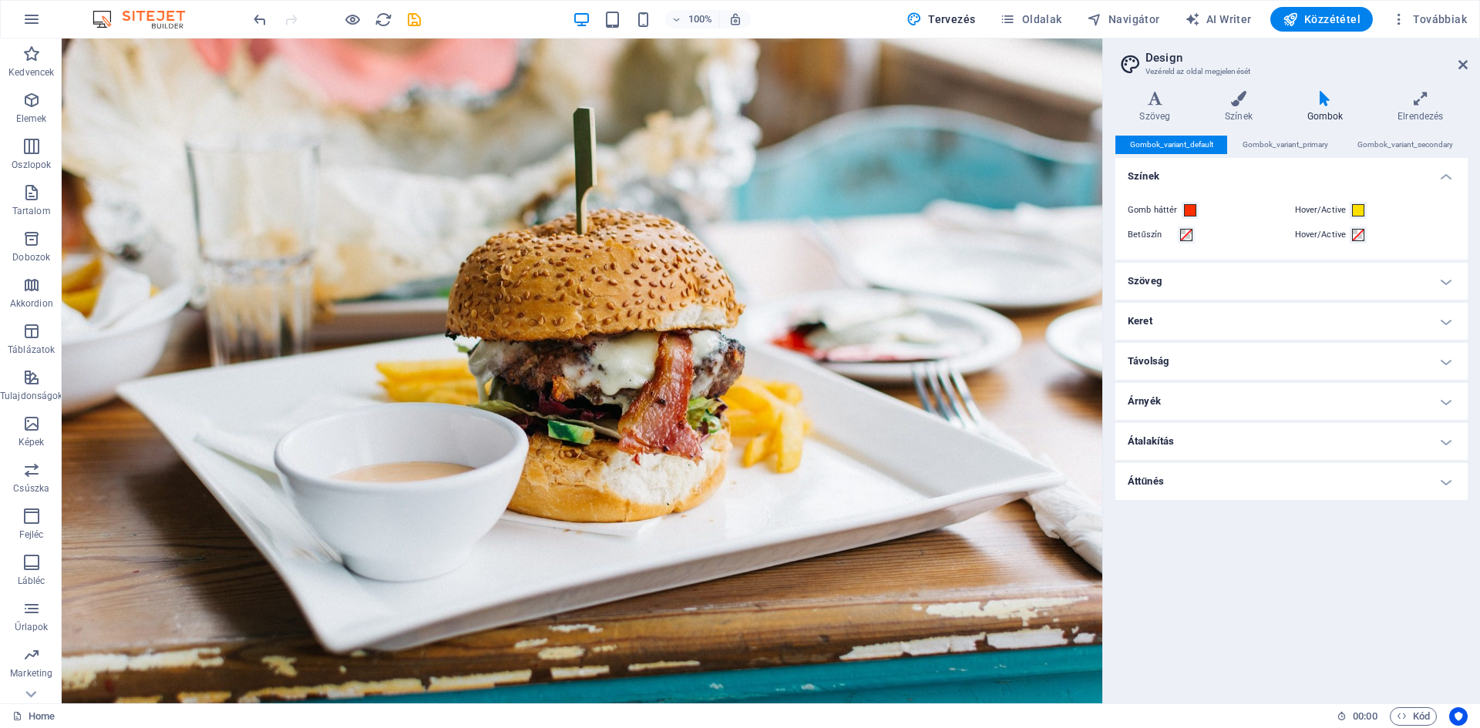
click at [1391, 304] on h4 "Keret" at bounding box center [1291, 321] width 352 height 37
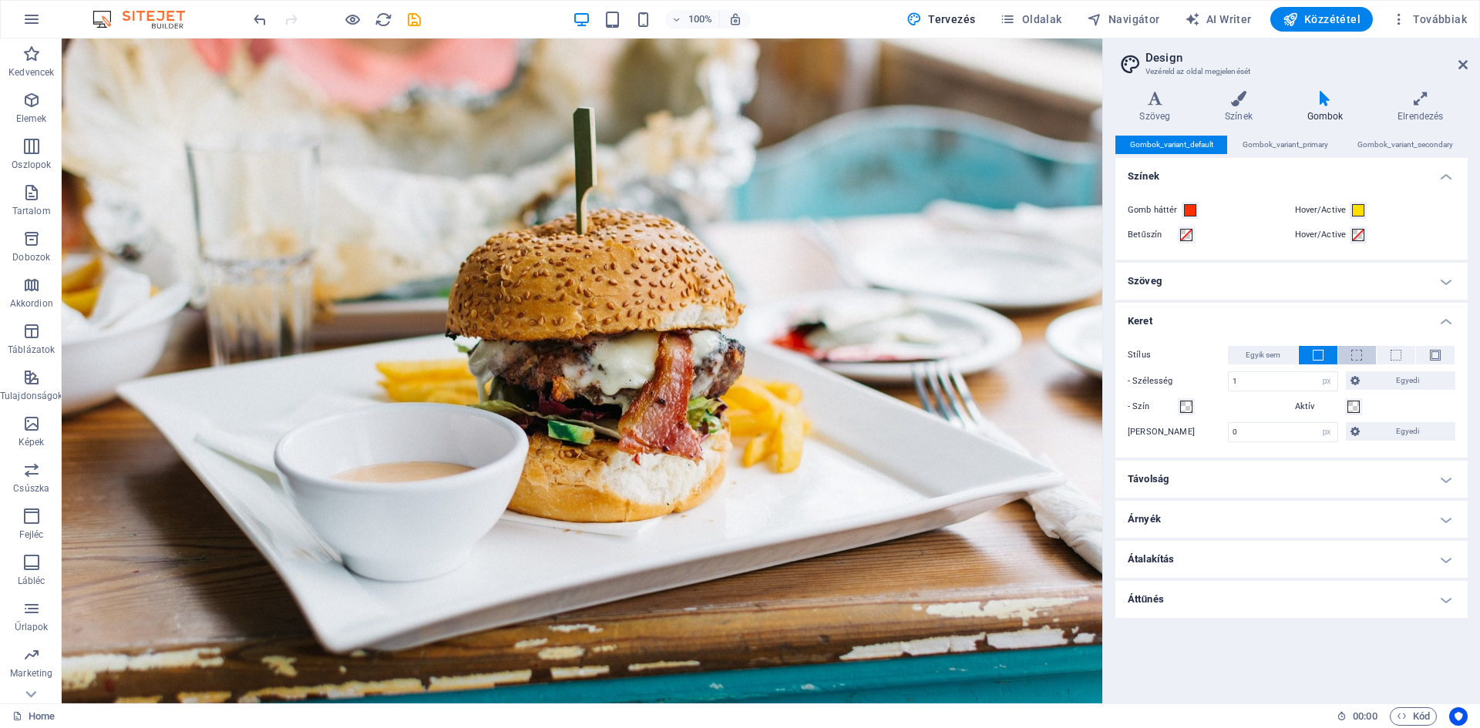
click at [1349, 355] on button at bounding box center [1357, 355] width 39 height 18
click at [1307, 349] on button at bounding box center [1318, 355] width 39 height 18
click at [1213, 537] on h4 "Árnyék" at bounding box center [1291, 519] width 352 height 37
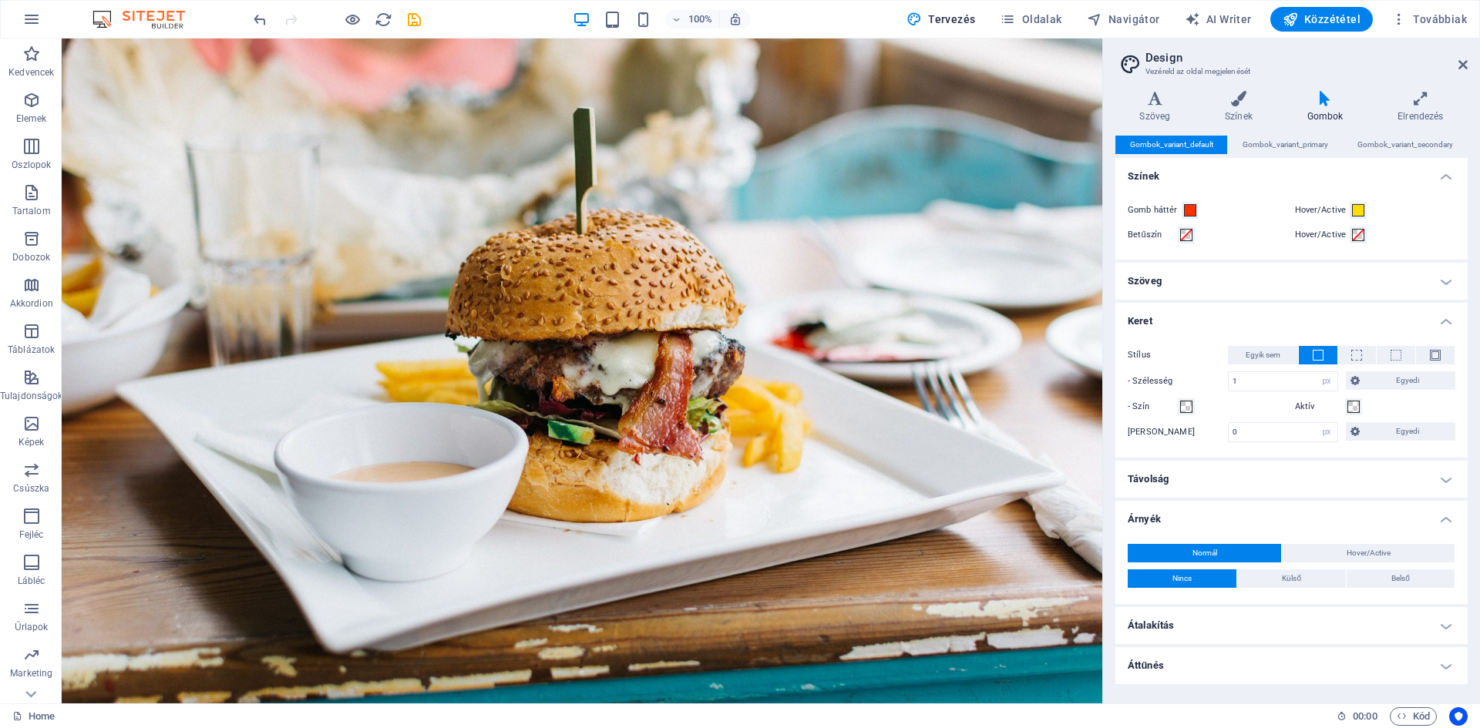
click at [1250, 513] on h4 "Árnyék" at bounding box center [1291, 515] width 352 height 28
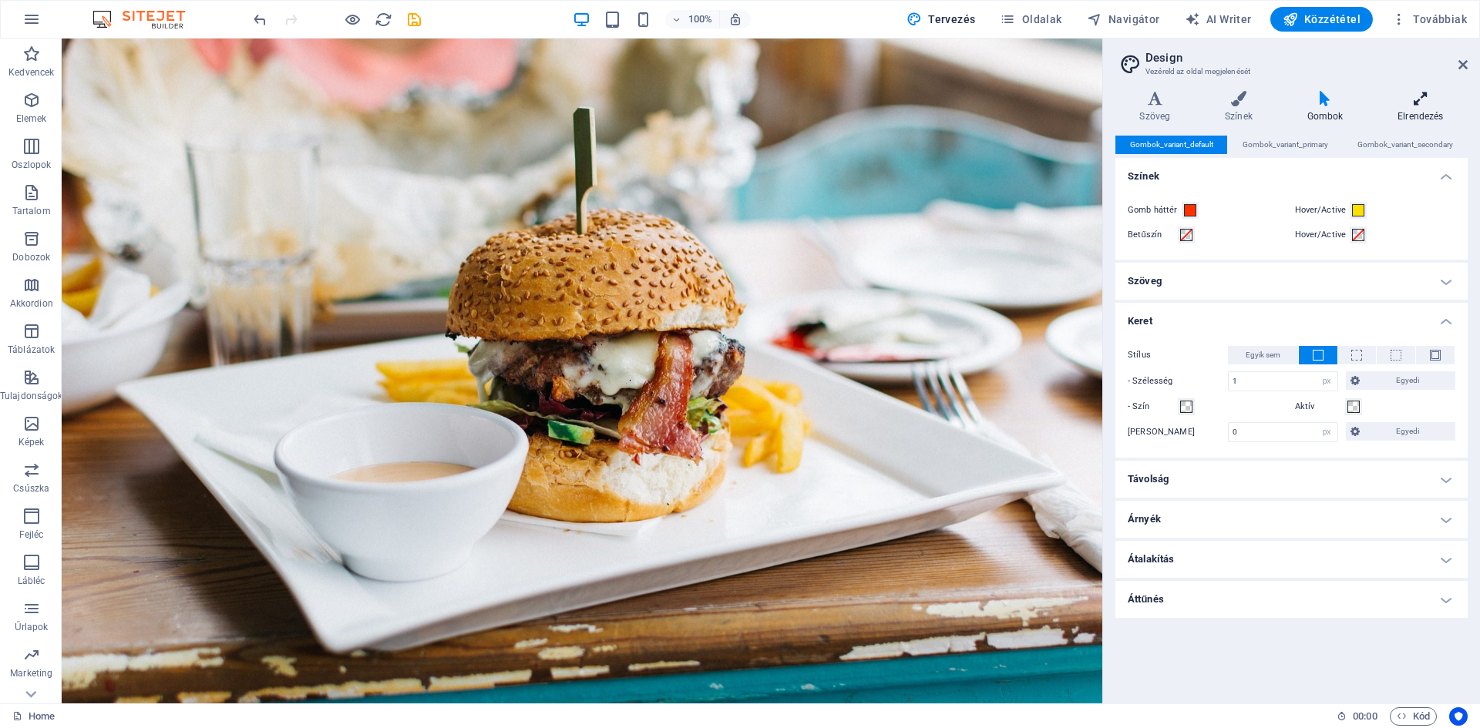
click at [1423, 99] on icon at bounding box center [1420, 98] width 94 height 15
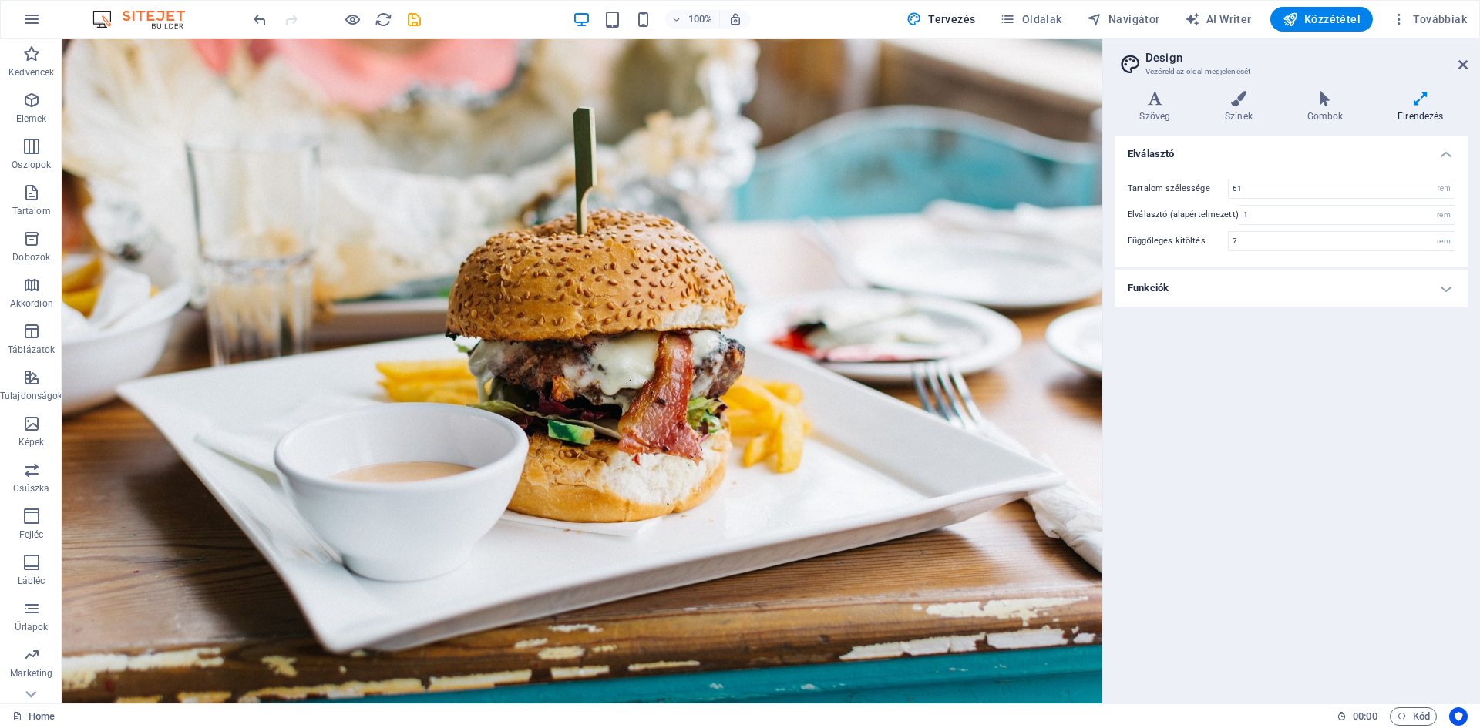
click at [1222, 292] on h4 "Funkciók" at bounding box center [1291, 288] width 352 height 37
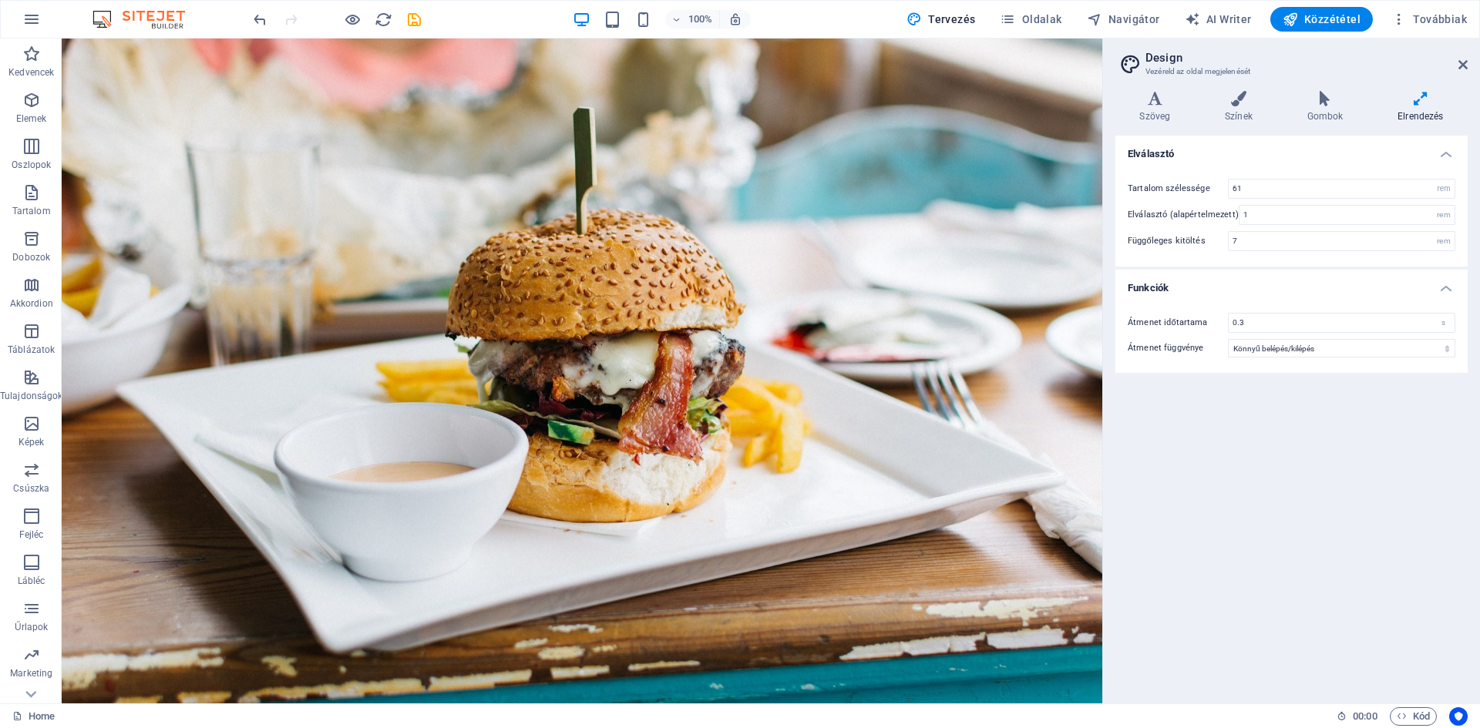
click at [1228, 287] on h4 "Funkciók" at bounding box center [1291, 284] width 352 height 28
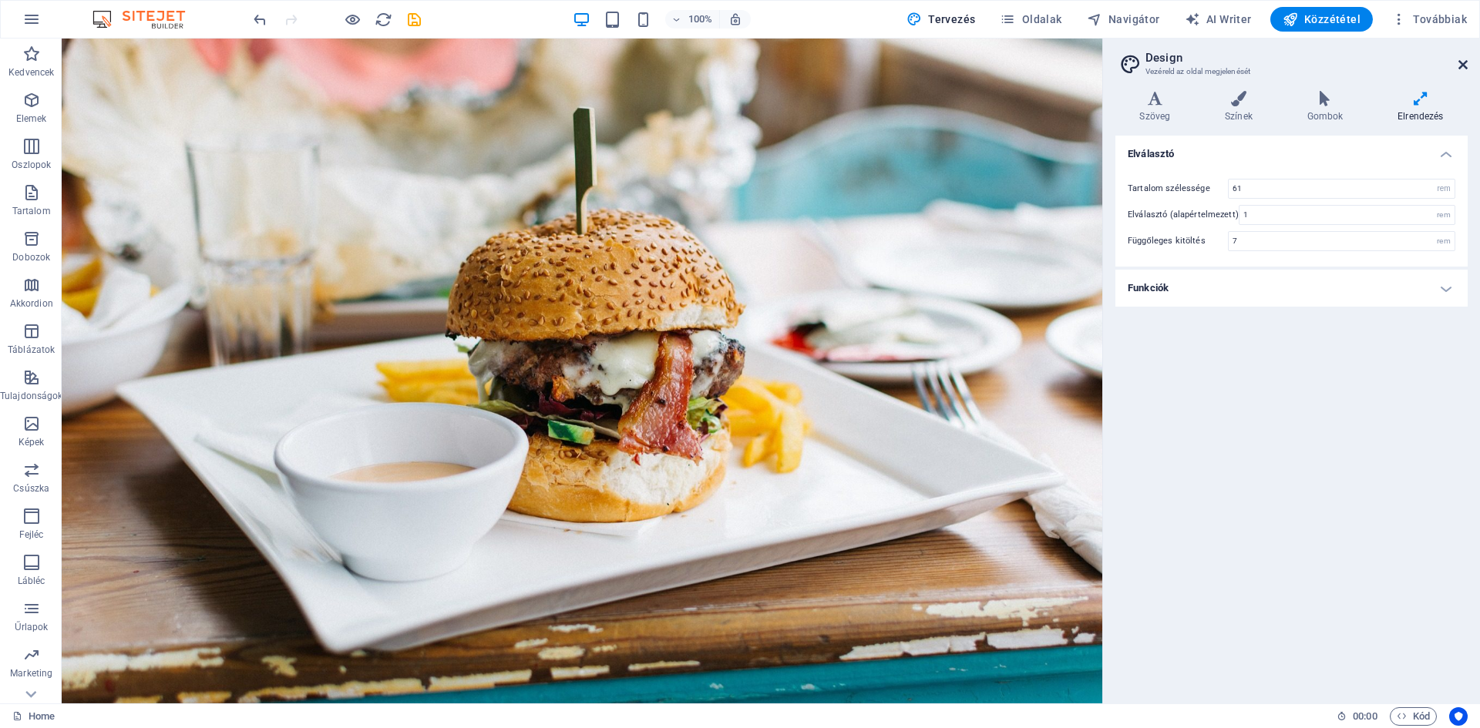
click at [1463, 65] on icon at bounding box center [1462, 65] width 9 height 12
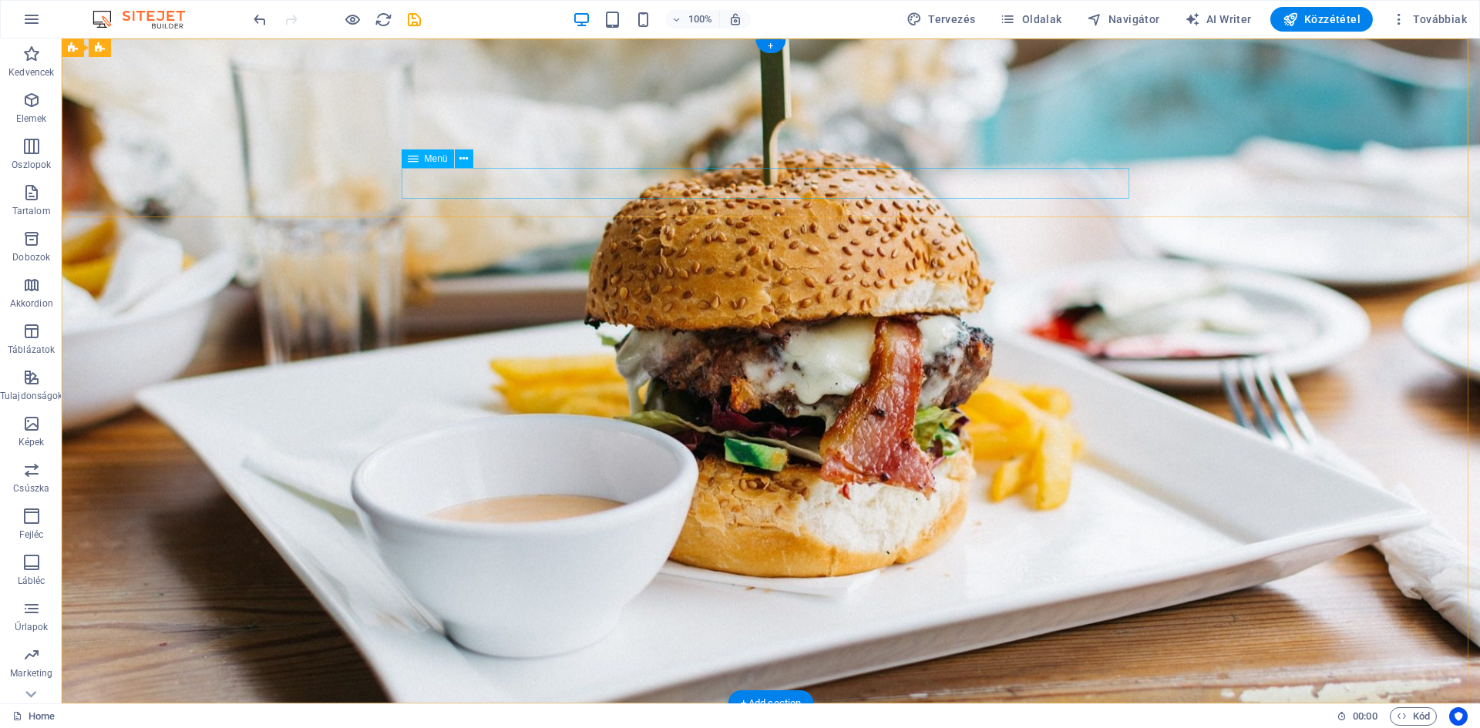
click at [462, 157] on icon at bounding box center [463, 159] width 8 height 16
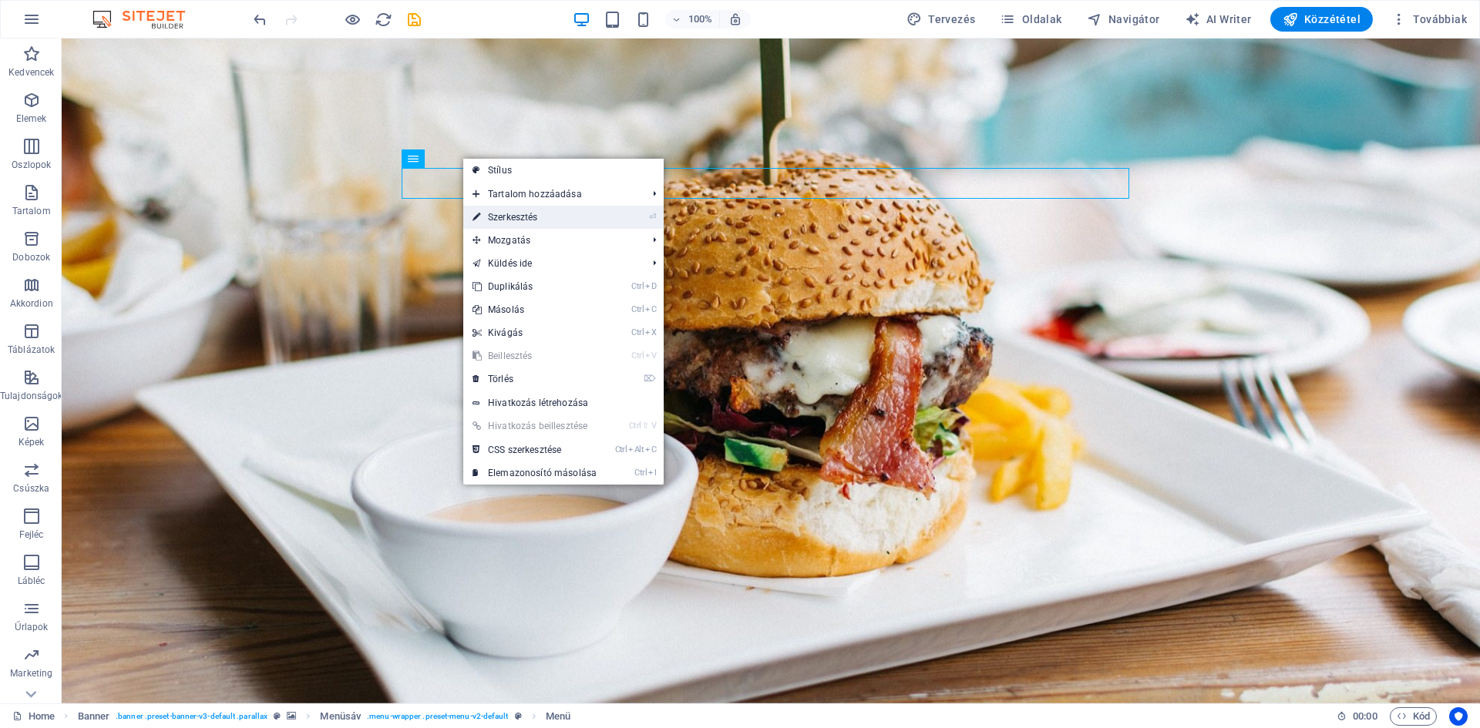
click at [534, 224] on link "⏎ Szerkesztés" at bounding box center [534, 217] width 143 height 23
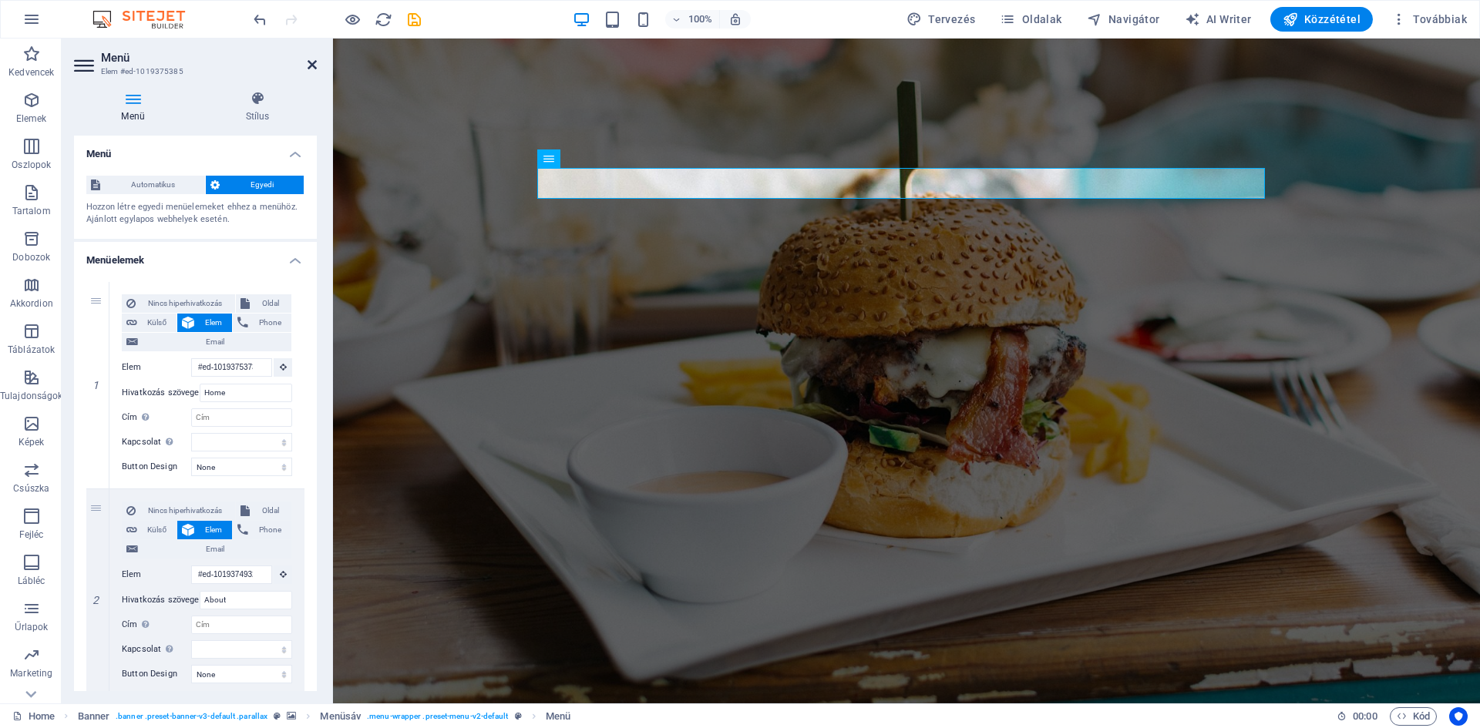
click at [314, 65] on icon at bounding box center [312, 65] width 9 height 12
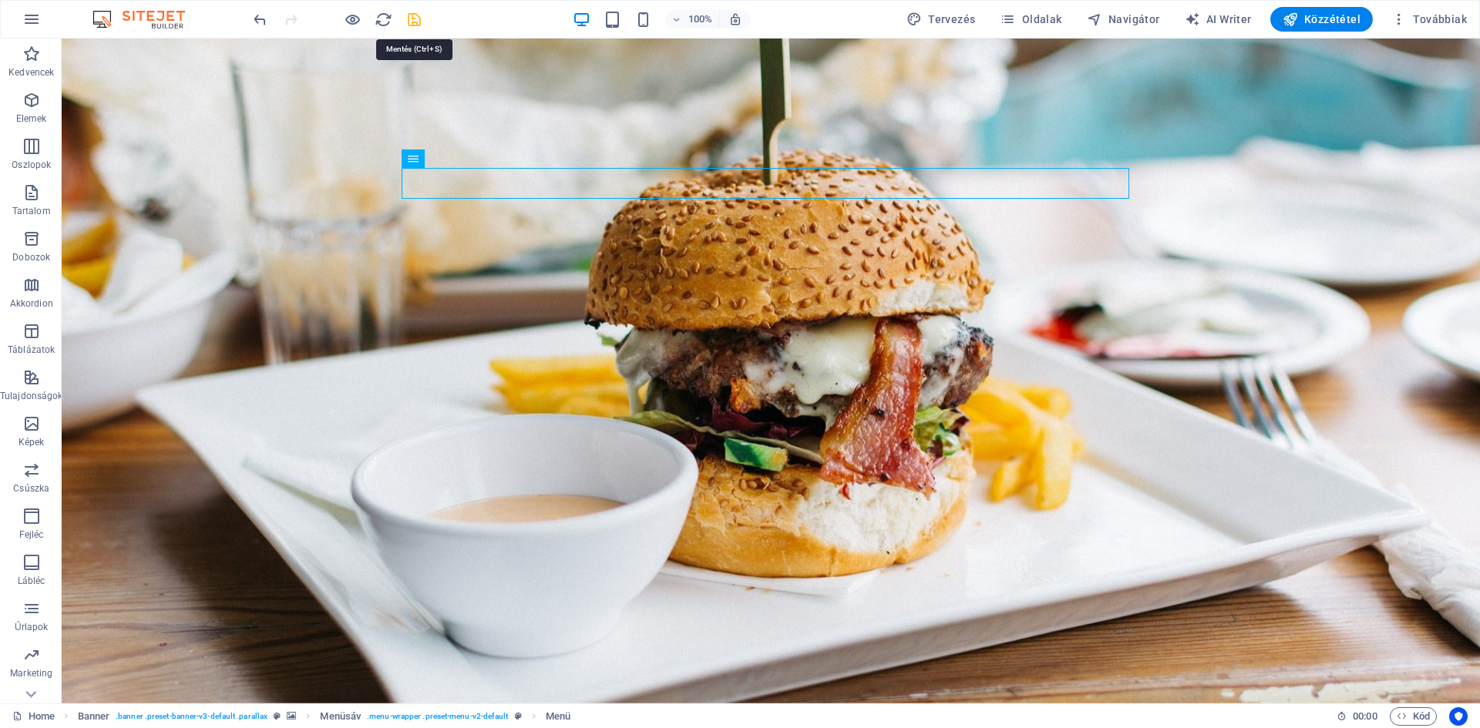
click at [416, 18] on icon "save" at bounding box center [414, 20] width 18 height 18
checkbox input "false"
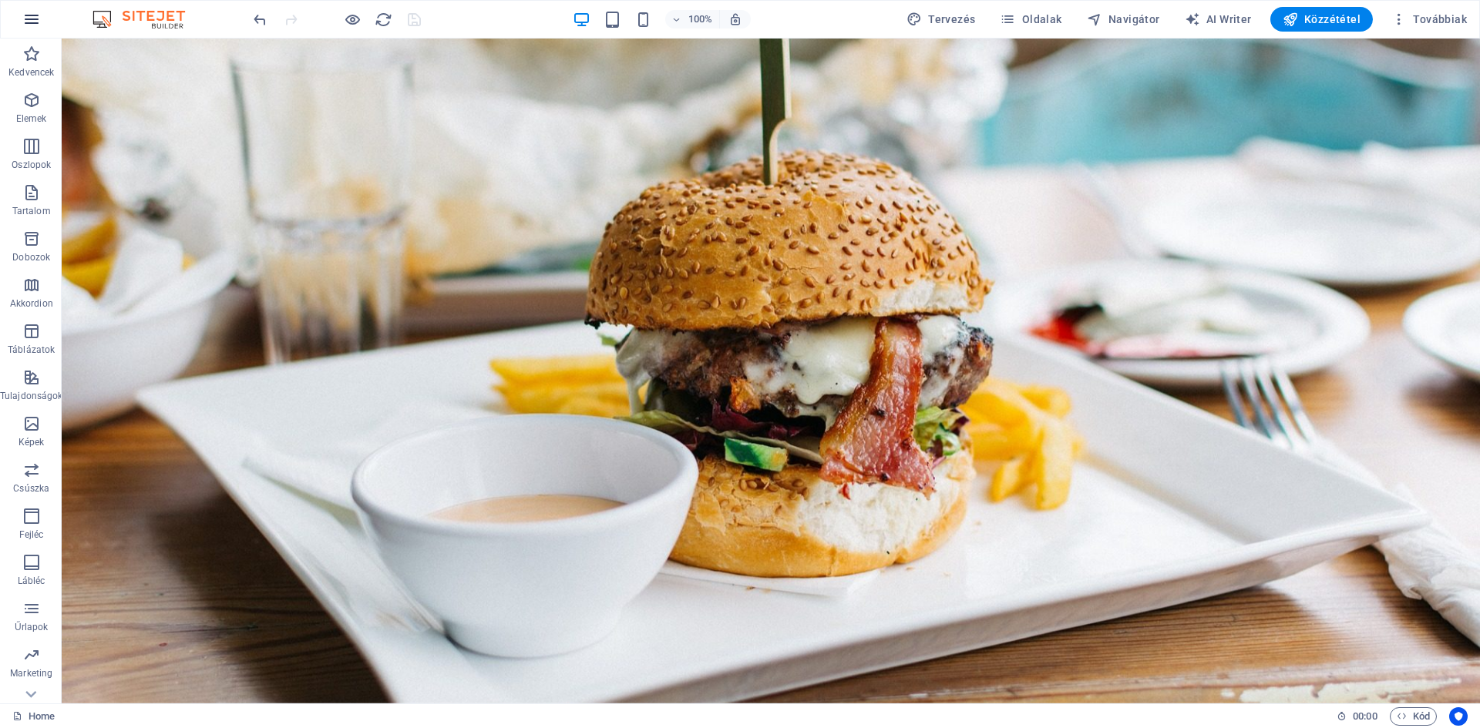
click at [31, 19] on icon "button" at bounding box center [31, 19] width 18 height 18
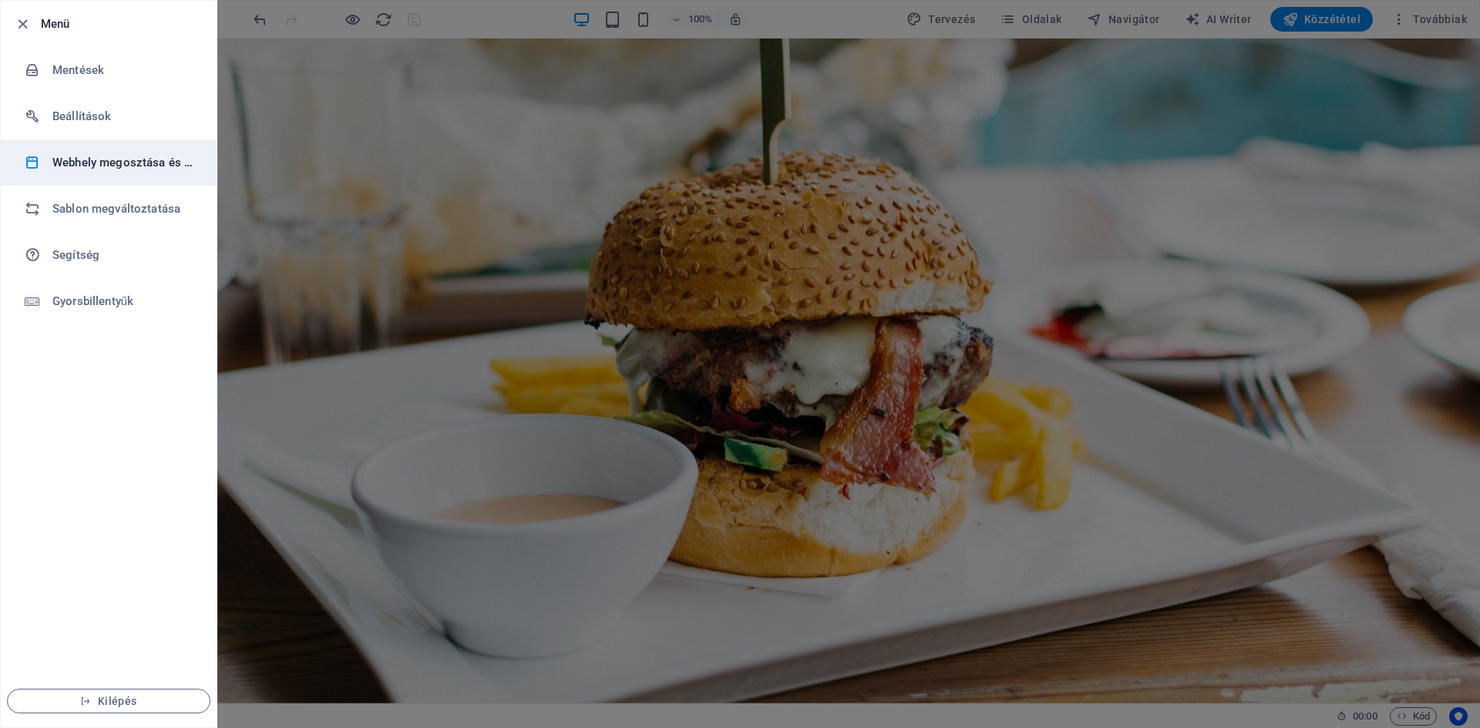
click at [55, 167] on h6 "Webhely megosztása és másolása" at bounding box center [123, 162] width 143 height 18
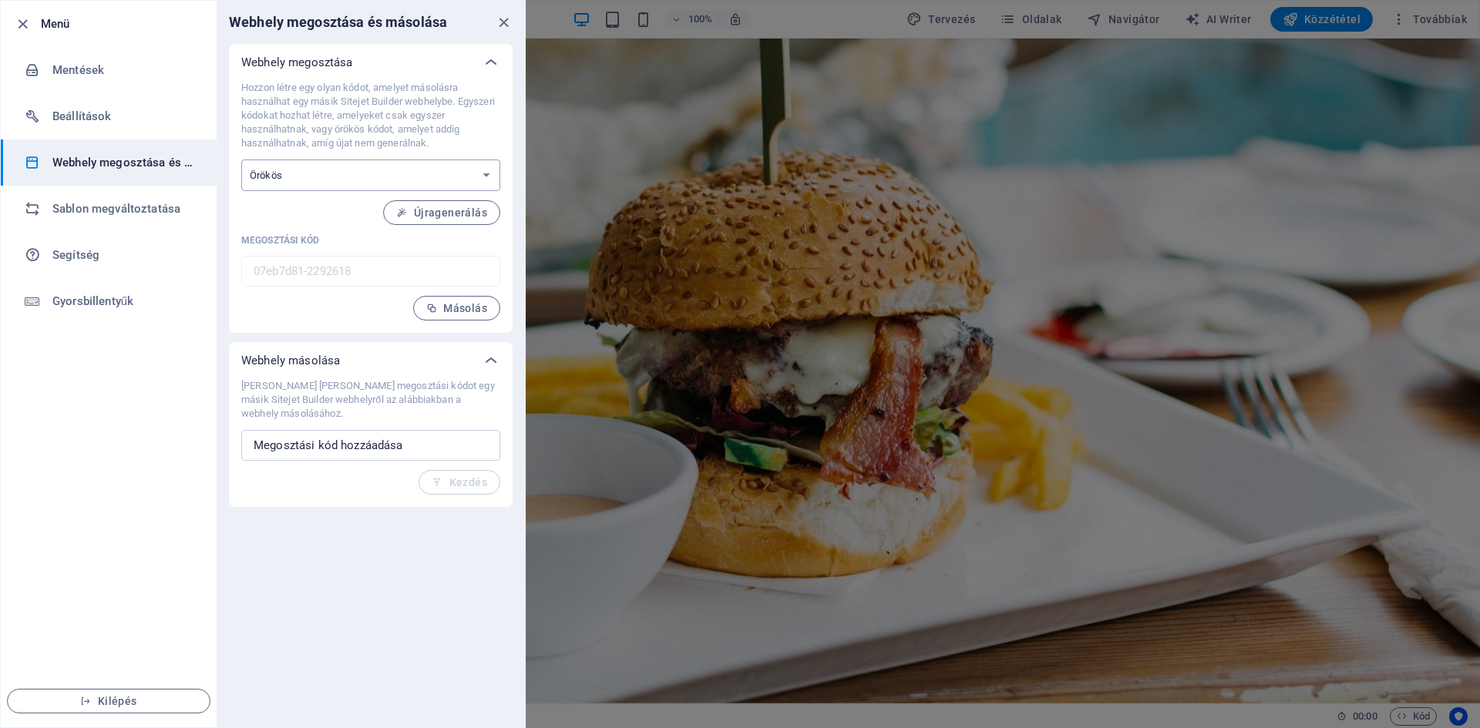
click at [398, 168] on select "Egyszeri Örökös" at bounding box center [370, 176] width 259 height 32
click at [404, 166] on select "Egyszeri Örökös" at bounding box center [370, 176] width 259 height 32
click at [99, 110] on h6 "Beállítások" at bounding box center [123, 116] width 143 height 18
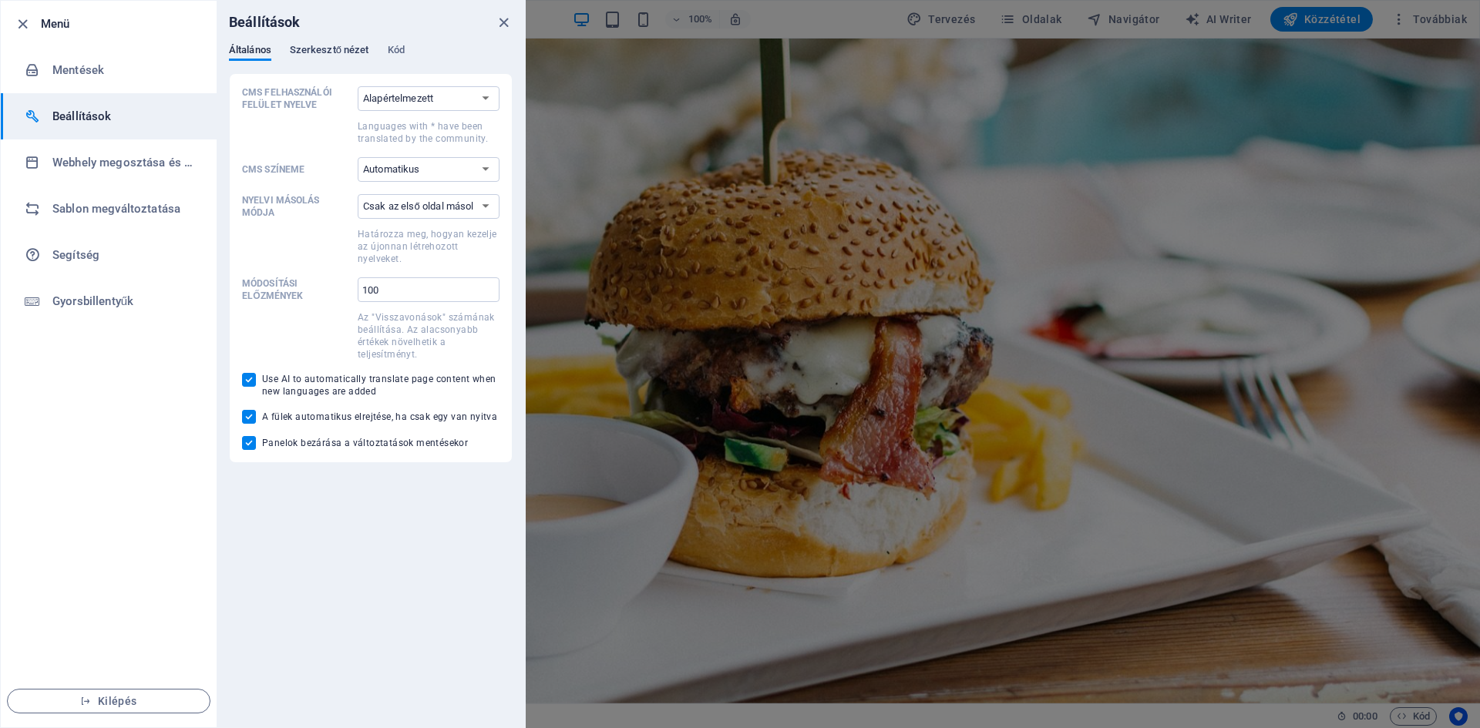
click at [316, 55] on span "Szerkesztő nézet" at bounding box center [329, 52] width 79 height 22
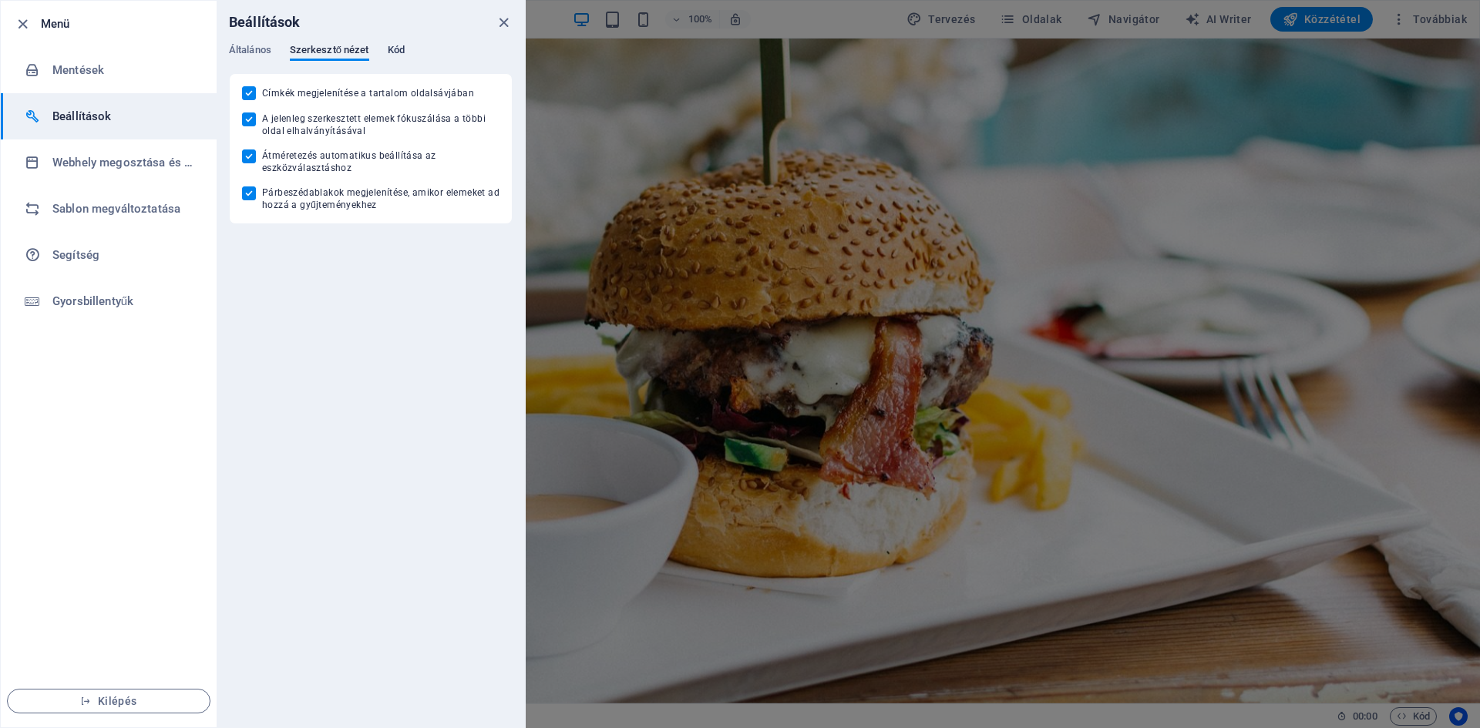
click at [401, 44] on span "Kód" at bounding box center [396, 52] width 17 height 22
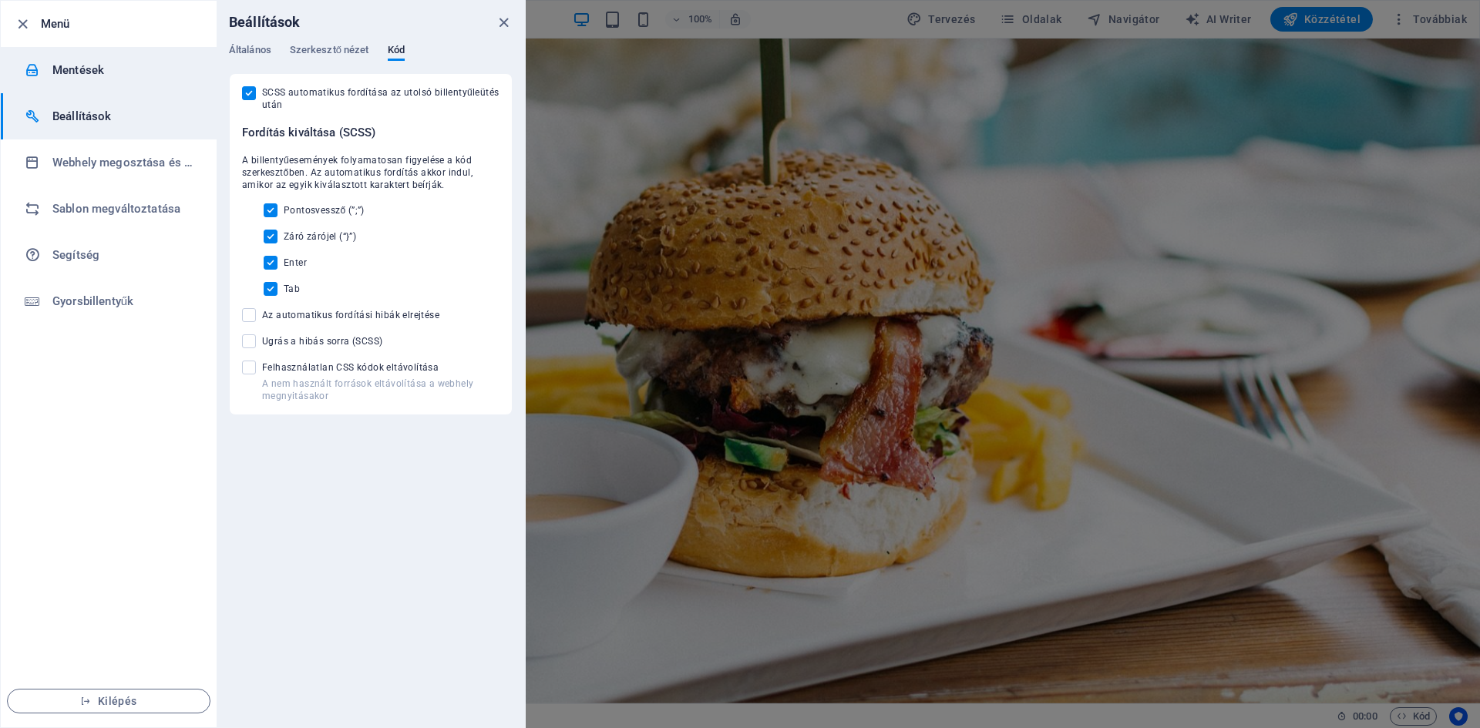
click at [41, 77] on div at bounding box center [39, 69] width 28 height 15
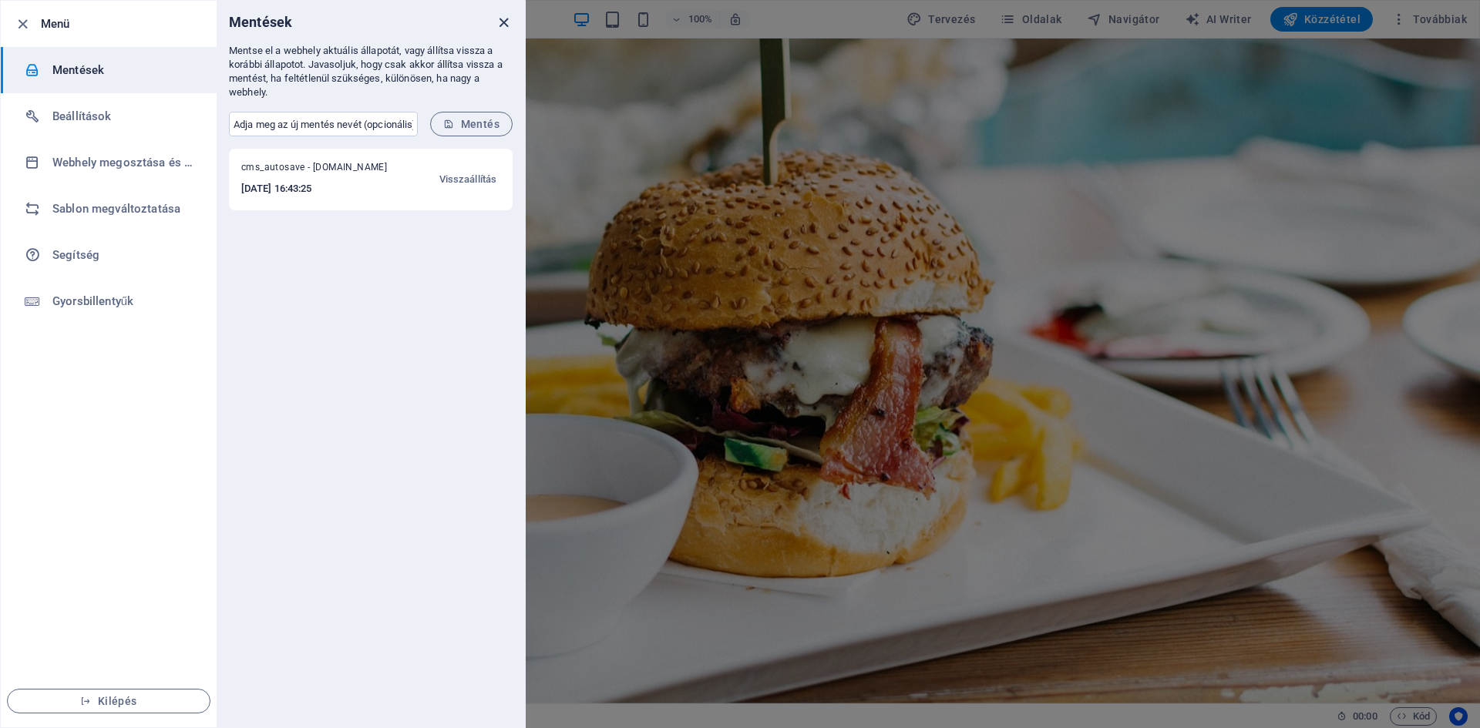
click at [502, 15] on icon "close" at bounding box center [504, 23] width 18 height 18
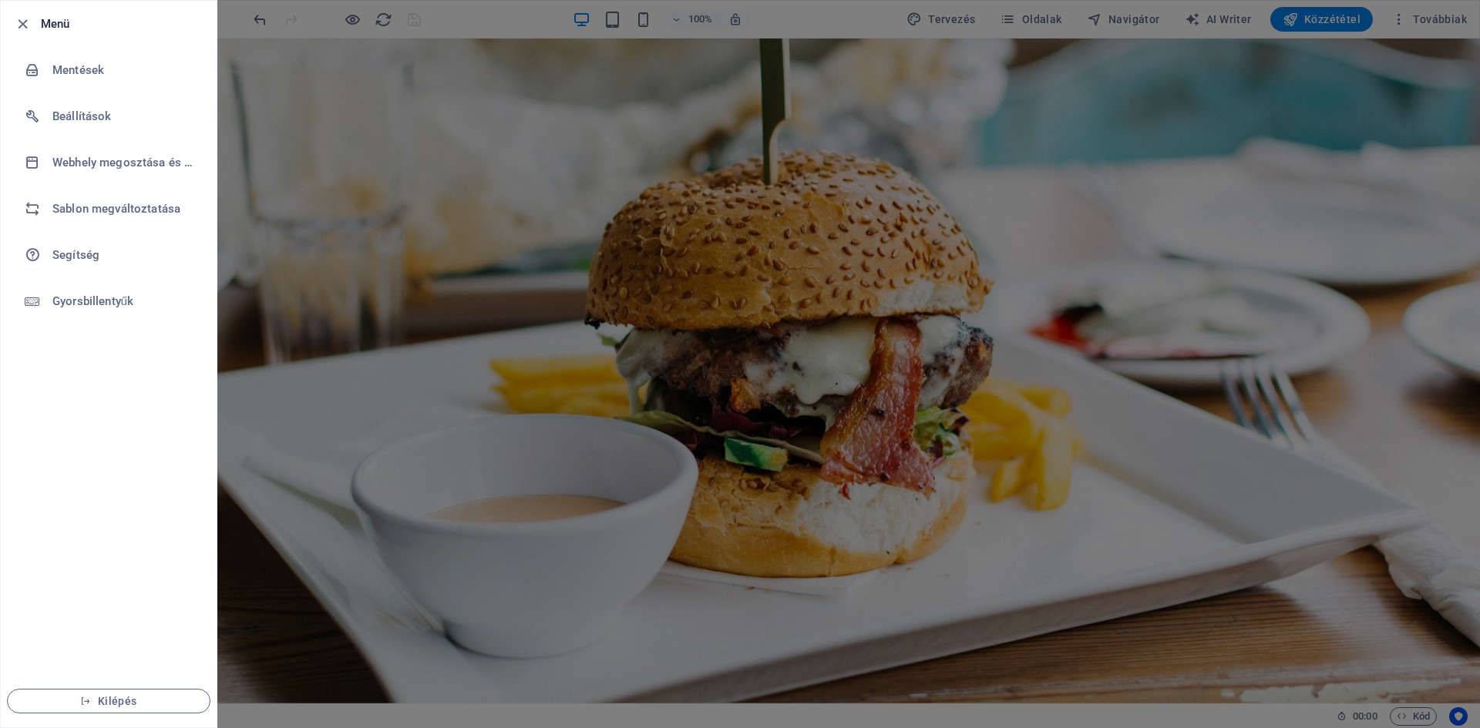
click at [672, 116] on div at bounding box center [740, 364] width 1480 height 728
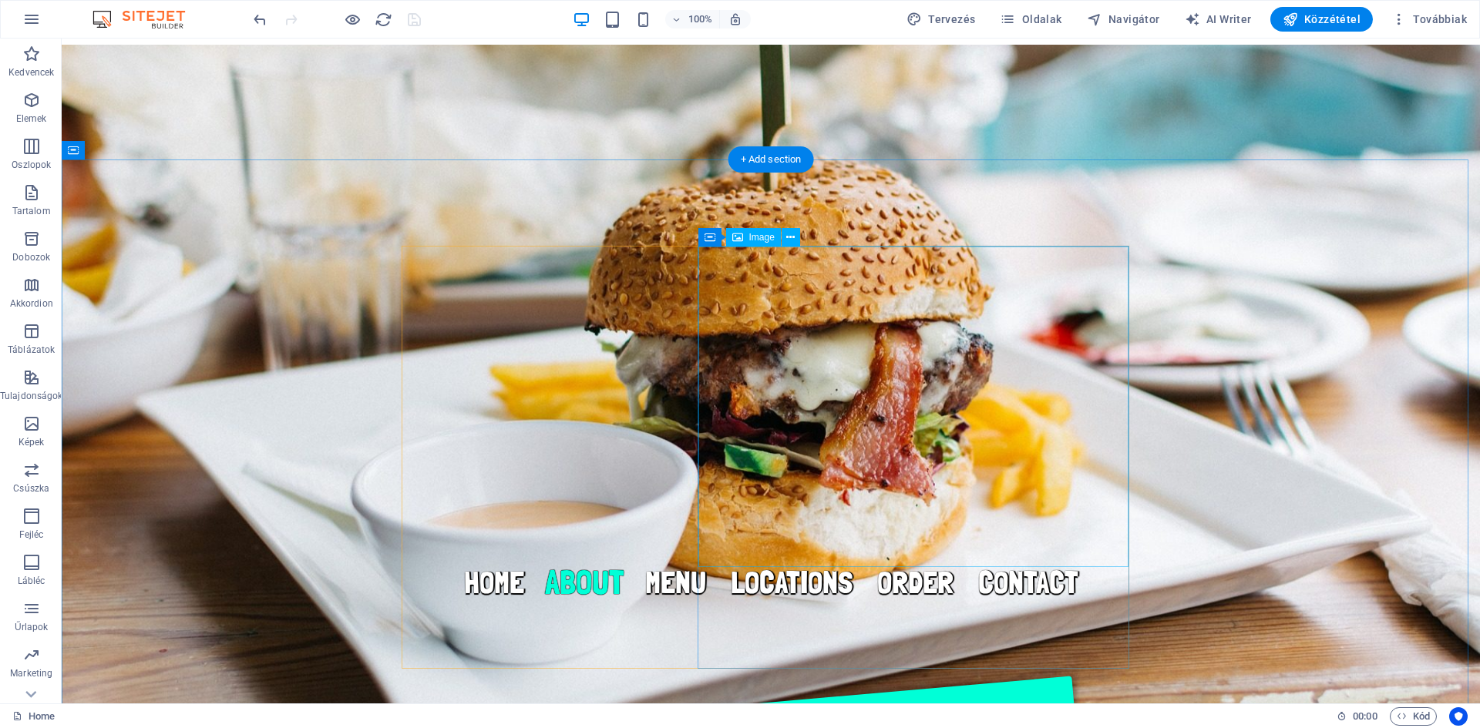
scroll to position [617, 0]
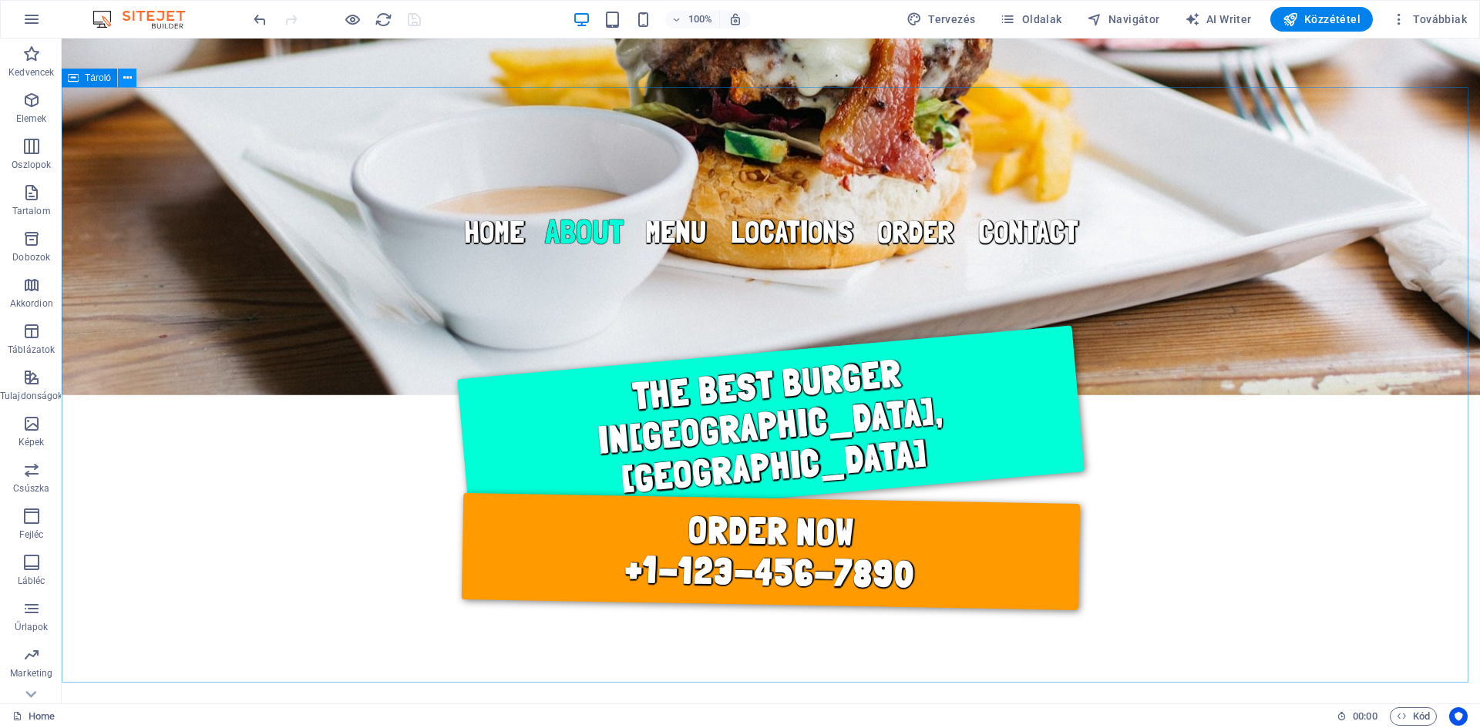
click at [127, 79] on icon at bounding box center [127, 78] width 8 height 16
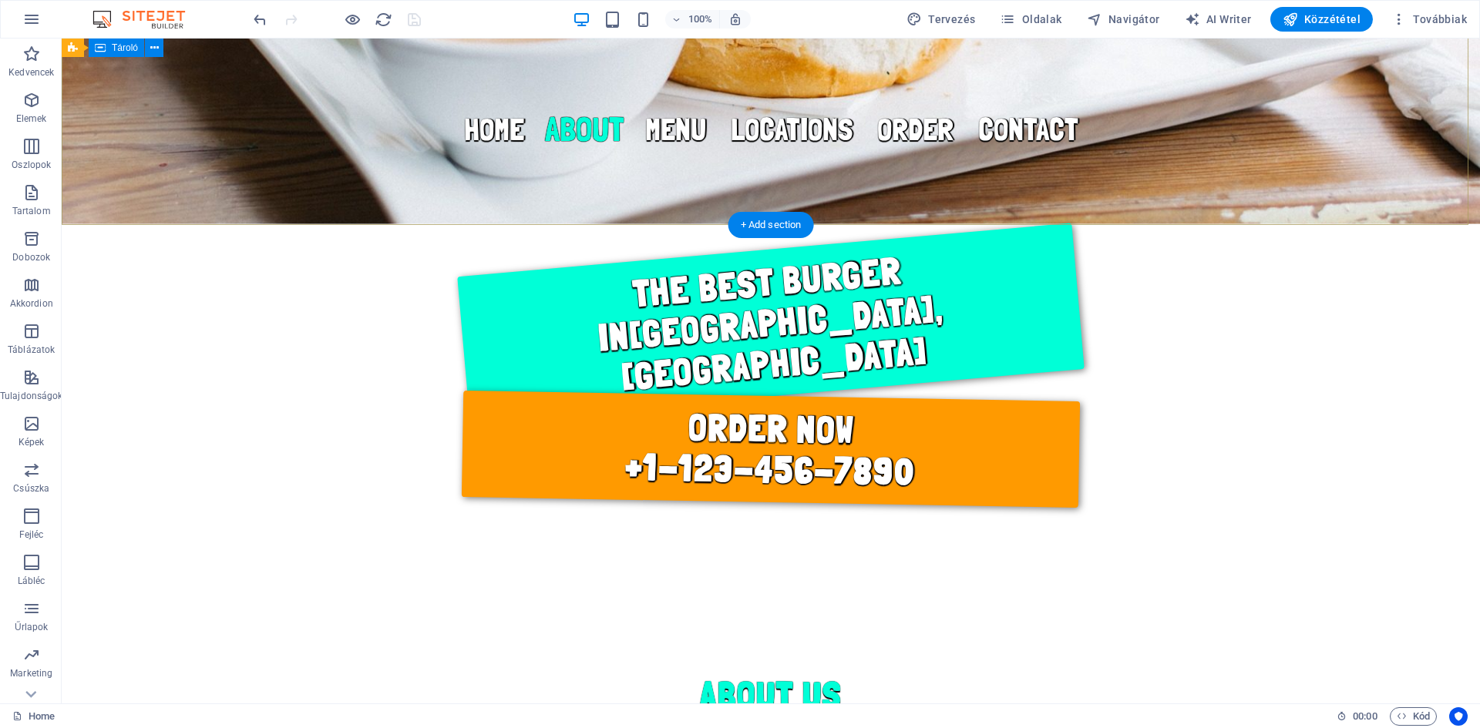
scroll to position [206, 0]
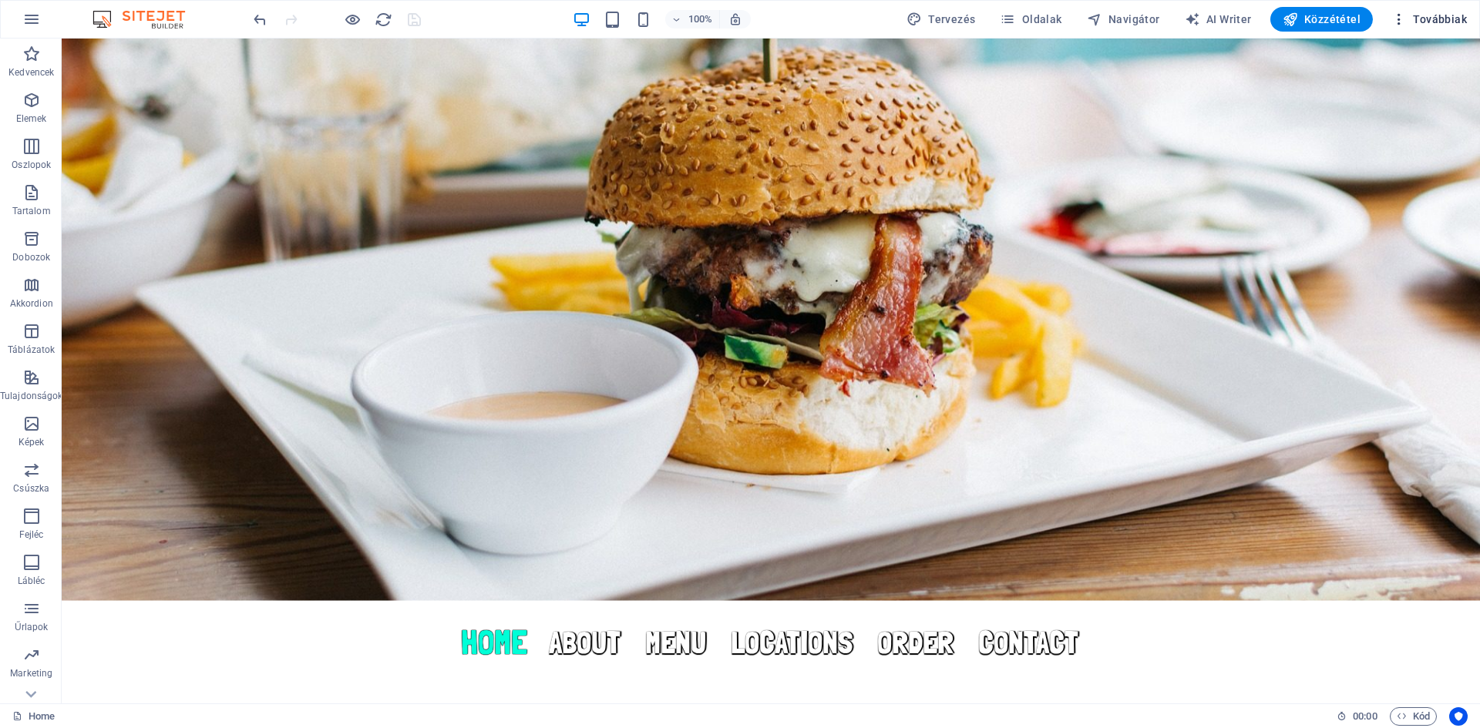
click at [1401, 18] on icon "button" at bounding box center [1398, 19] width 15 height 15
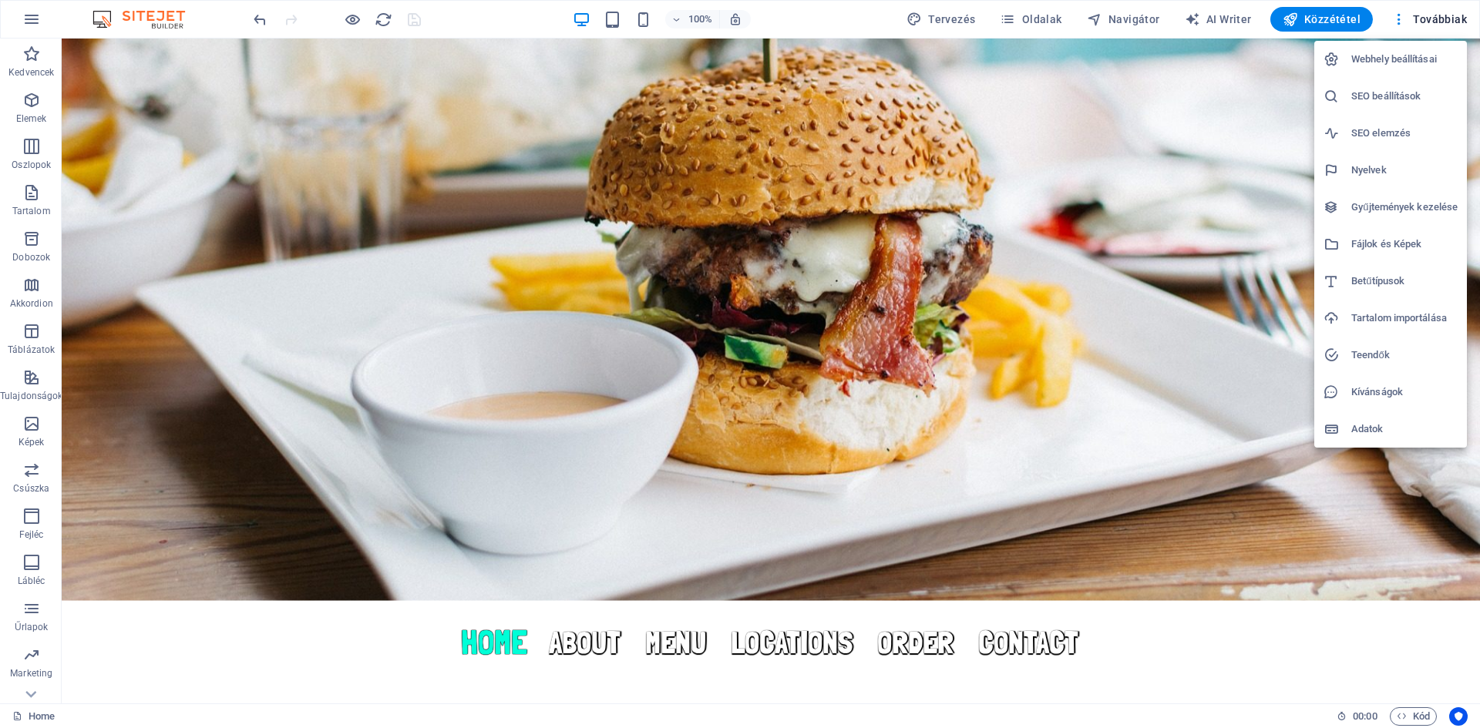
click at [1423, 15] on div at bounding box center [740, 364] width 1480 height 728
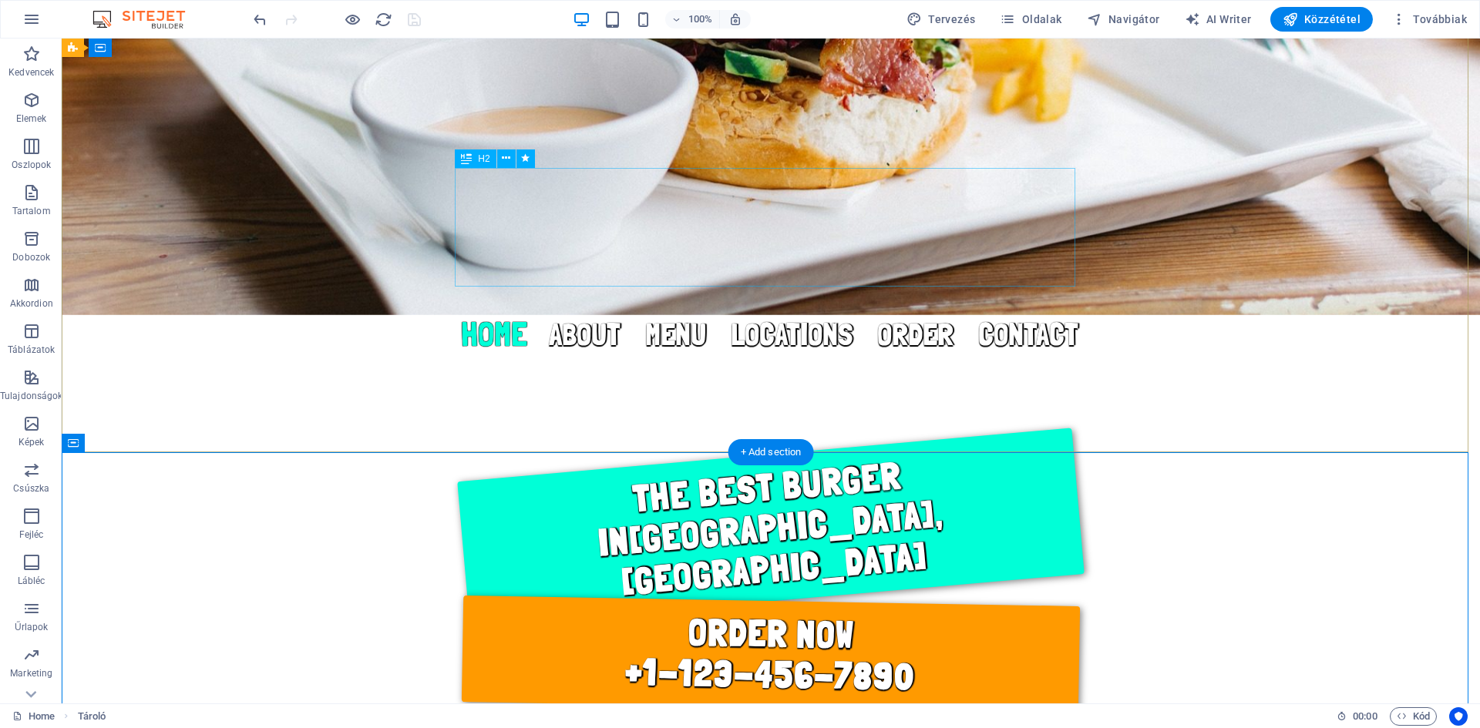
scroll to position [0, 0]
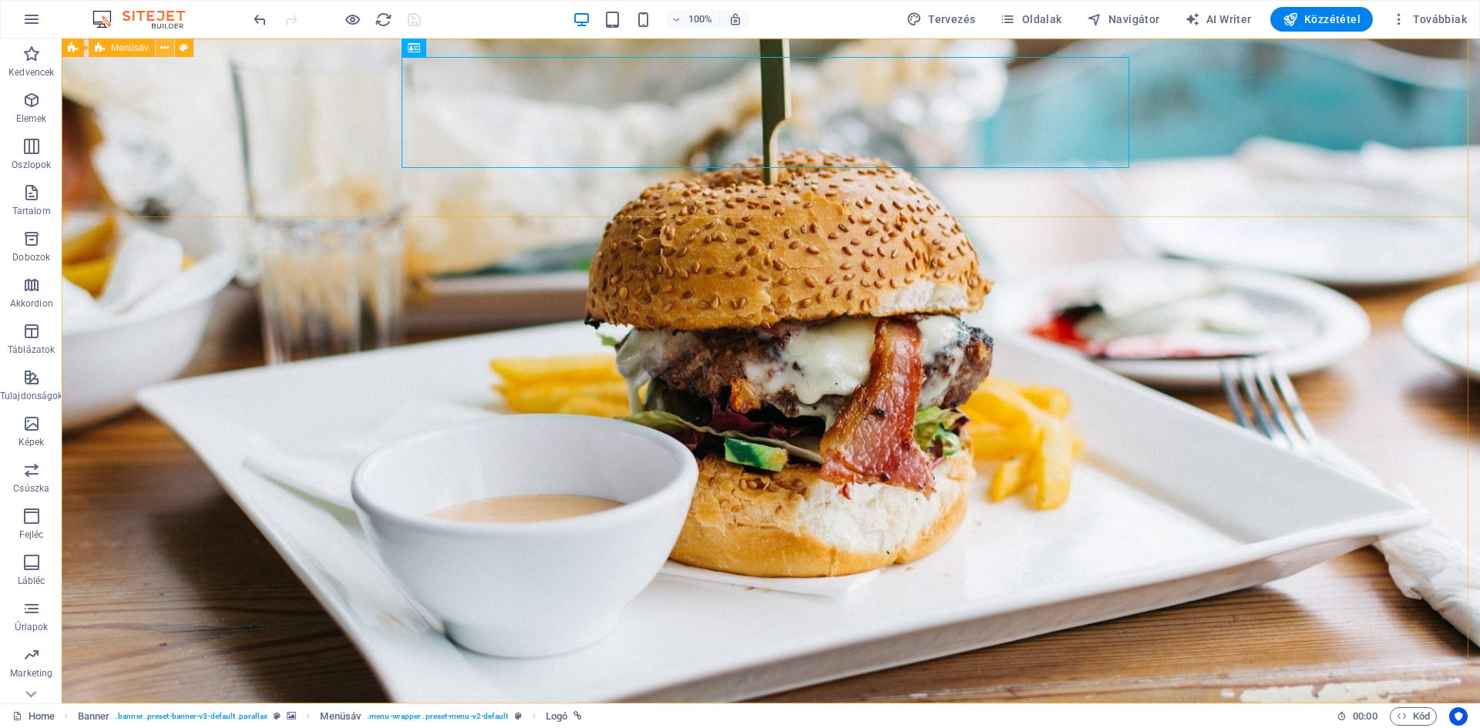
click at [162, 47] on icon at bounding box center [164, 48] width 8 height 16
click at [164, 48] on icon at bounding box center [164, 48] width 8 height 16
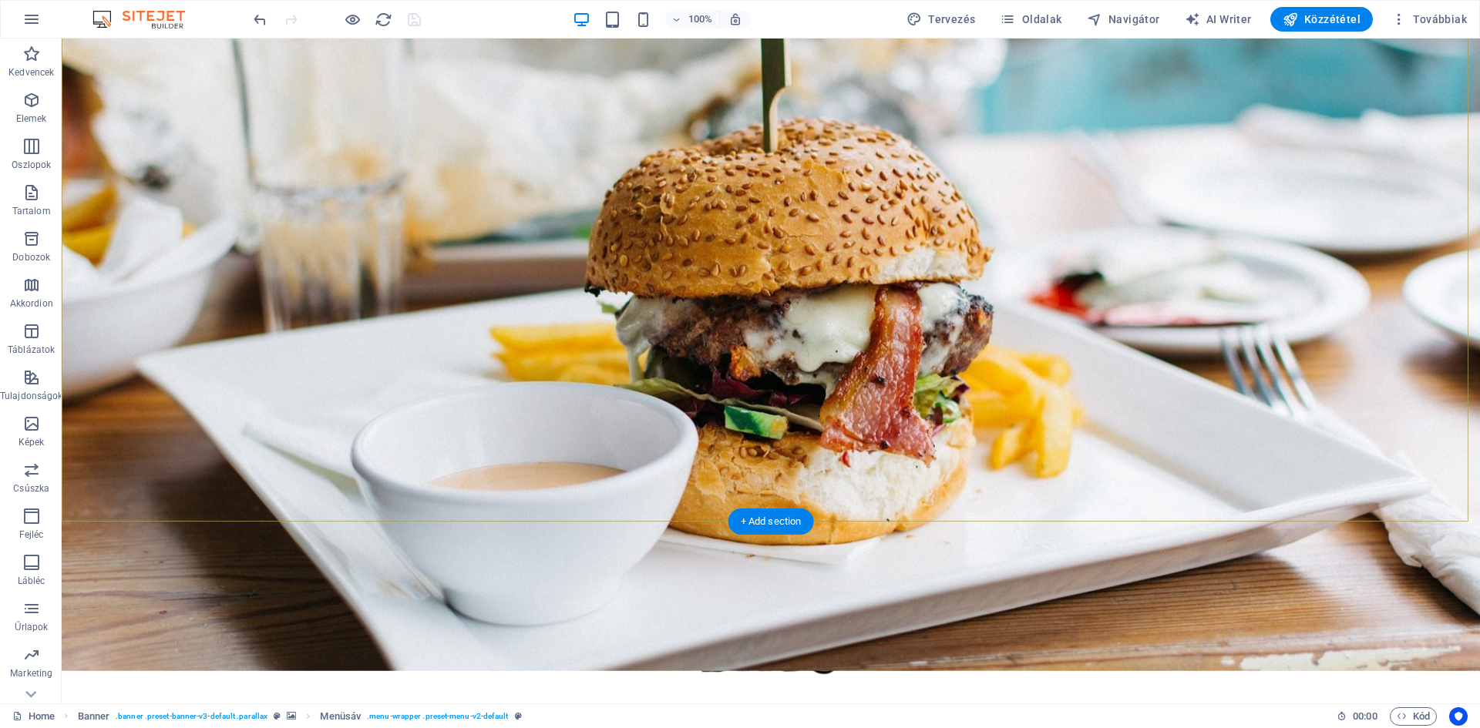
scroll to position [206, 0]
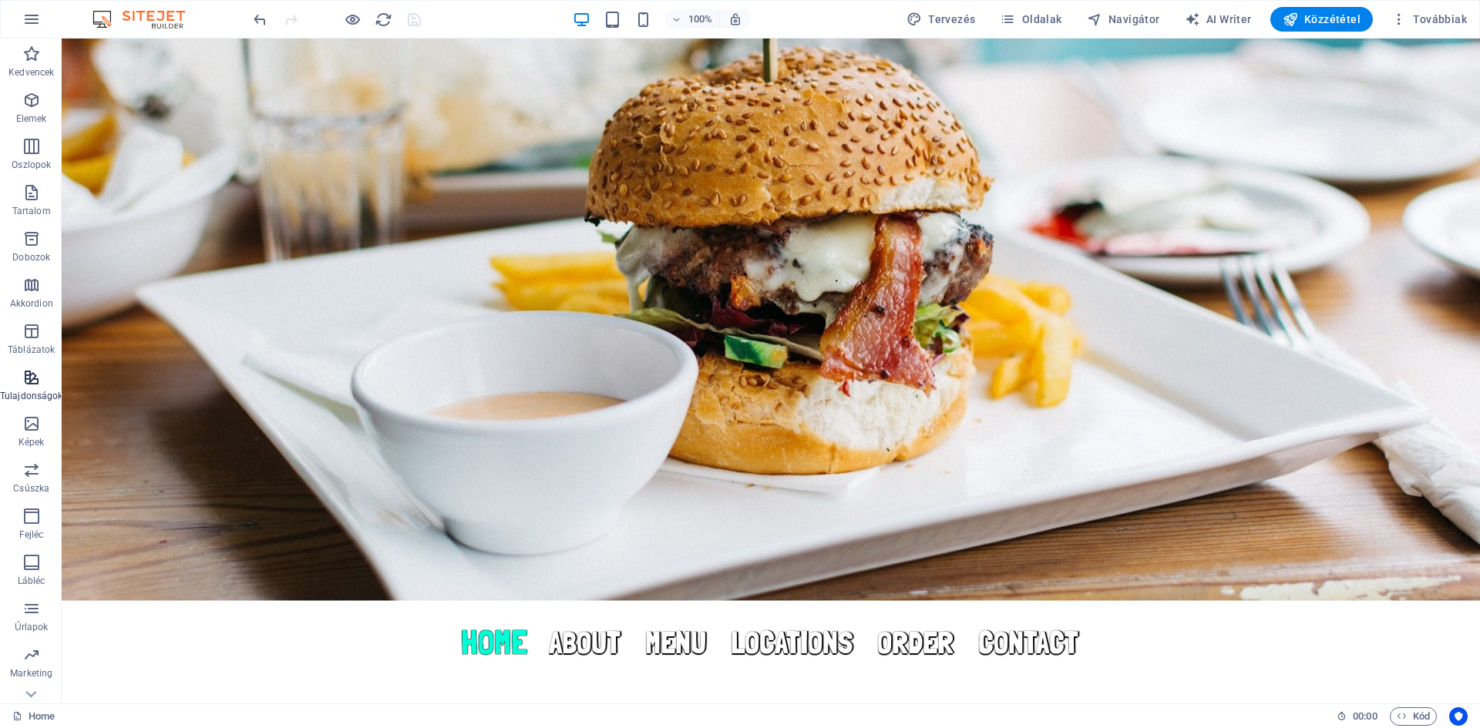
click at [29, 381] on icon "button" at bounding box center [31, 377] width 18 height 18
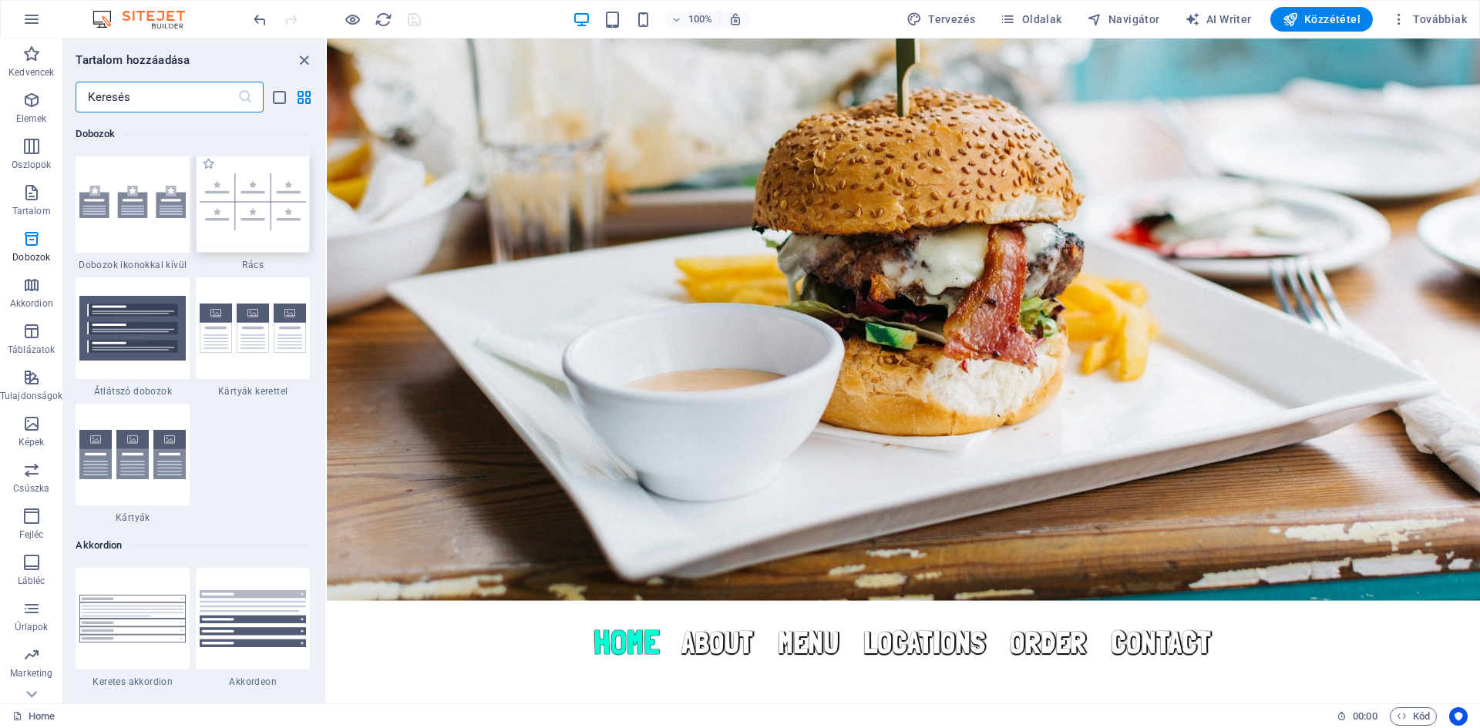
scroll to position [4569, 0]
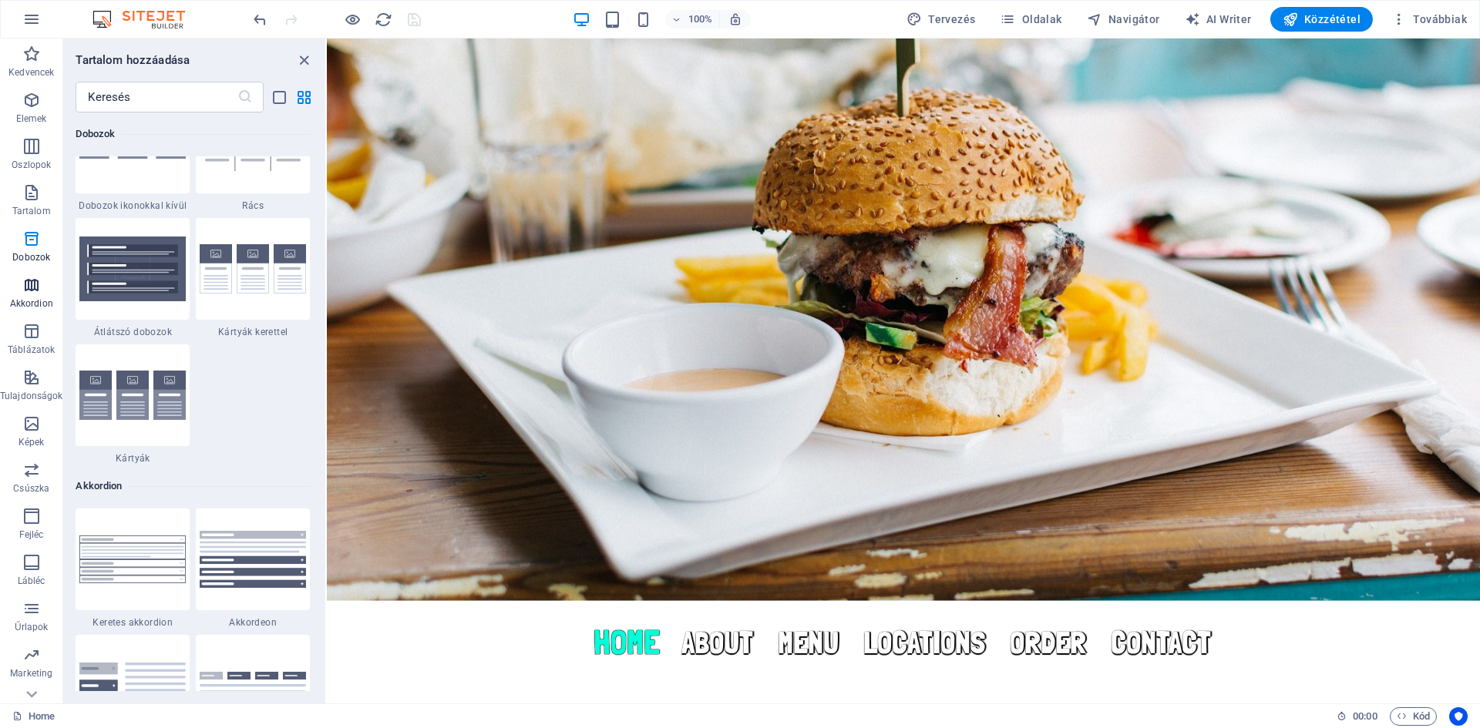
click at [22, 292] on icon "button" at bounding box center [31, 285] width 18 height 18
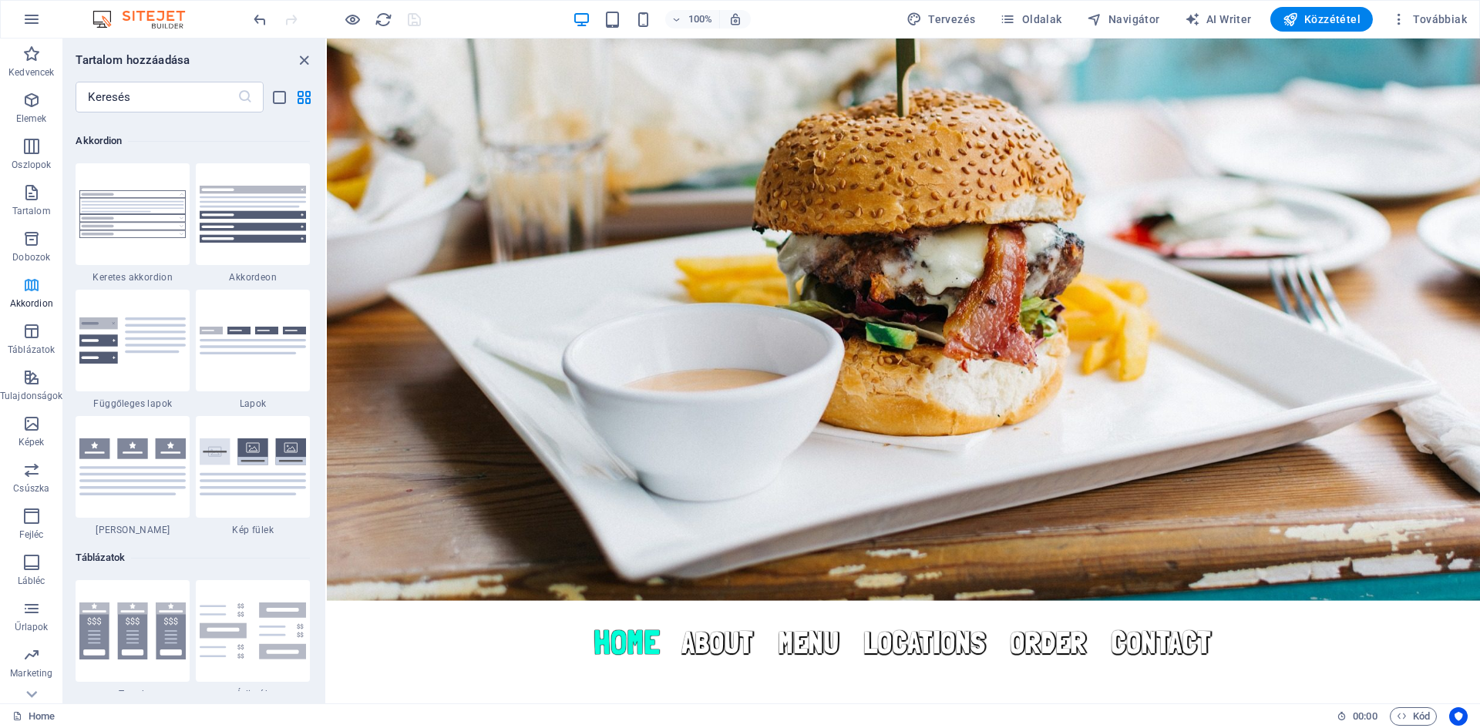
scroll to position [4921, 0]
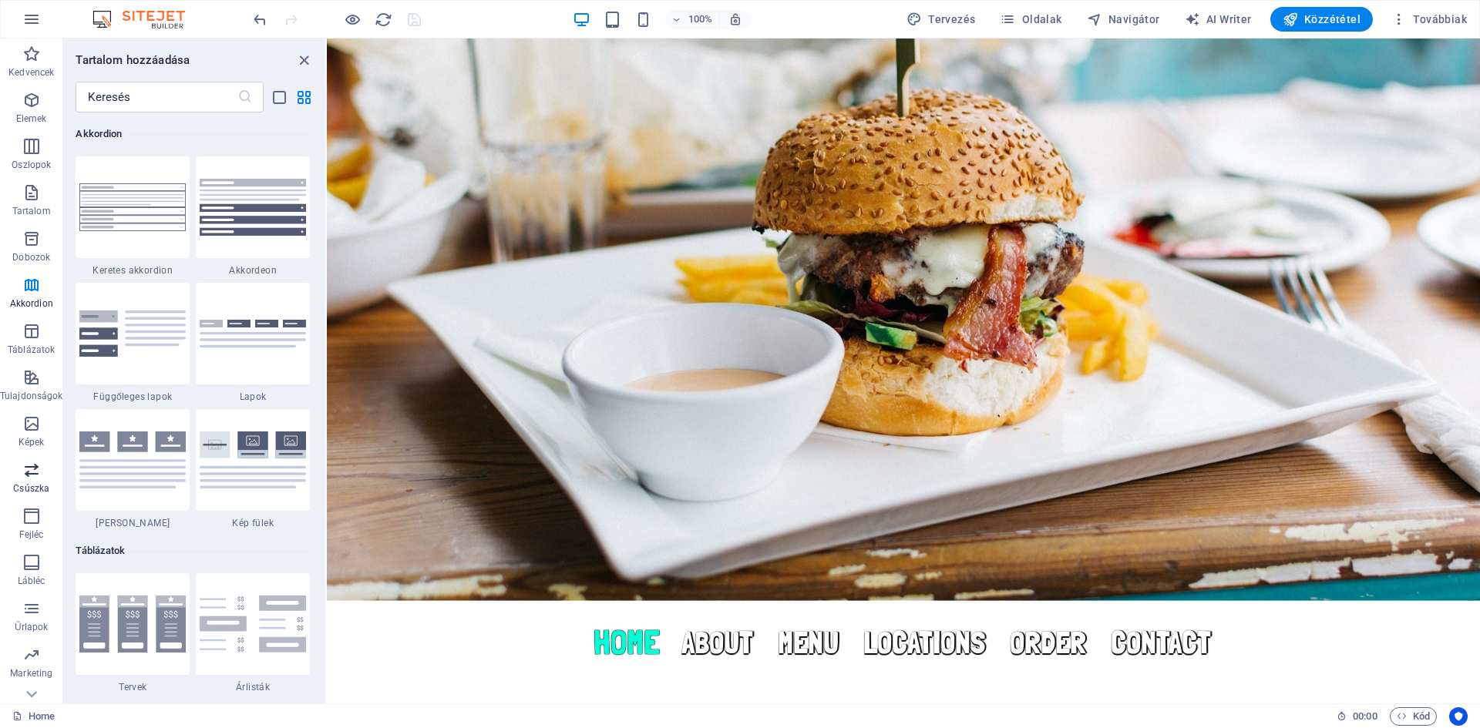
click at [25, 469] on icon "button" at bounding box center [31, 470] width 18 height 18
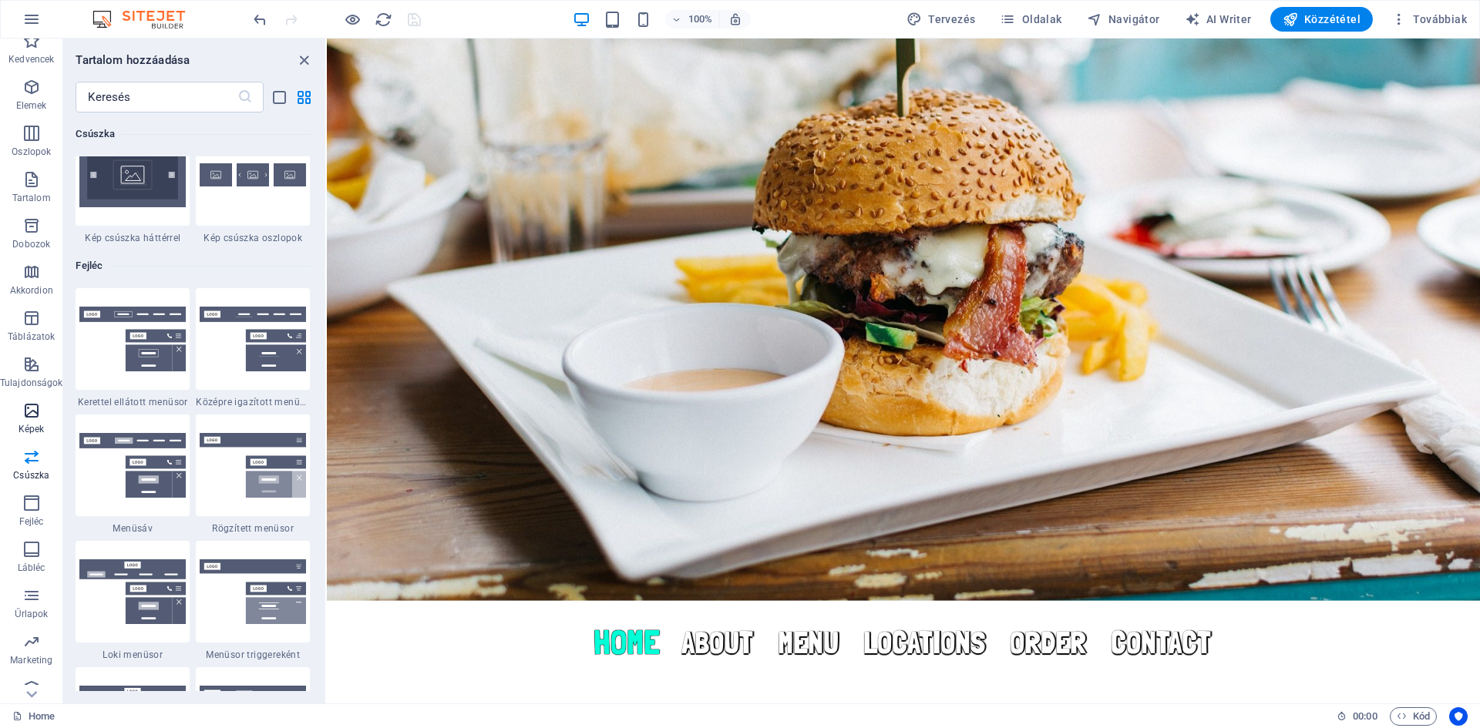
scroll to position [29, 0]
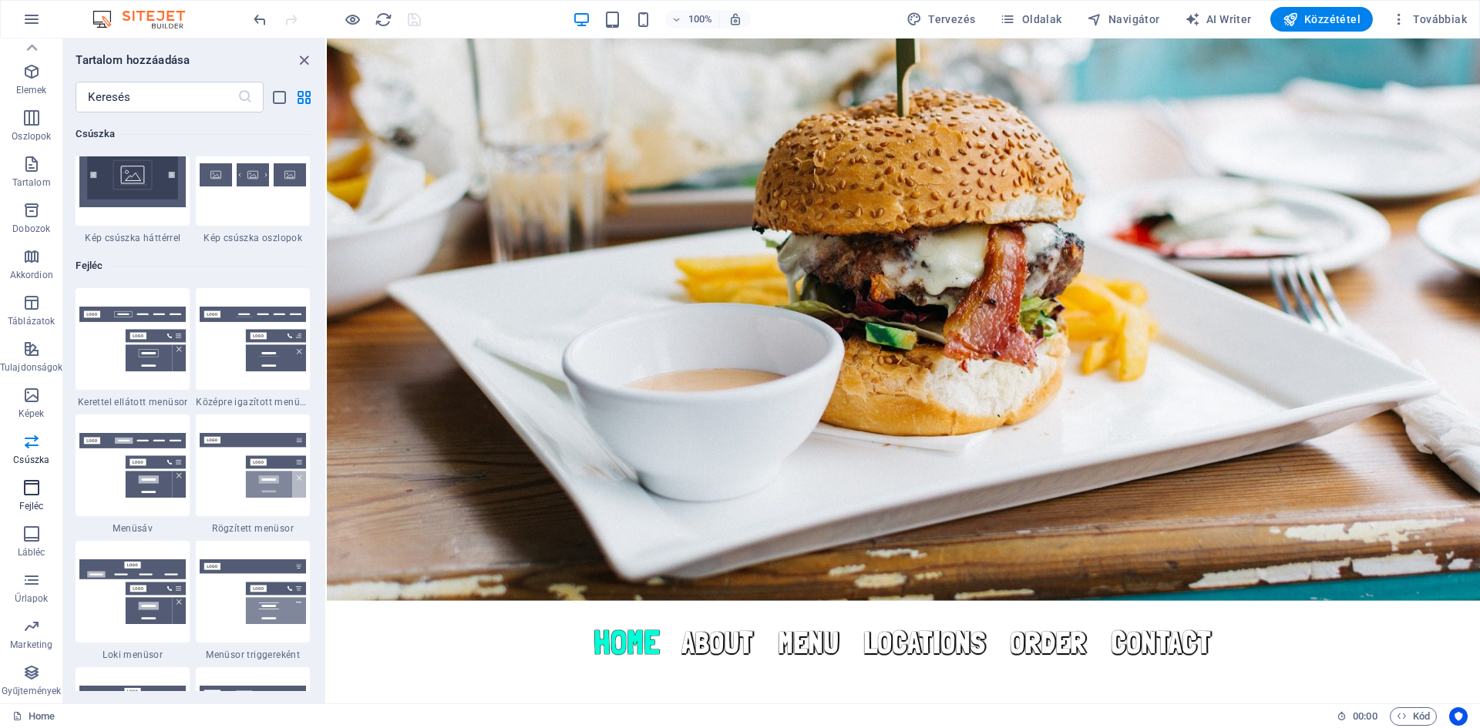
click at [30, 503] on p "Fejléc" at bounding box center [31, 506] width 25 height 12
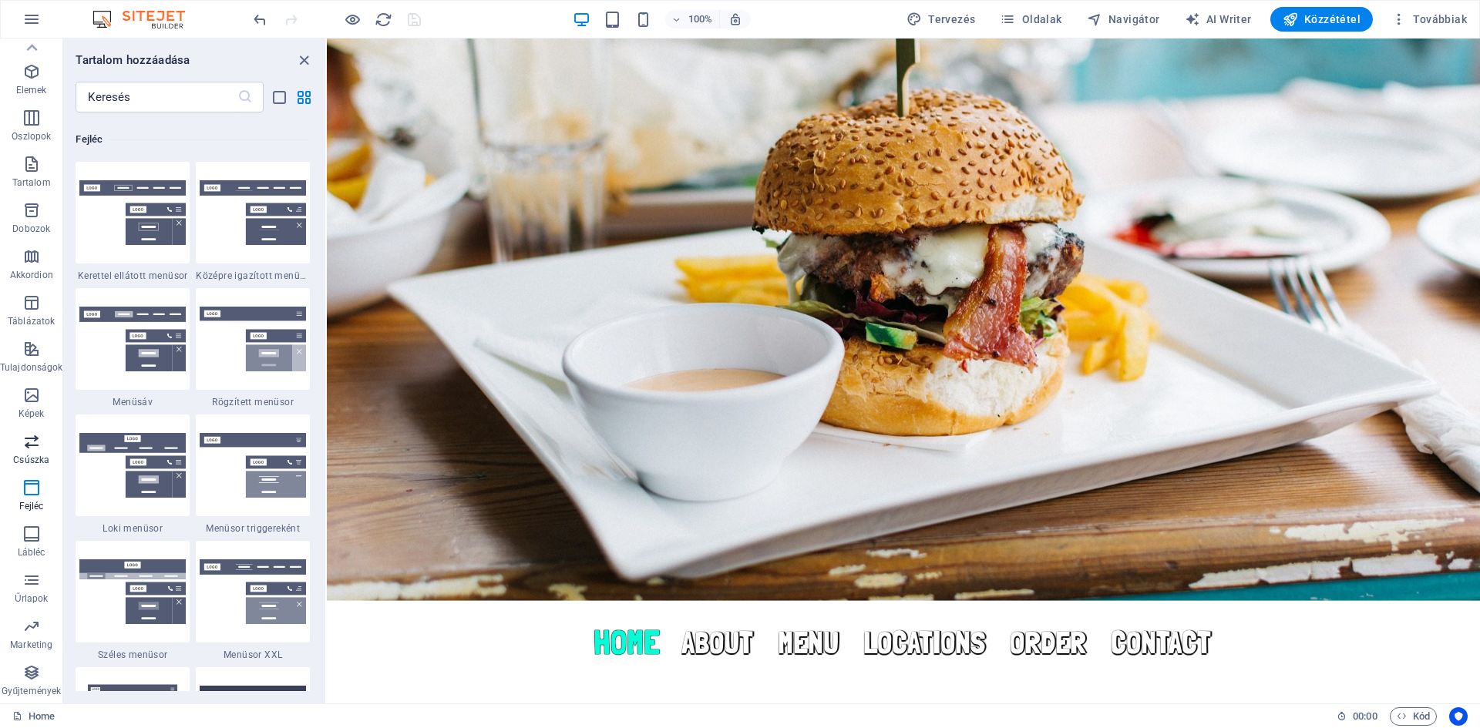
scroll to position [9281, 0]
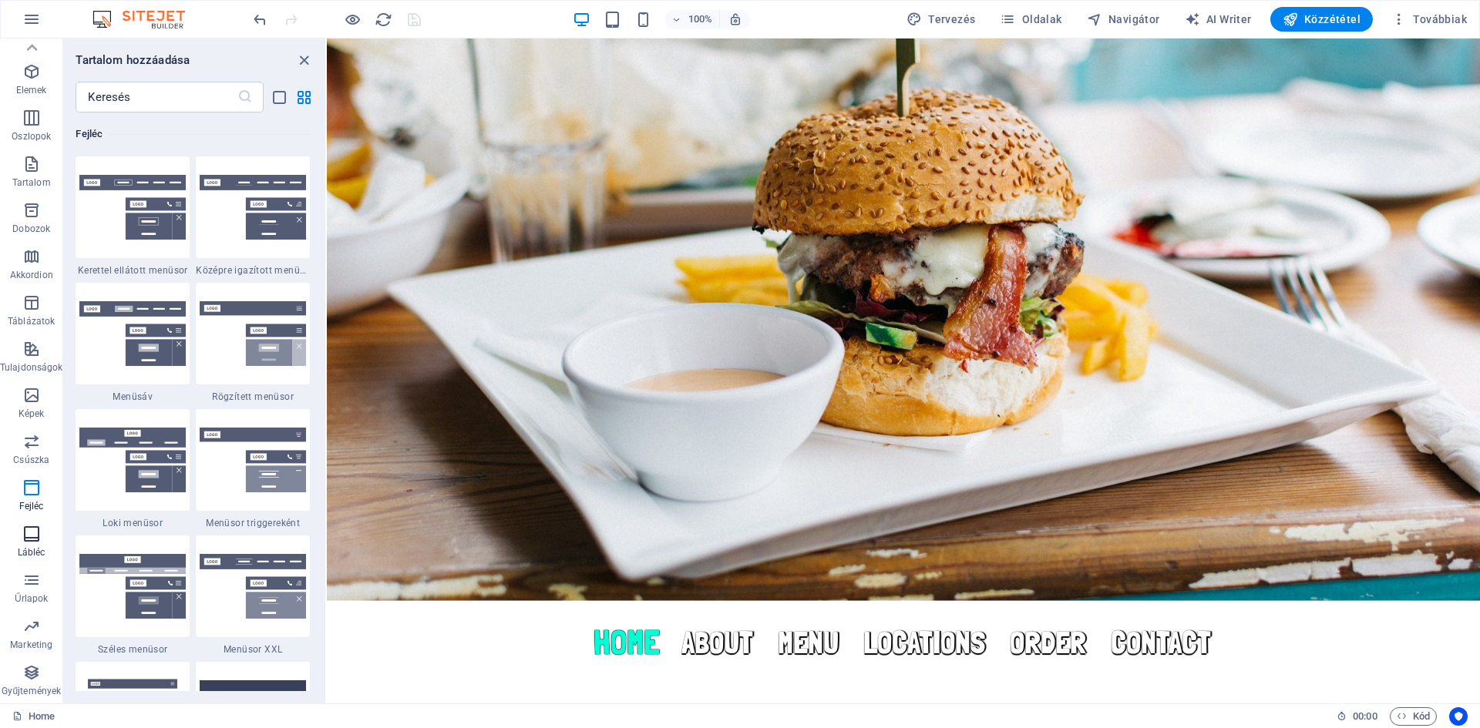
click at [30, 548] on p "Lábléc" at bounding box center [32, 552] width 28 height 12
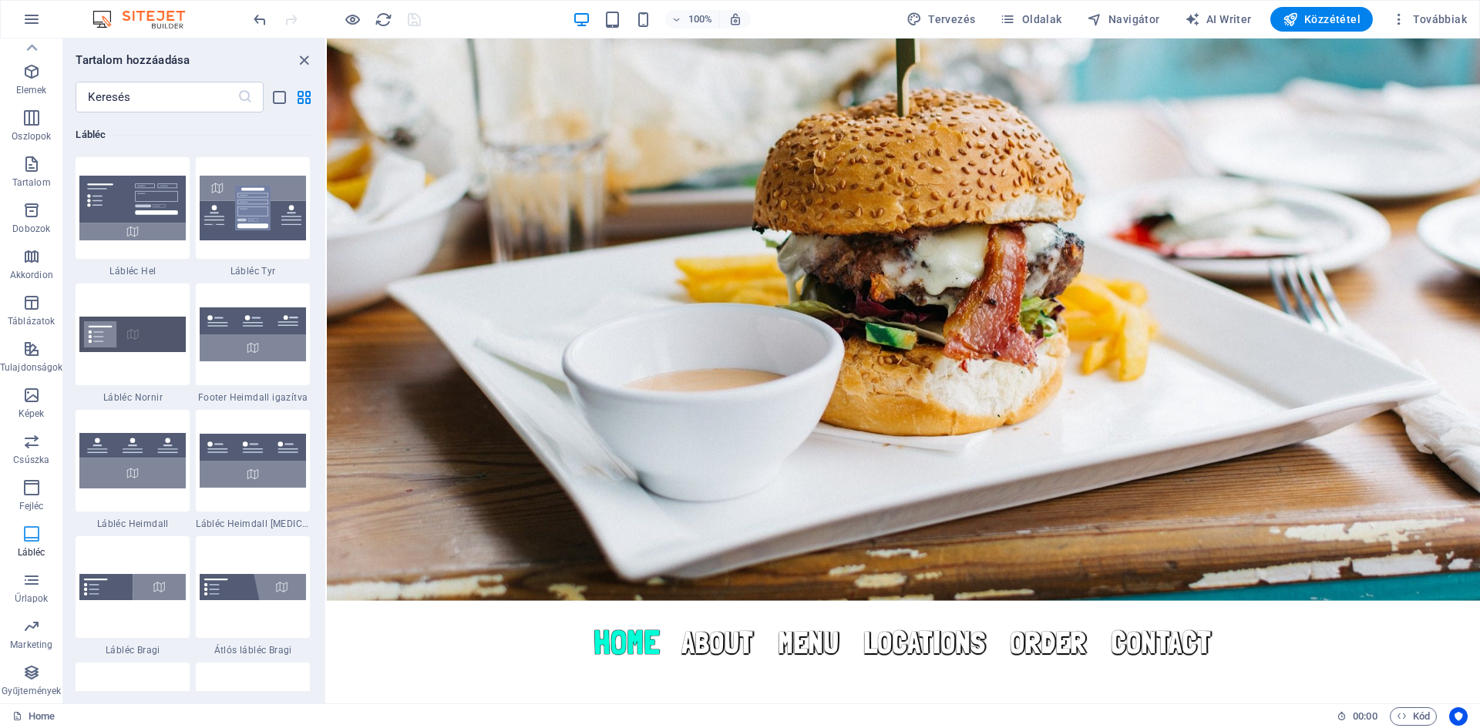
scroll to position [10203, 0]
click at [27, 628] on icon "button" at bounding box center [31, 626] width 18 height 18
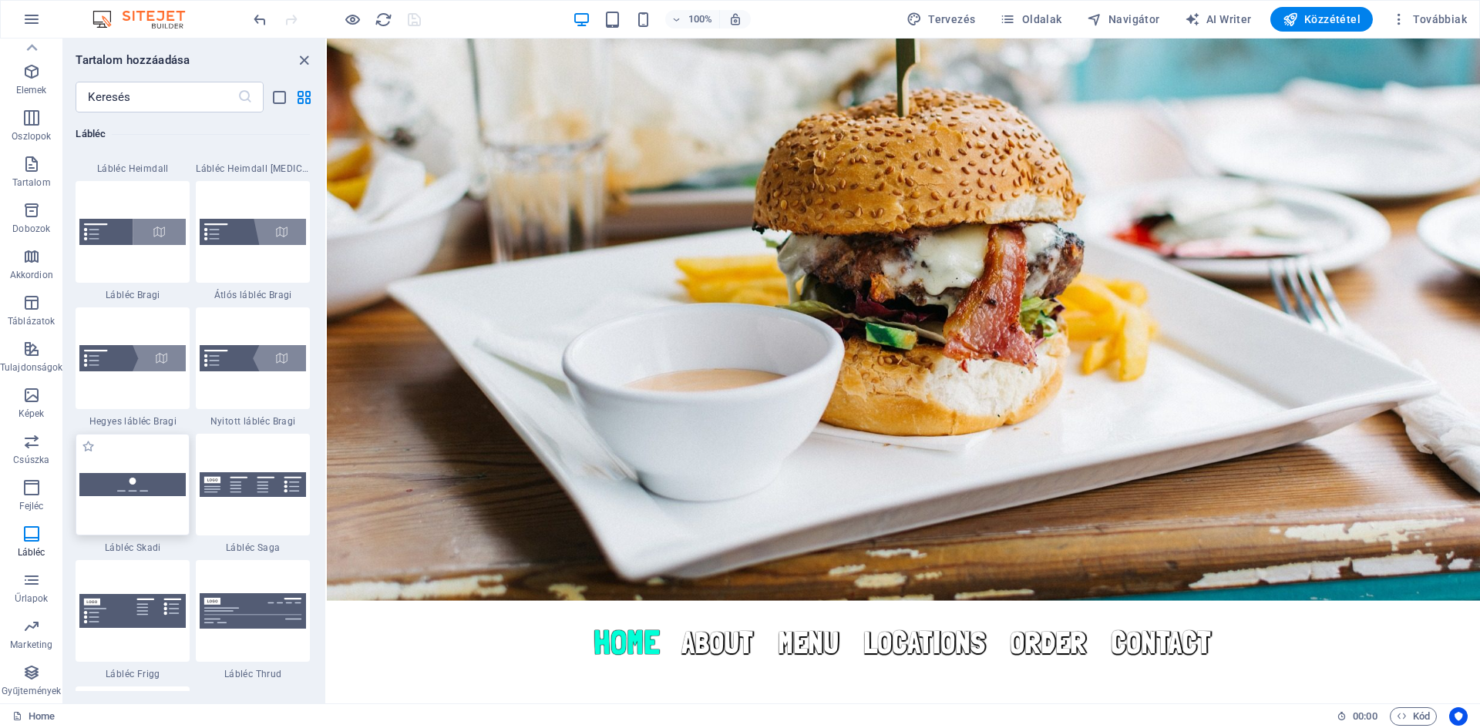
scroll to position [10498, 0]
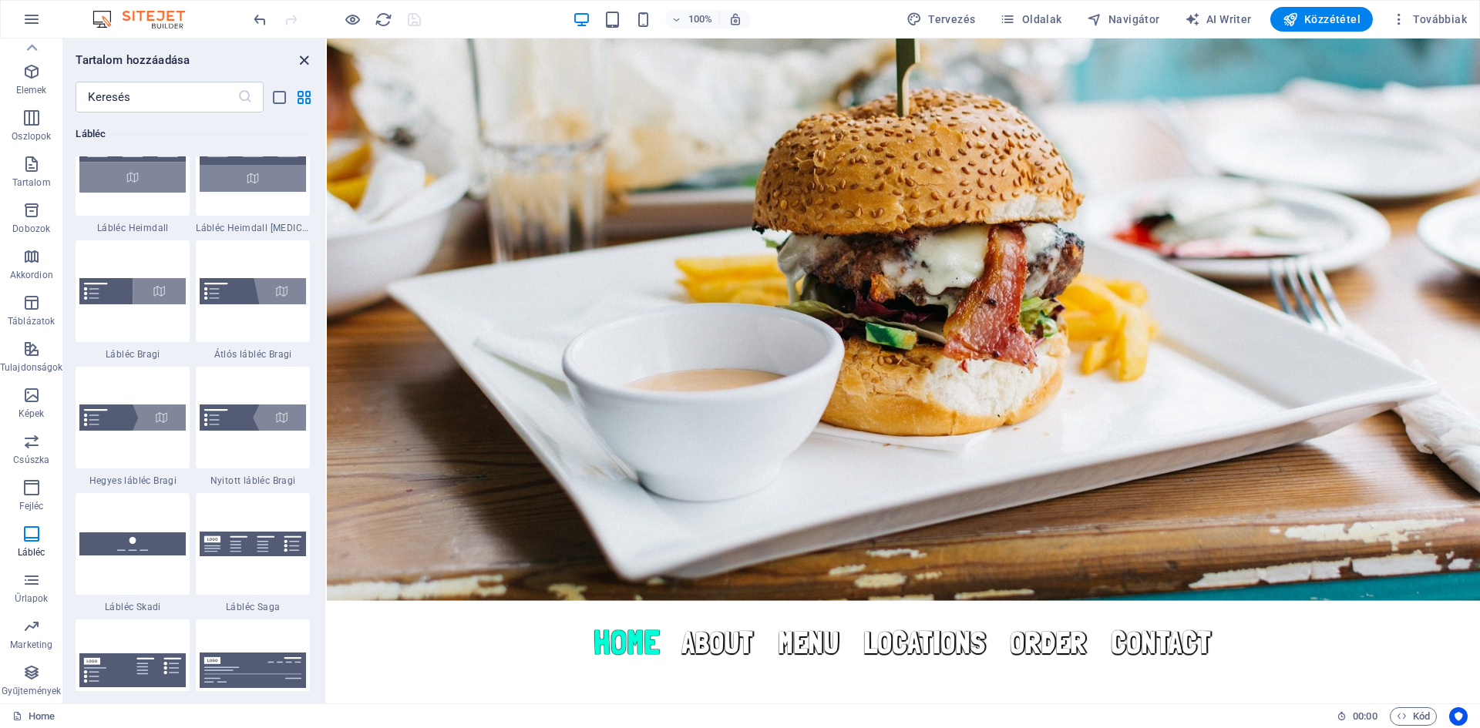
click at [301, 55] on icon "close panel" at bounding box center [304, 61] width 18 height 18
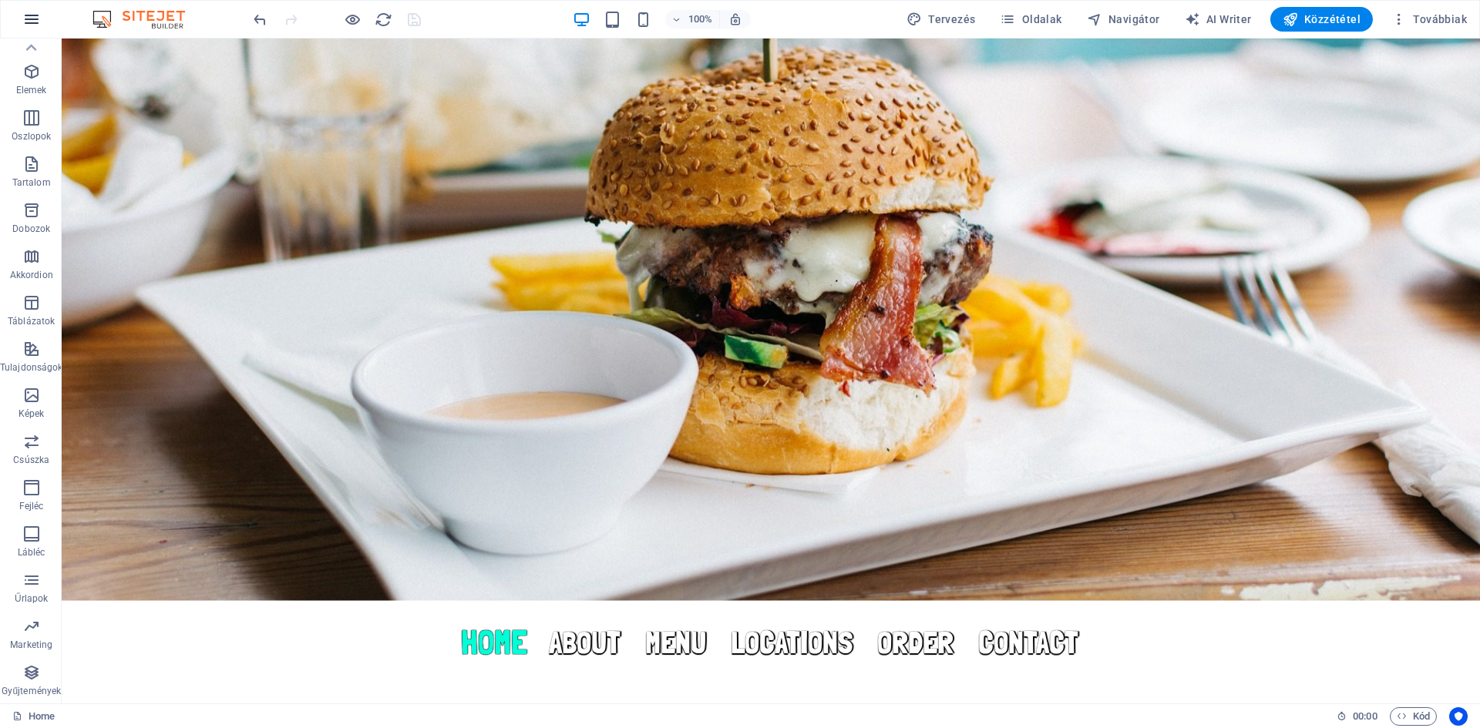
click at [26, 20] on icon "button" at bounding box center [31, 19] width 18 height 18
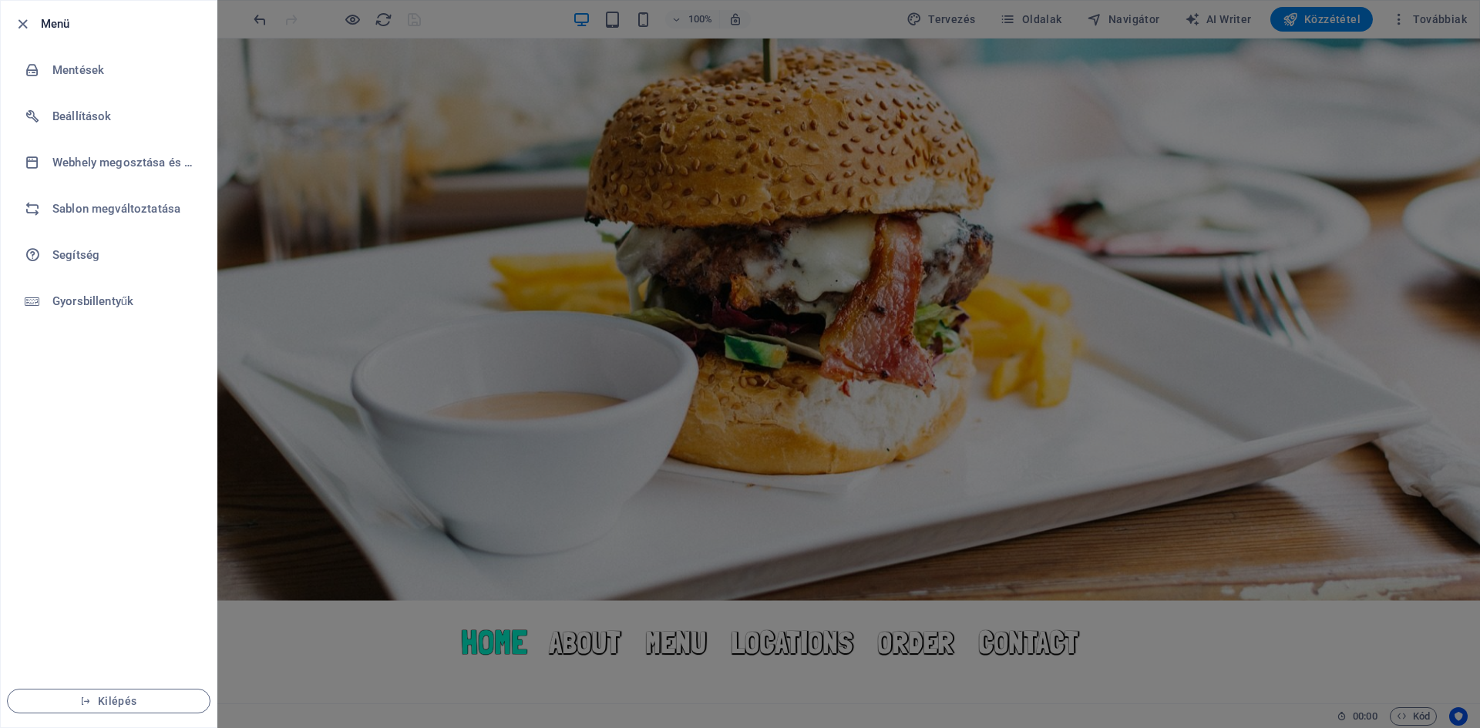
click at [405, 22] on div at bounding box center [740, 364] width 1480 height 728
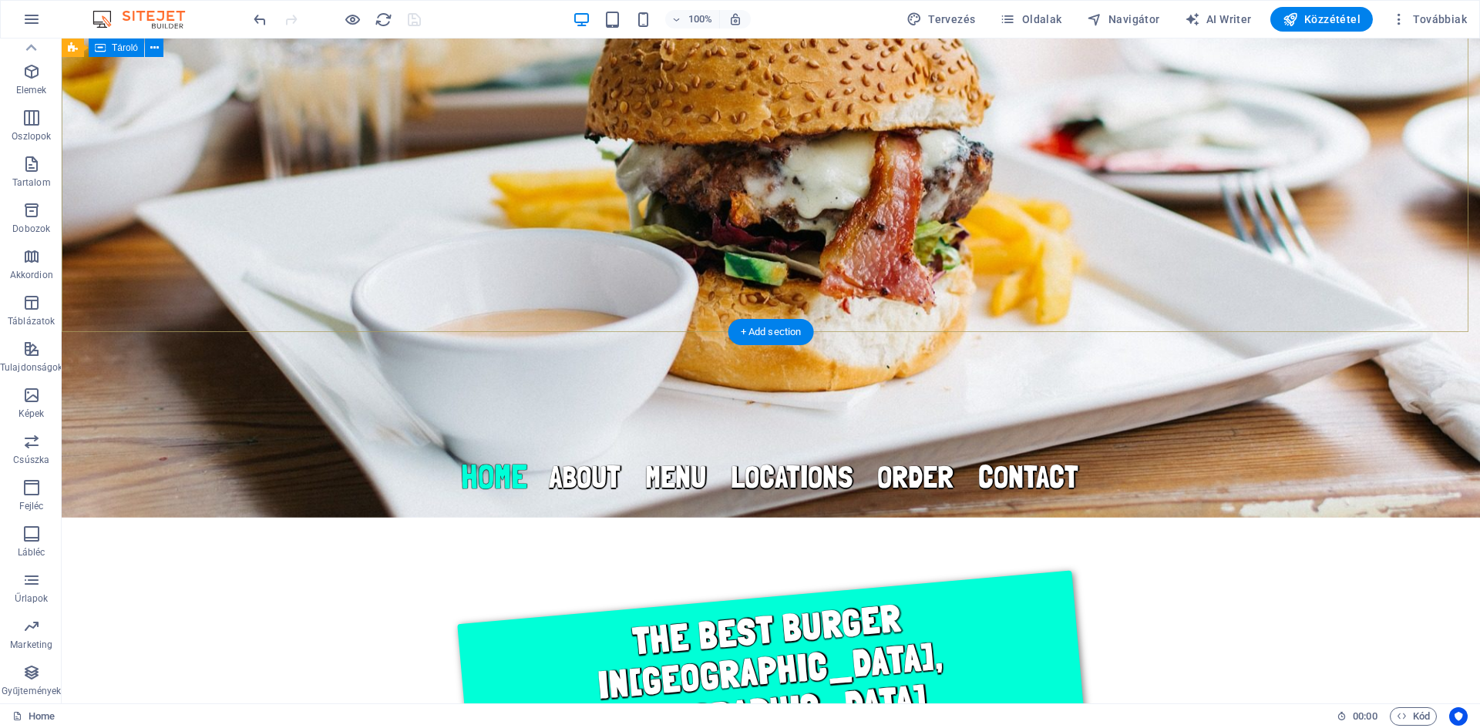
scroll to position [0, 0]
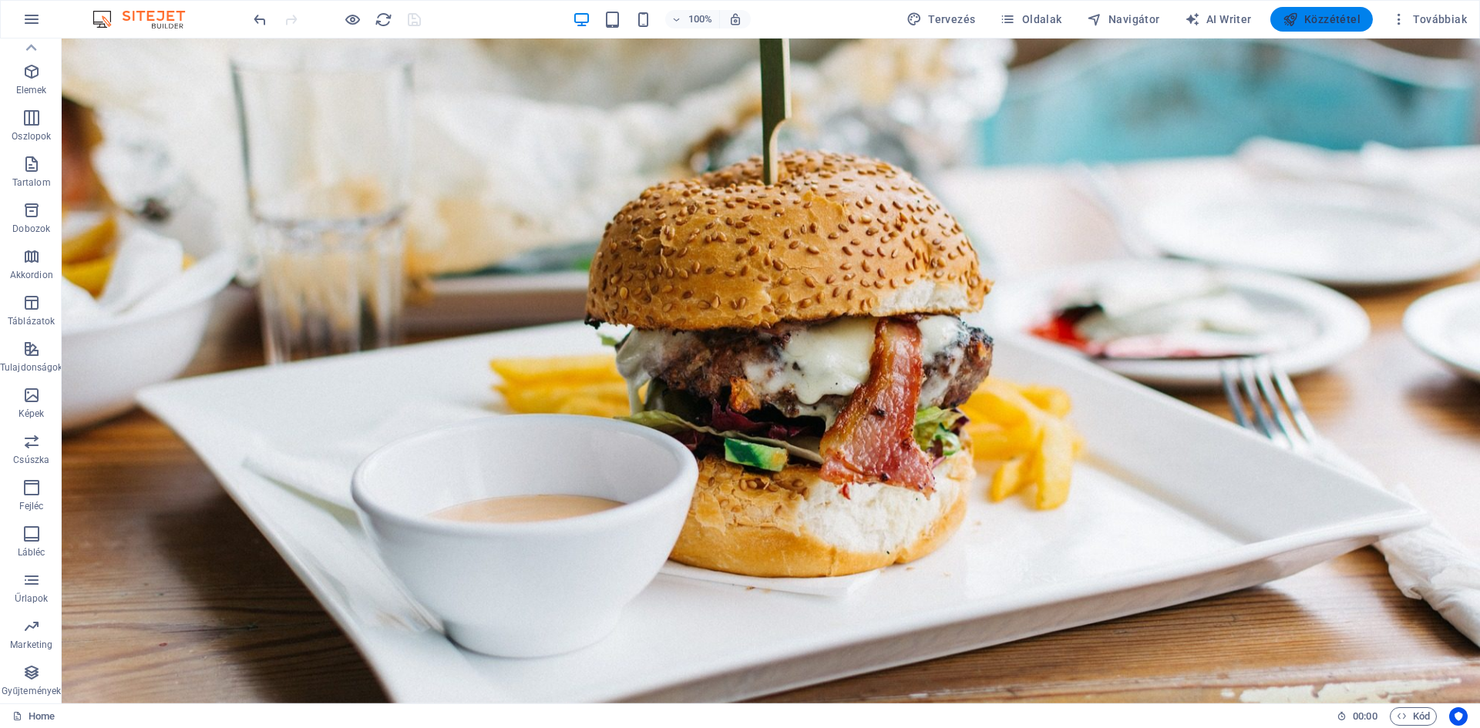
click at [1320, 14] on span "Közzététel" at bounding box center [1321, 19] width 78 height 15
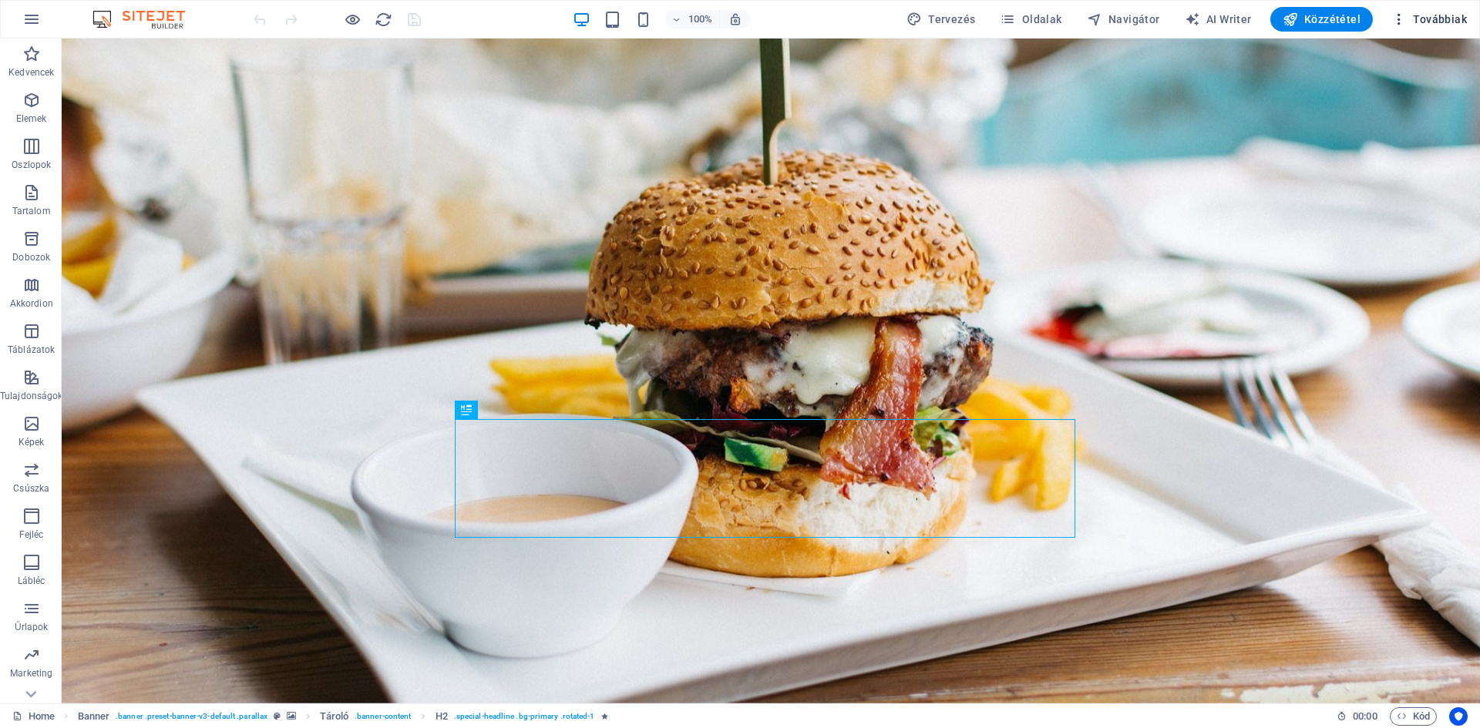
click at [1434, 15] on span "Továbbiak" at bounding box center [1429, 19] width 76 height 15
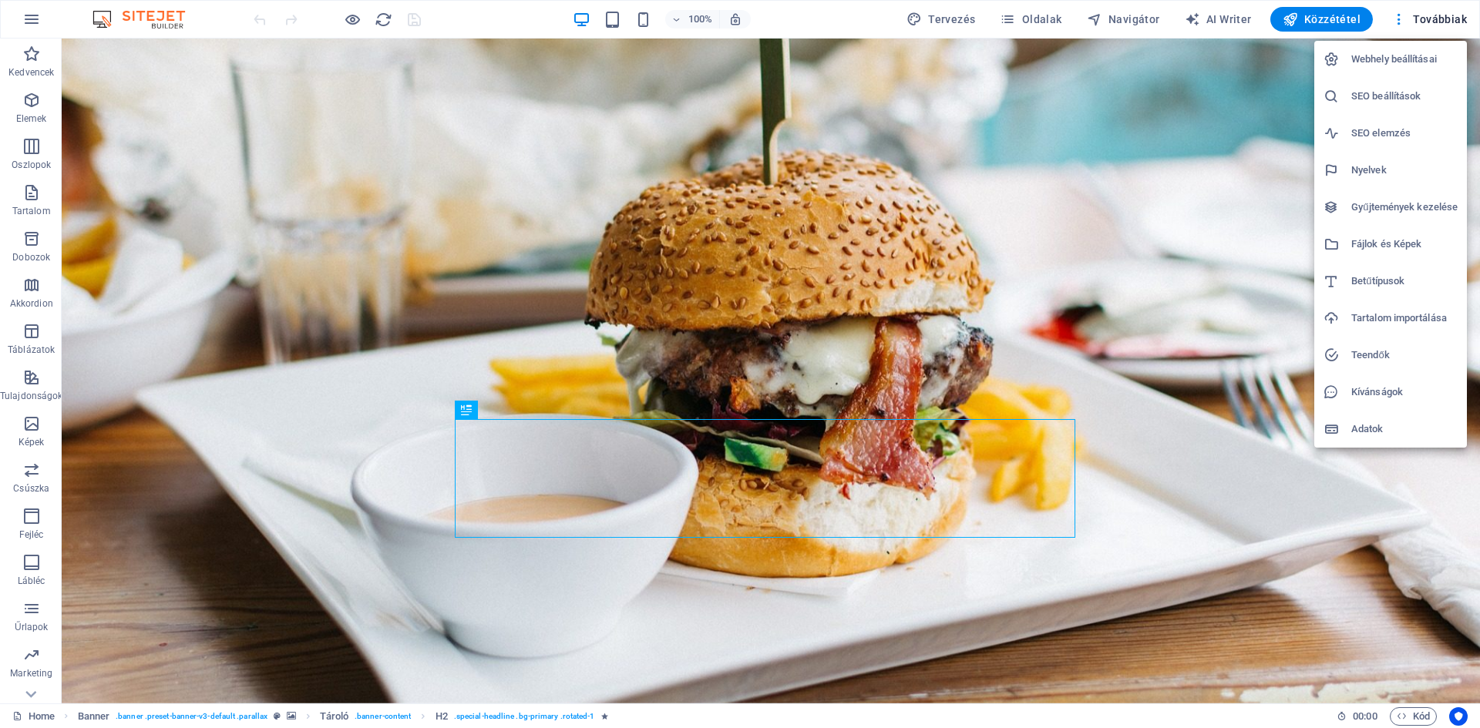
click at [1391, 63] on h6 "Webhely beállításai" at bounding box center [1404, 59] width 106 height 18
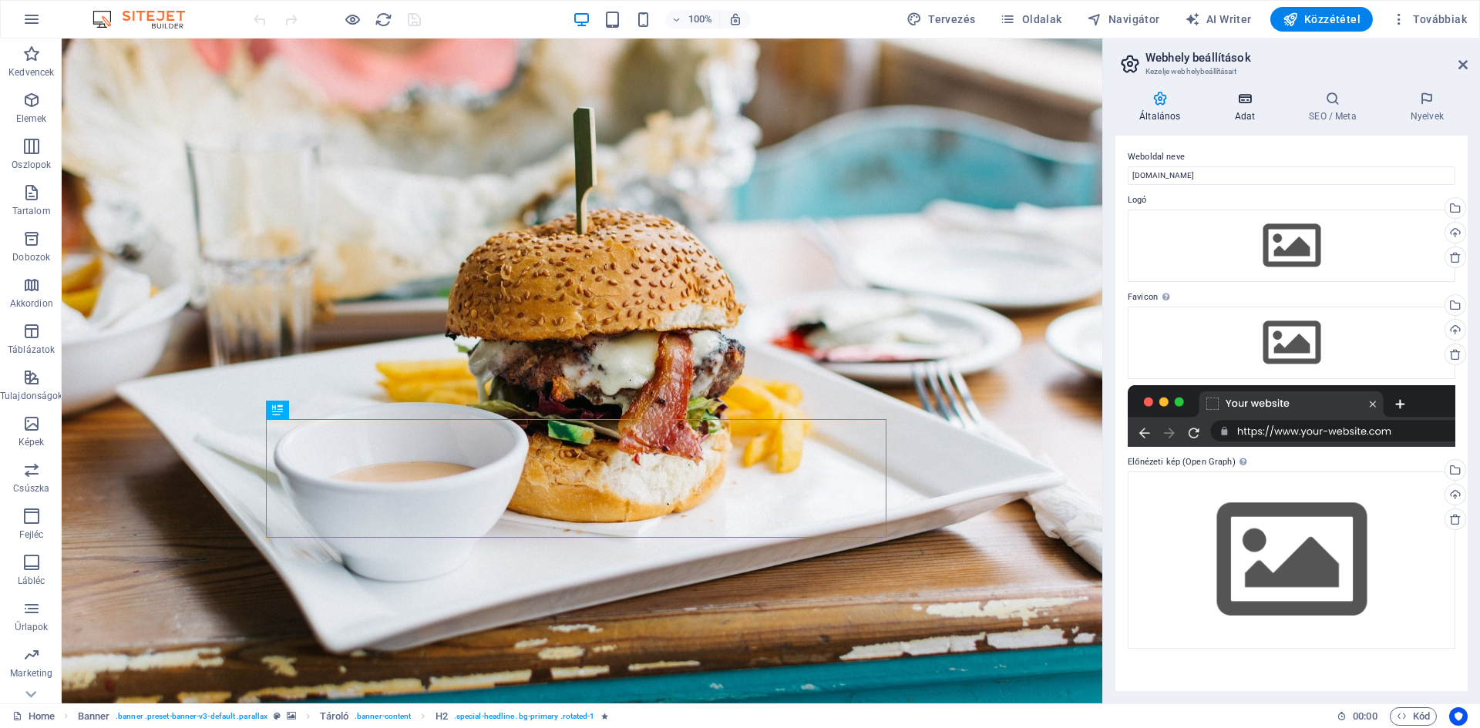
click at [1255, 106] on h4 "Adat" at bounding box center [1247, 107] width 75 height 32
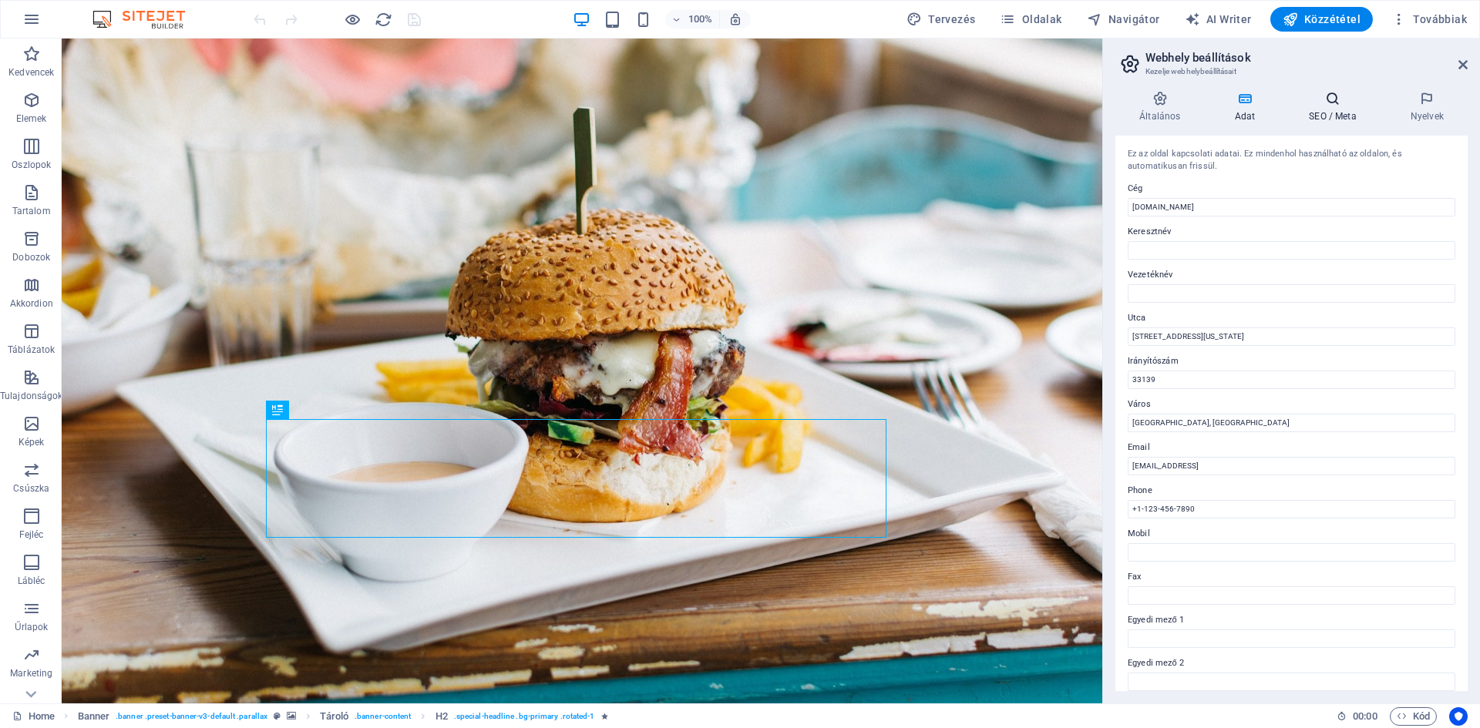
click at [1331, 119] on h4 "SEO / Meta" at bounding box center [1336, 107] width 102 height 32
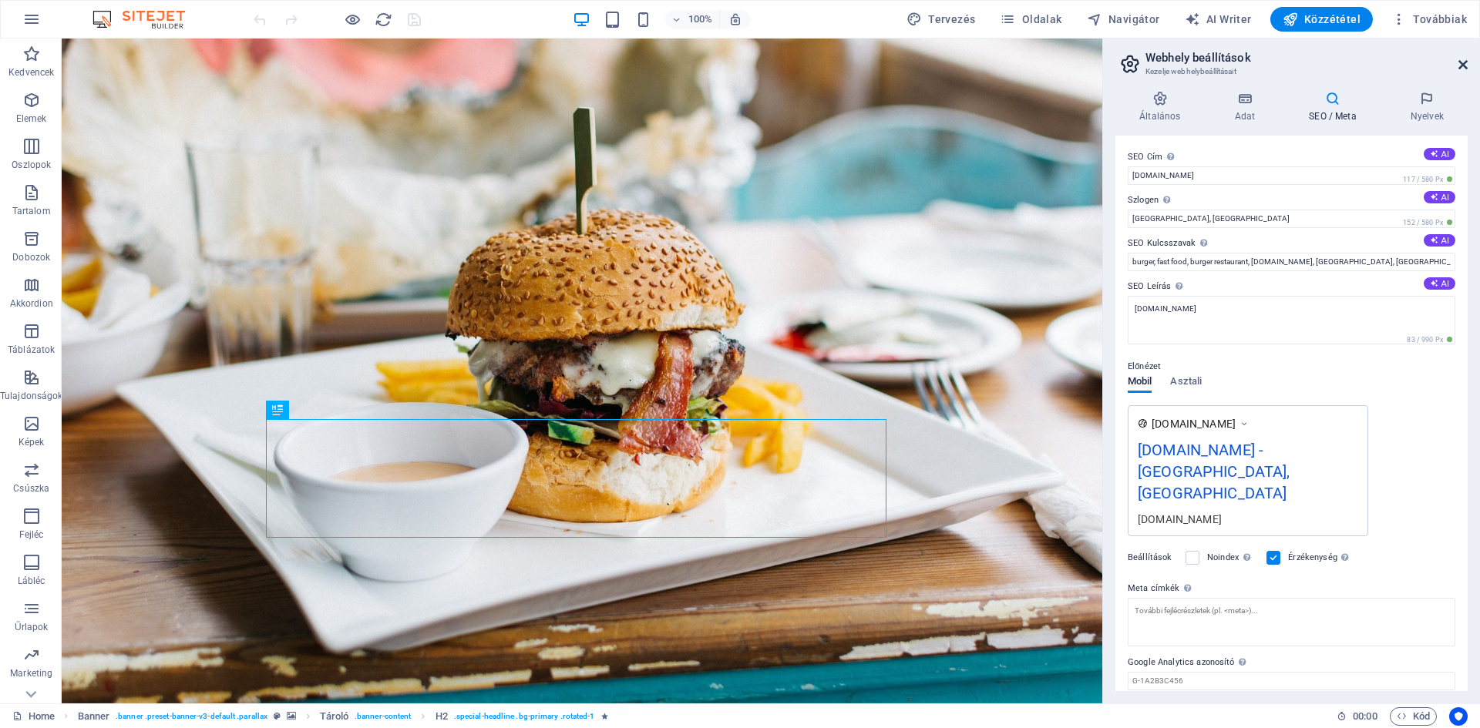
click at [1460, 66] on icon at bounding box center [1462, 65] width 9 height 12
